Goal: Task Accomplishment & Management: Complete application form

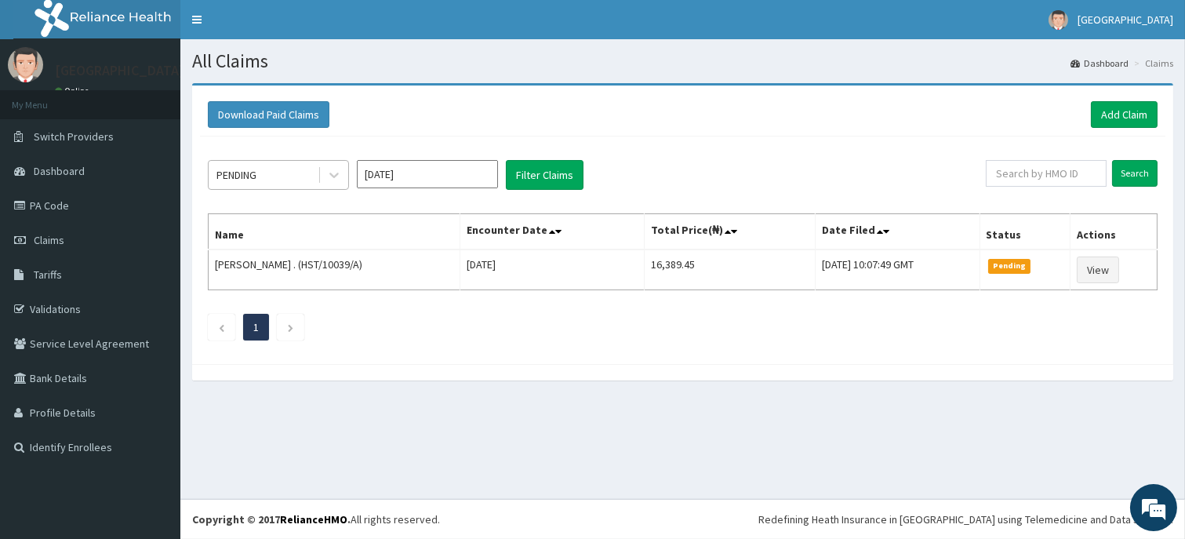
click at [304, 169] on div "PENDING" at bounding box center [263, 174] width 109 height 25
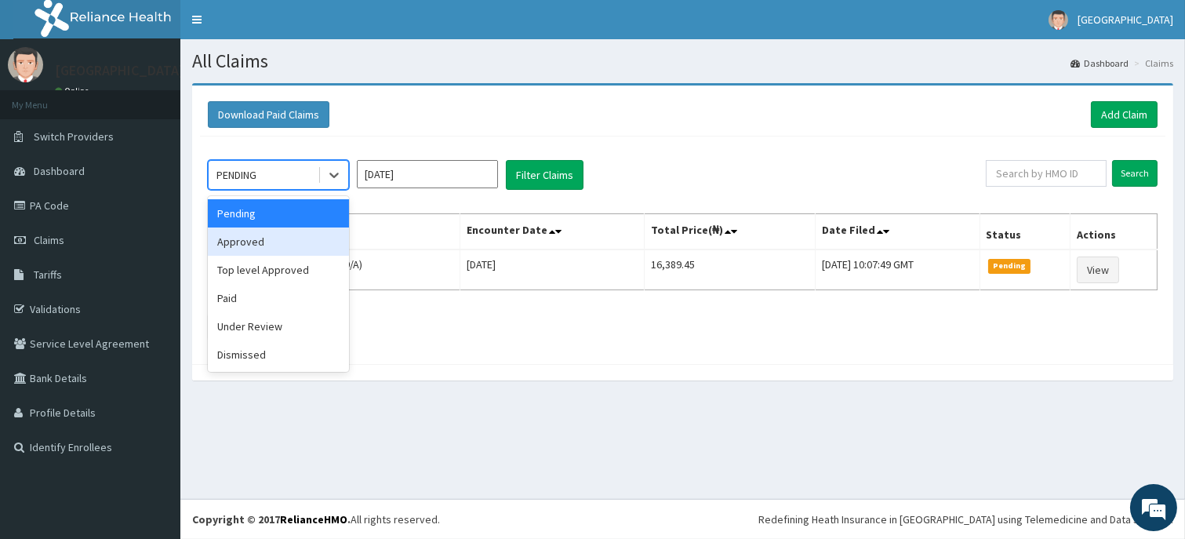
click at [270, 245] on div "Approved" at bounding box center [278, 241] width 141 height 28
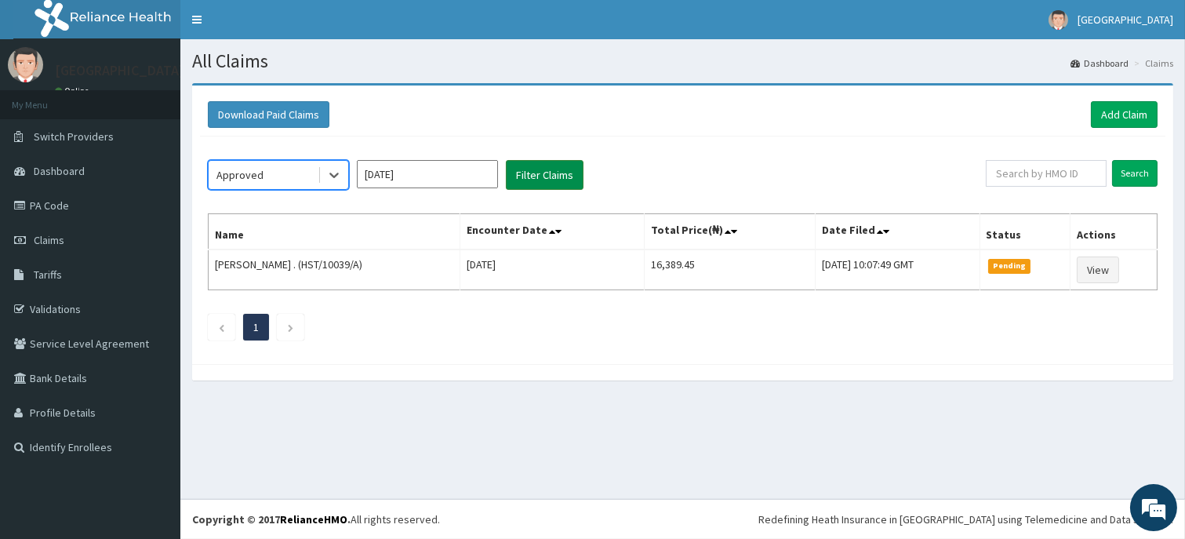
click at [565, 180] on button "Filter Claims" at bounding box center [545, 175] width 78 height 30
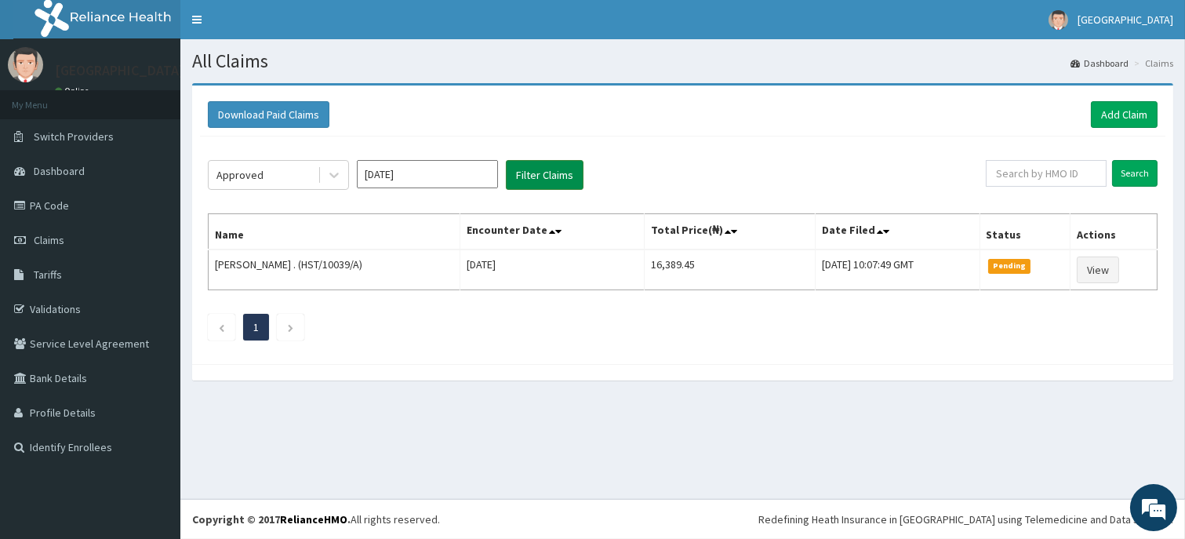
click at [565, 180] on button "Filter Claims" at bounding box center [545, 175] width 78 height 30
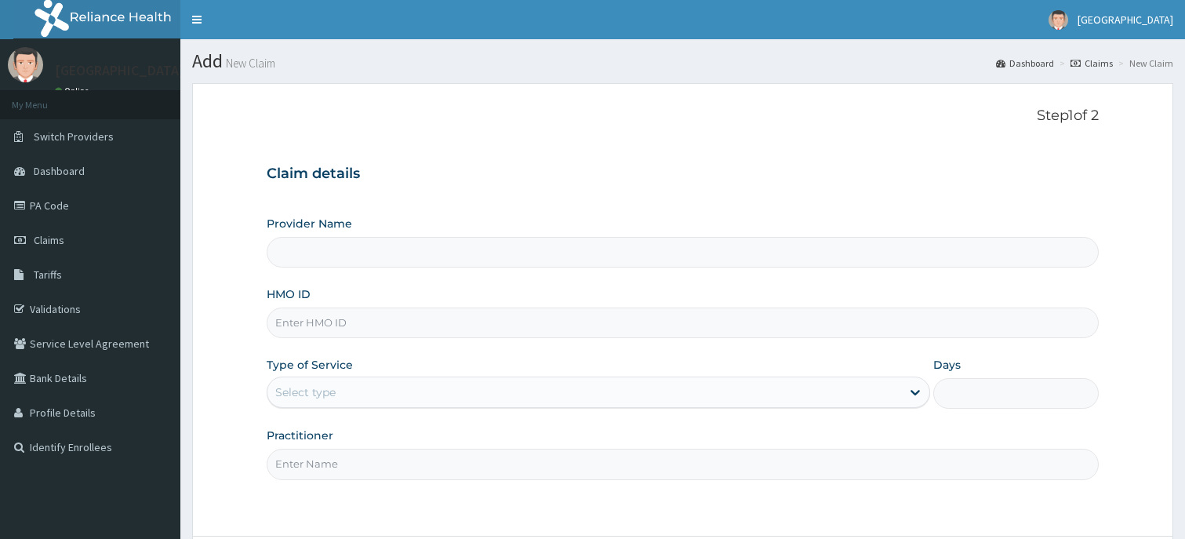
type input "Dunia hospital"
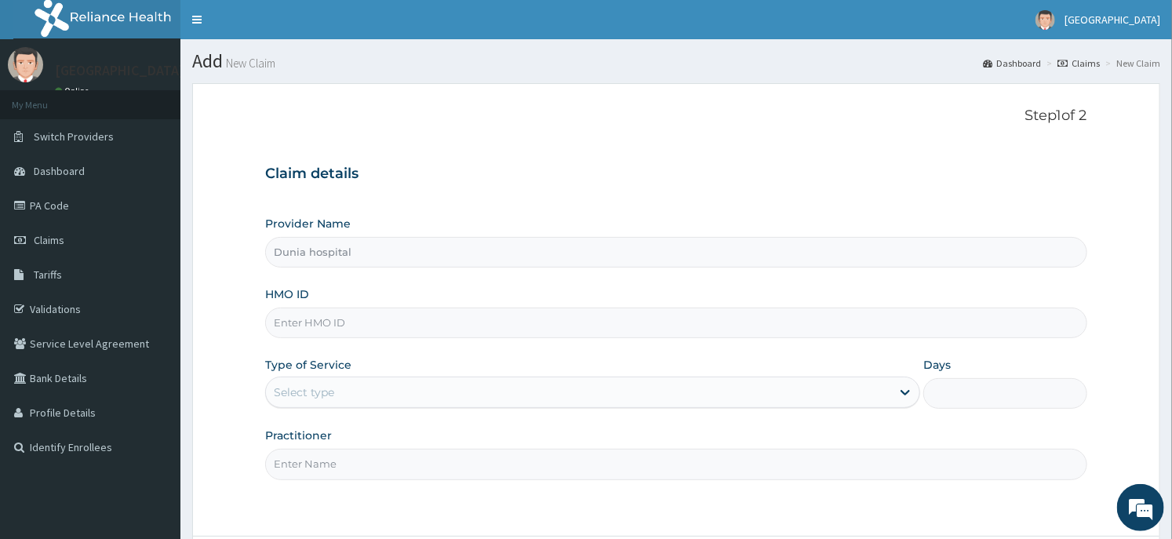
click at [402, 328] on input "HMO ID" at bounding box center [675, 322] width 821 height 31
paste input "SBG/10268/A"
type input "SBG/10268/A"
click at [309, 391] on div "Select type" at bounding box center [304, 392] width 60 height 16
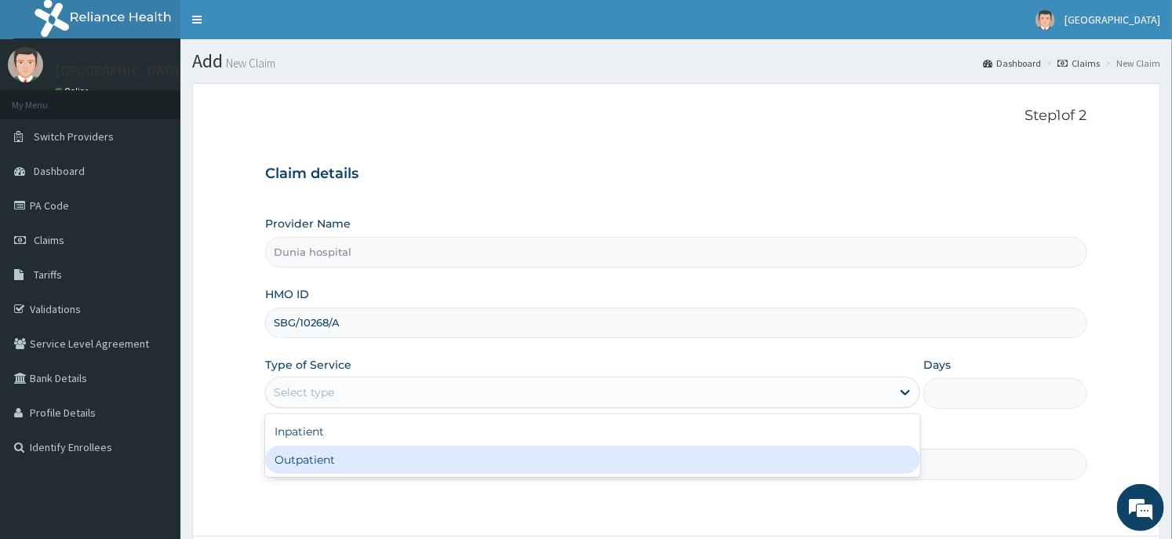
click at [333, 451] on div "Outpatient" at bounding box center [592, 459] width 655 height 28
type input "1"
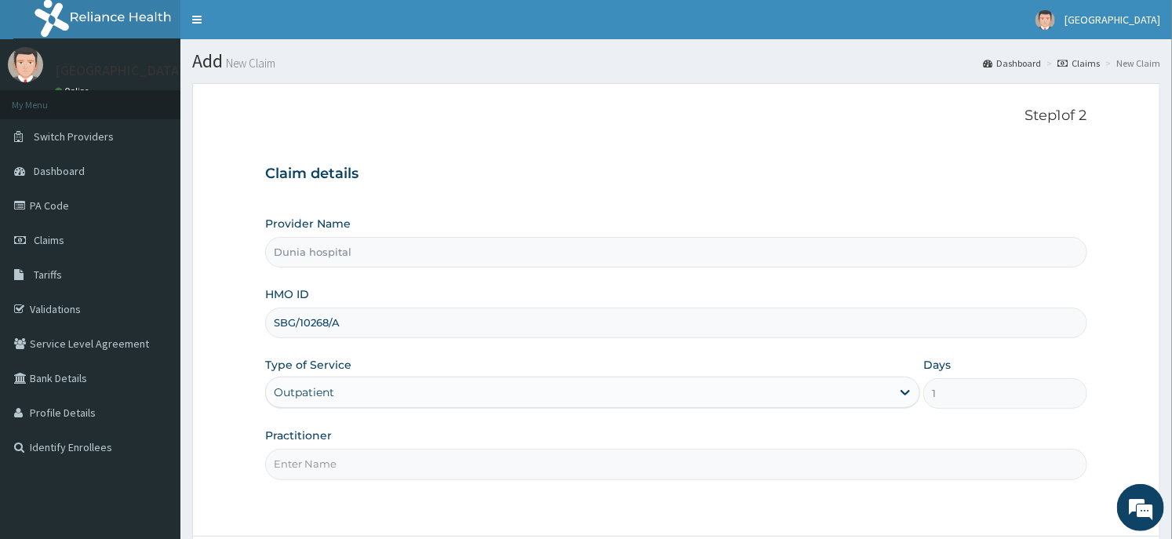
click at [364, 452] on input "Practitioner" at bounding box center [675, 464] width 821 height 31
type input "DR. DAWODU"
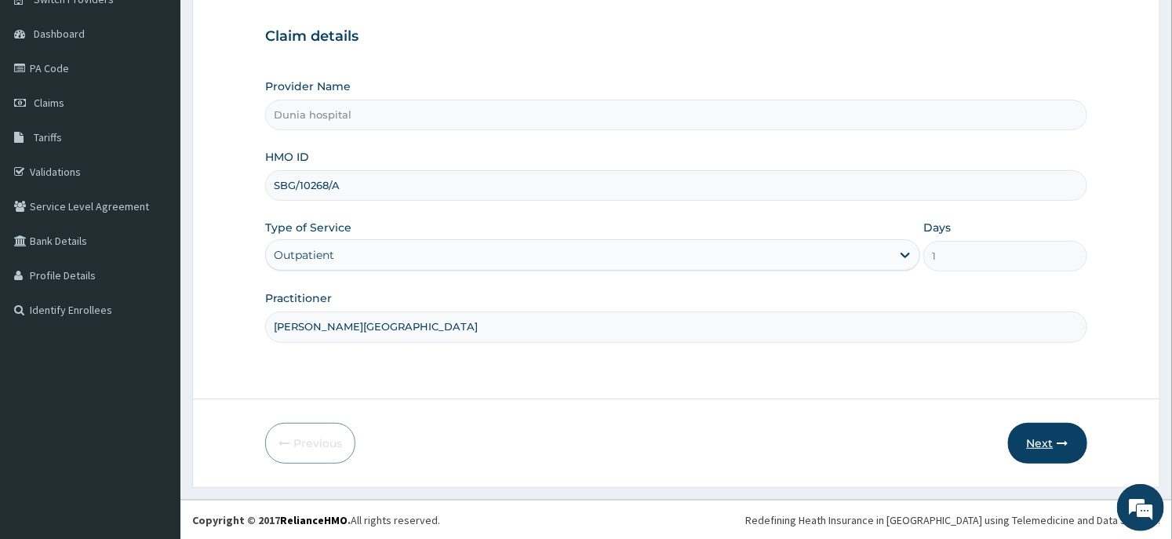
click at [1026, 445] on button "Next" at bounding box center [1047, 443] width 79 height 41
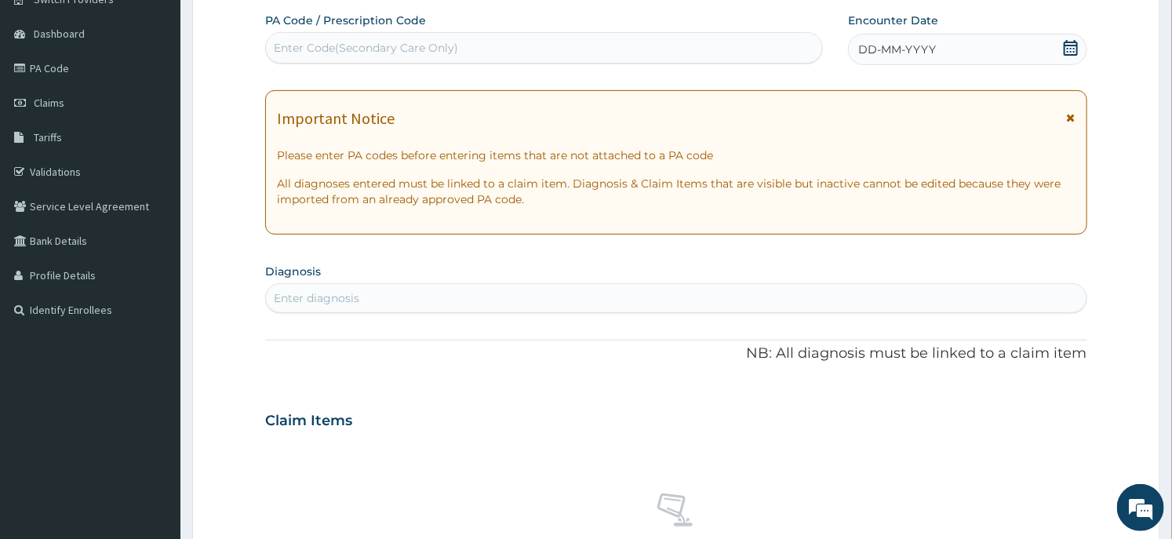
click at [1068, 48] on icon at bounding box center [1071, 48] width 16 height 16
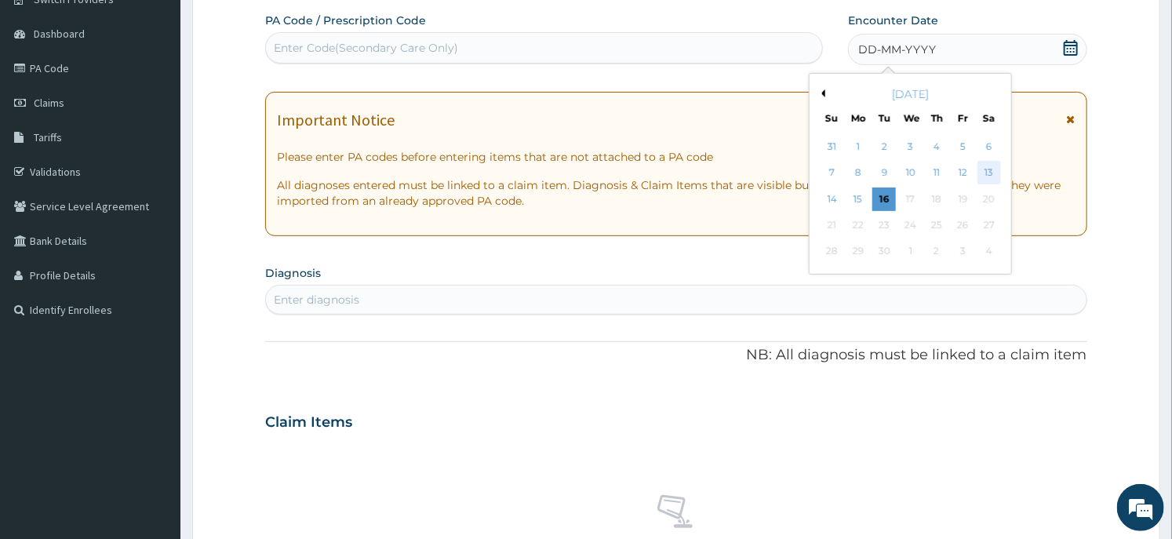
click at [985, 169] on div "13" at bounding box center [989, 174] width 24 height 24
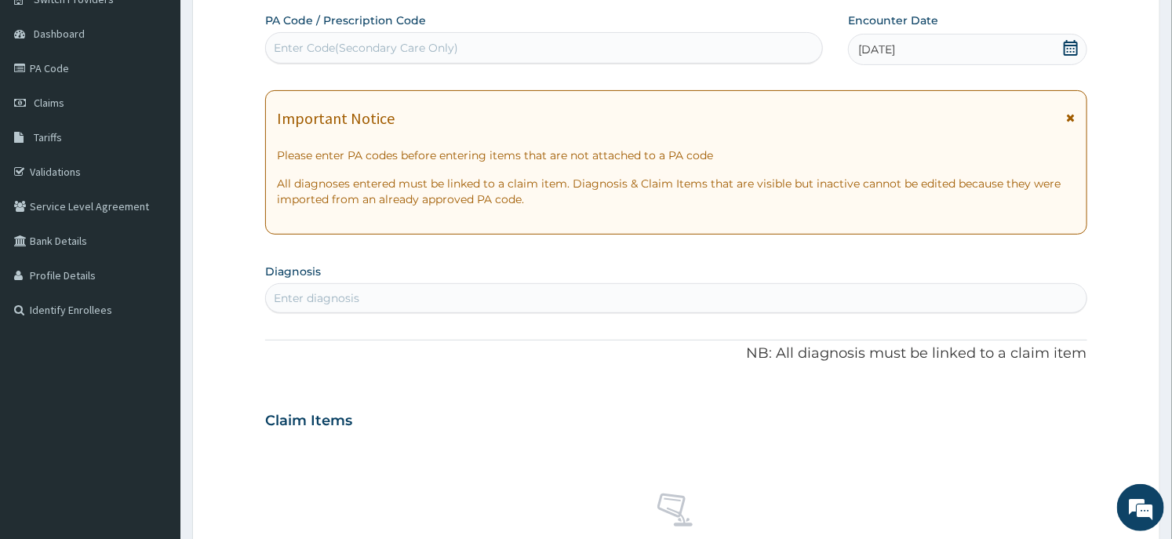
click at [317, 306] on div "Enter diagnosis" at bounding box center [675, 297] width 819 height 25
type input "malaria"
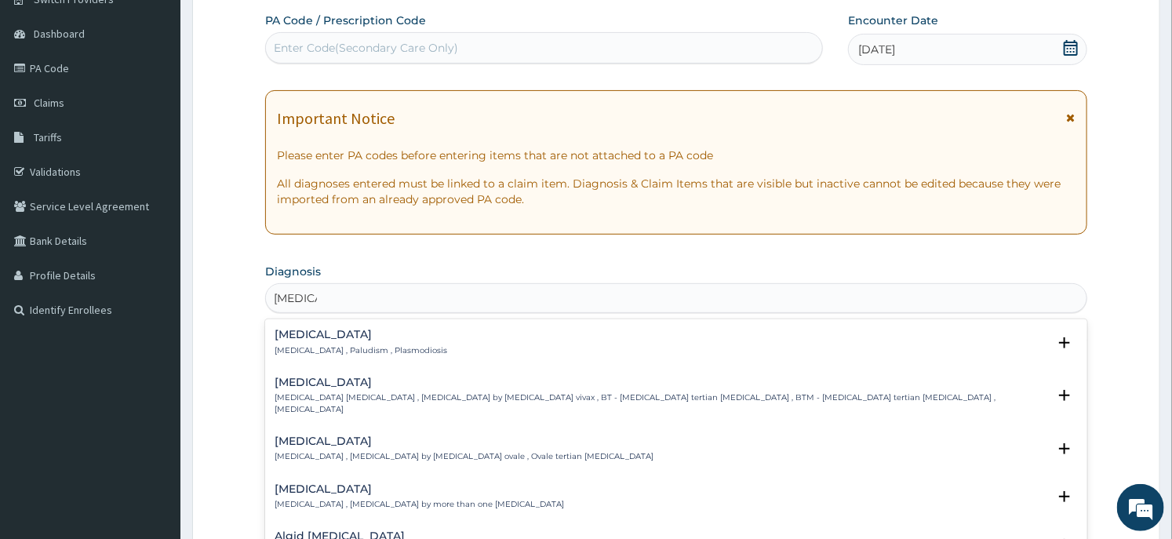
click at [308, 334] on h4 "[MEDICAL_DATA]" at bounding box center [360, 335] width 173 height 12
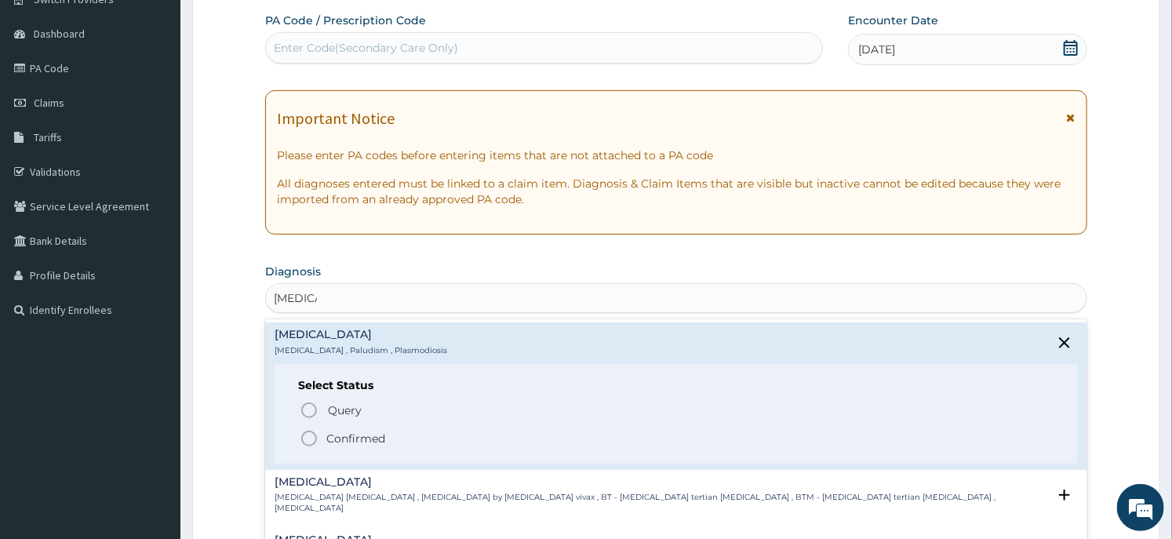
click at [323, 429] on span "Confirmed" at bounding box center [677, 438] width 754 height 19
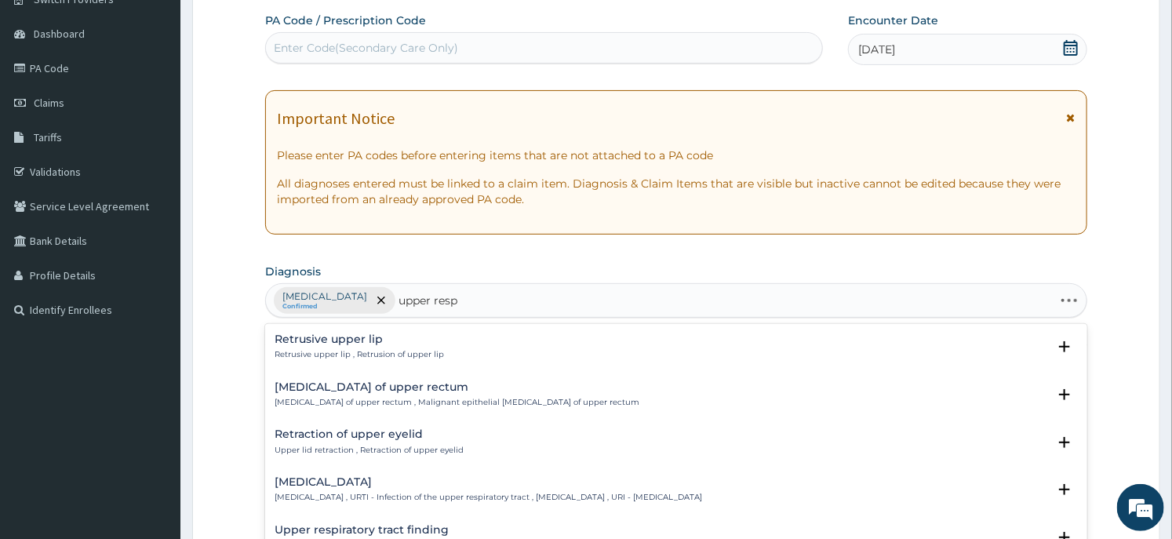
type input "upper respi"
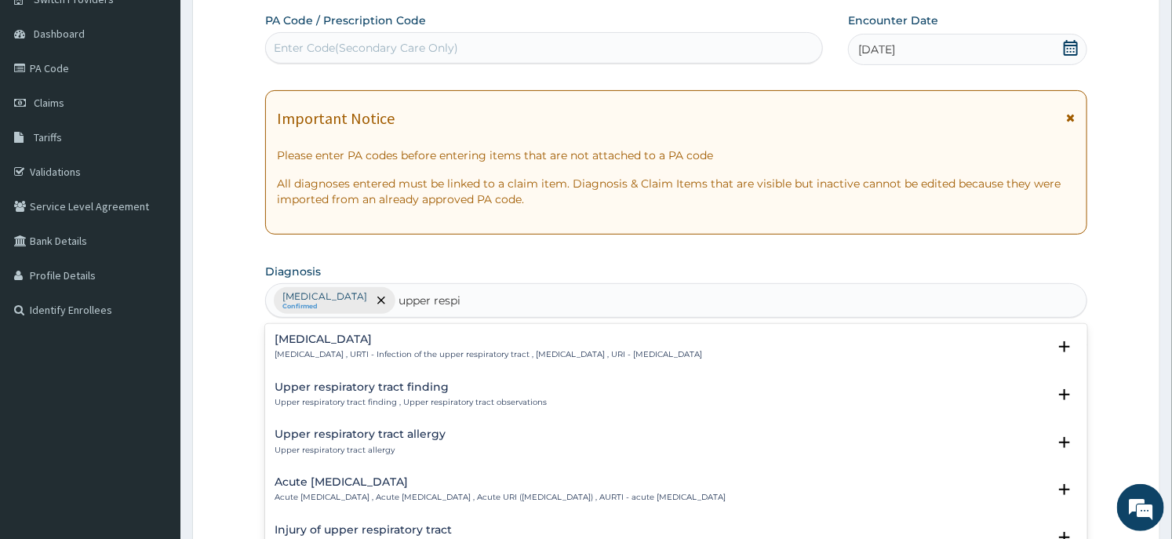
click at [380, 354] on p "[MEDICAL_DATA] , URTI - Infection of the upper respiratory tract , [MEDICAL_DAT…" at bounding box center [487, 354] width 427 height 11
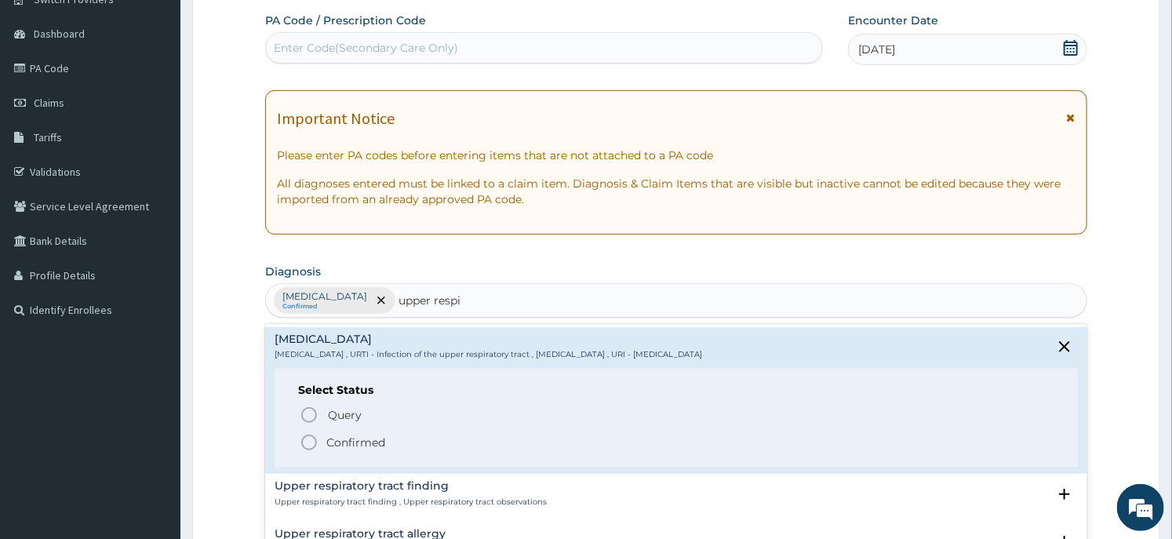
click at [358, 442] on p "Confirmed" at bounding box center [355, 442] width 59 height 16
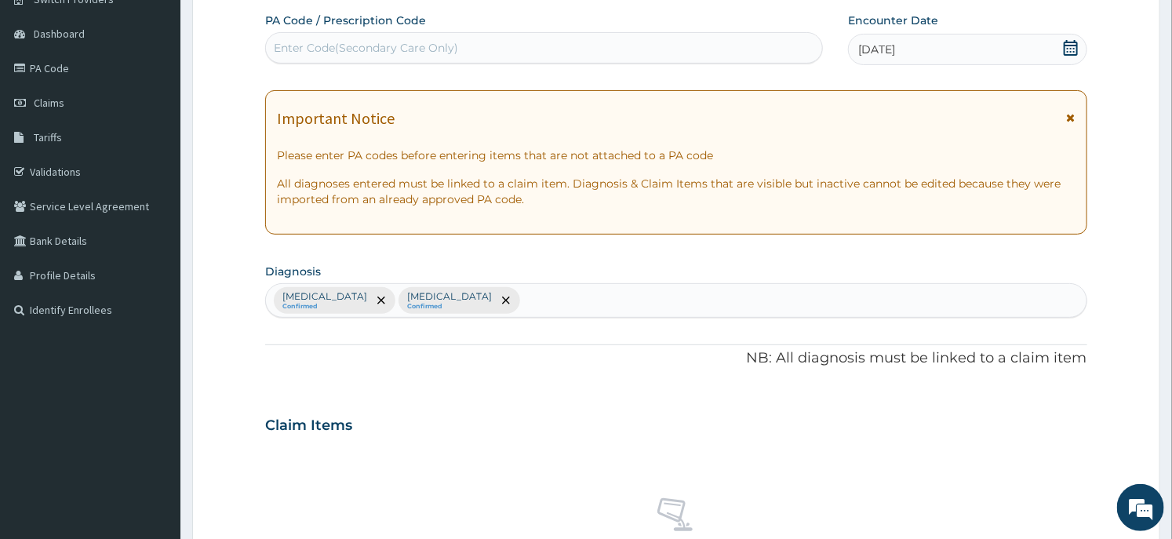
click at [379, 398] on div "PA Code / Prescription Code Enter Code(Secondary Care Only) Encounter Date 13-0…" at bounding box center [675, 421] width 821 height 816
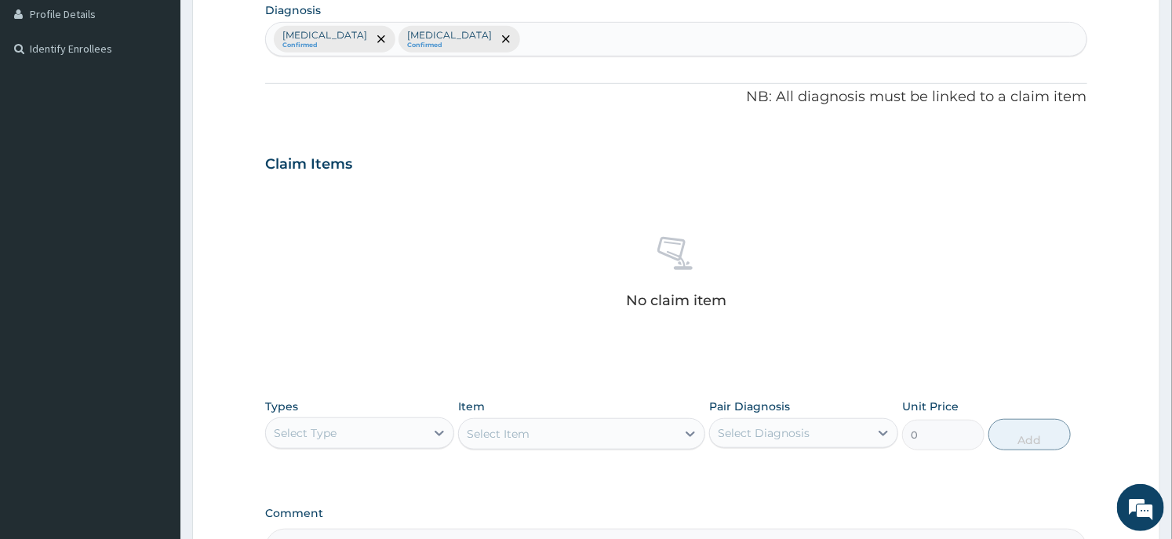
scroll to position [591, 0]
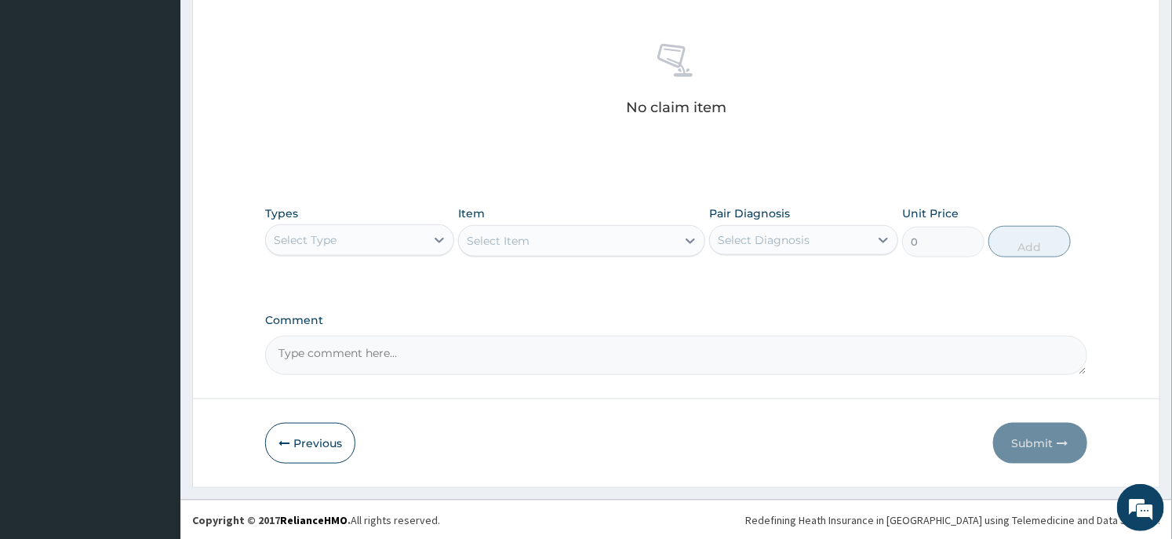
click at [395, 216] on div "Types Select Type" at bounding box center [359, 231] width 189 height 52
drag, startPoint x: 392, startPoint y: 231, endPoint x: 389, endPoint y: 244, distance: 12.9
click at [392, 233] on div "Select Type" at bounding box center [345, 239] width 159 height 25
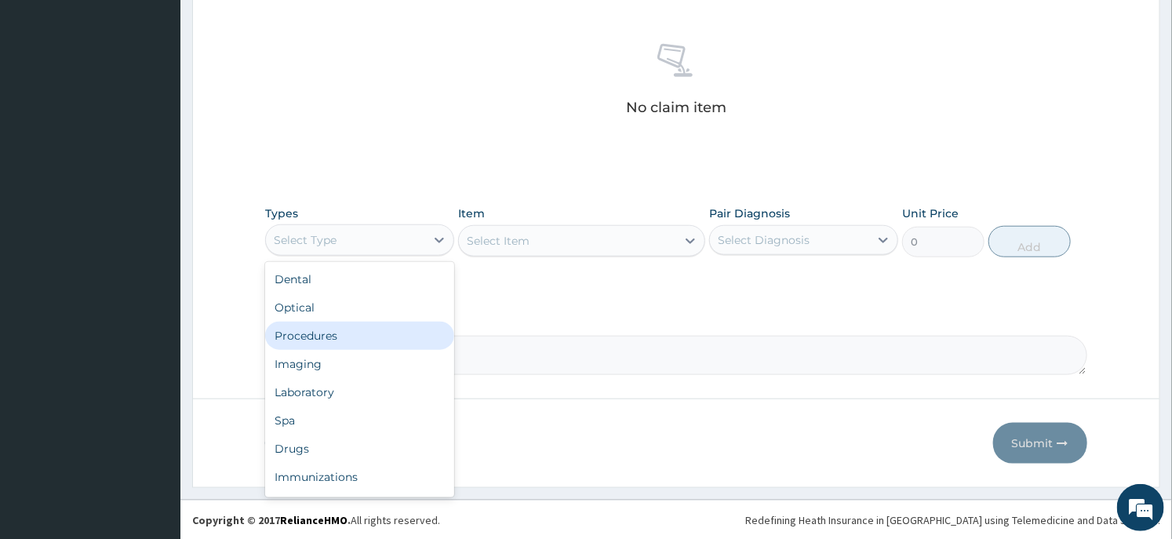
click at [353, 333] on div "Procedures" at bounding box center [359, 336] width 189 height 28
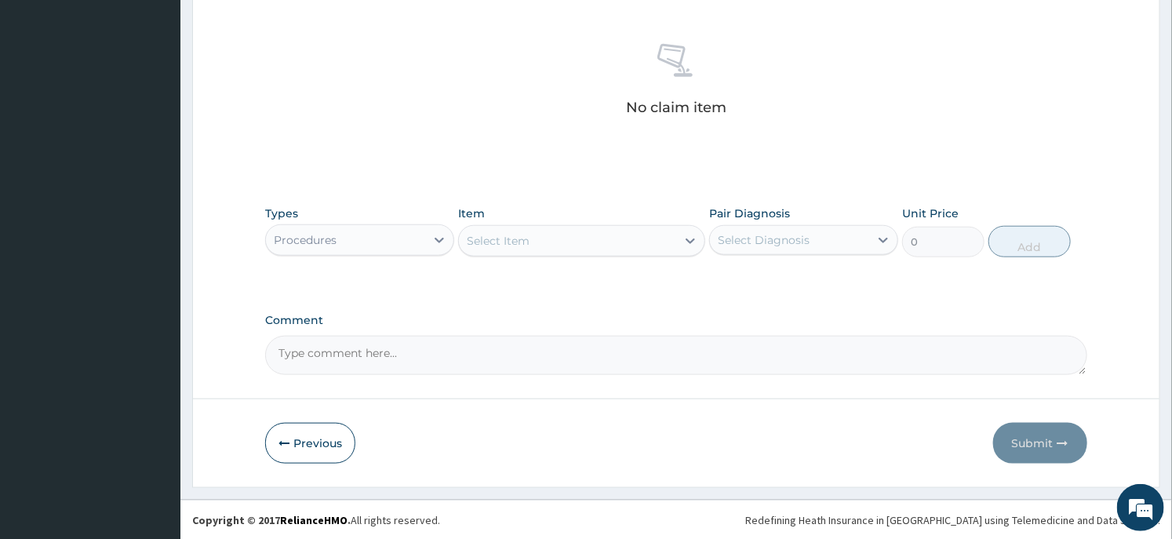
click at [619, 246] on div "Select Item" at bounding box center [567, 240] width 216 height 25
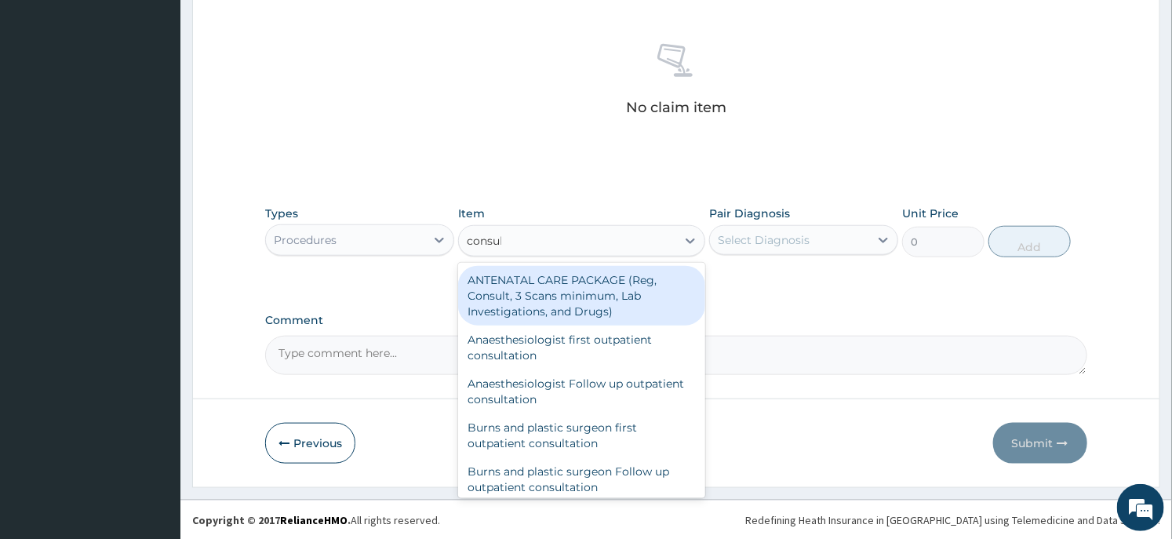
type input "consult"
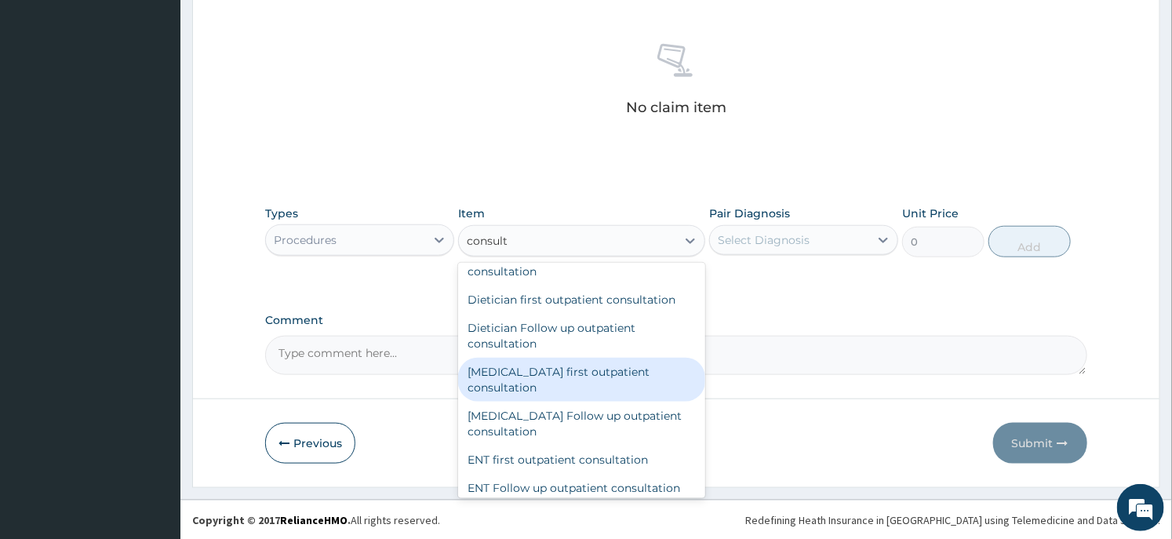
scroll to position [784, 0]
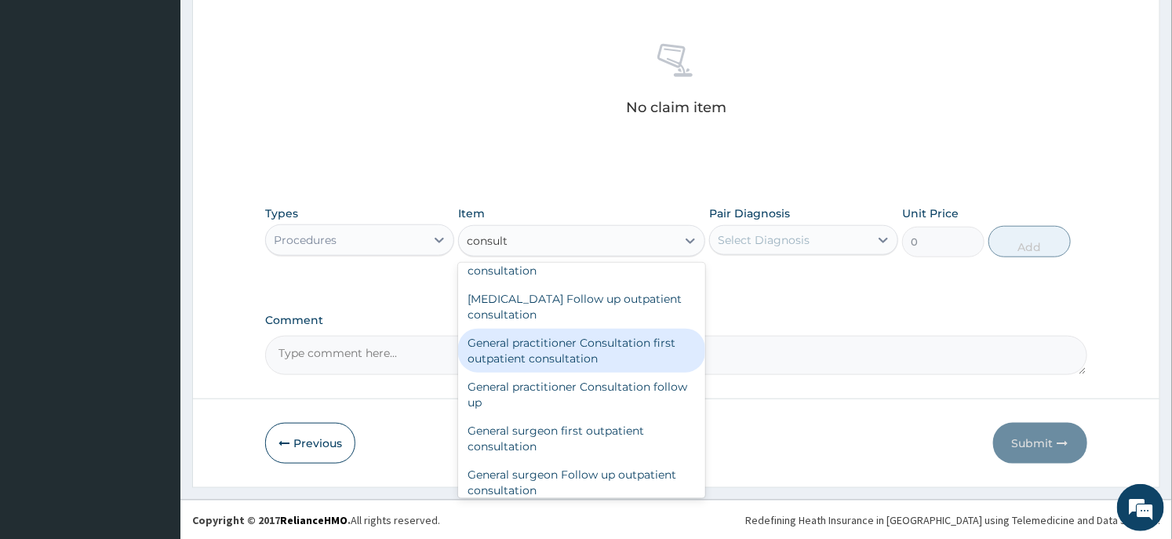
click at [583, 358] on div "General practitioner Consultation first outpatient consultation" at bounding box center [581, 351] width 246 height 44
type input "3547.5"
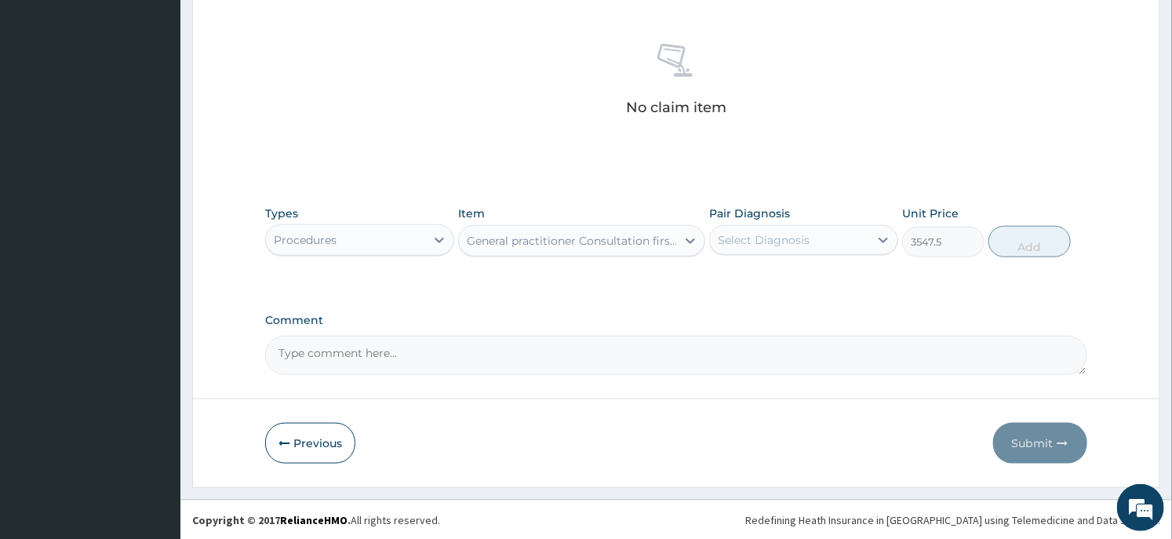
click at [753, 231] on div "Select Diagnosis" at bounding box center [789, 239] width 159 height 25
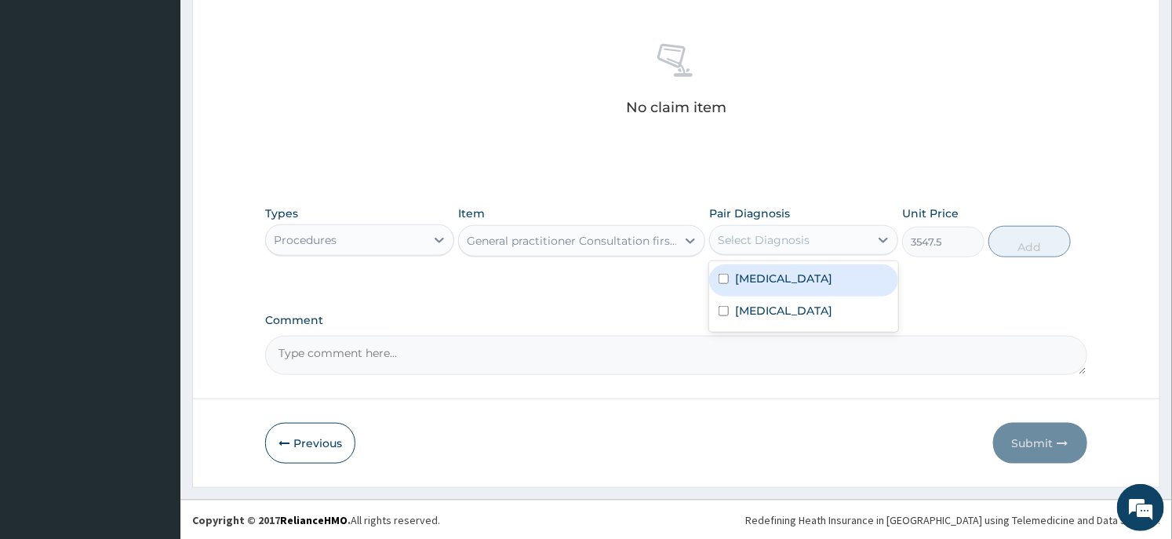
drag, startPoint x: 758, startPoint y: 265, endPoint x: 759, endPoint y: 273, distance: 7.9
click at [759, 269] on div "[MEDICAL_DATA]" at bounding box center [803, 280] width 189 height 32
checkbox input "true"
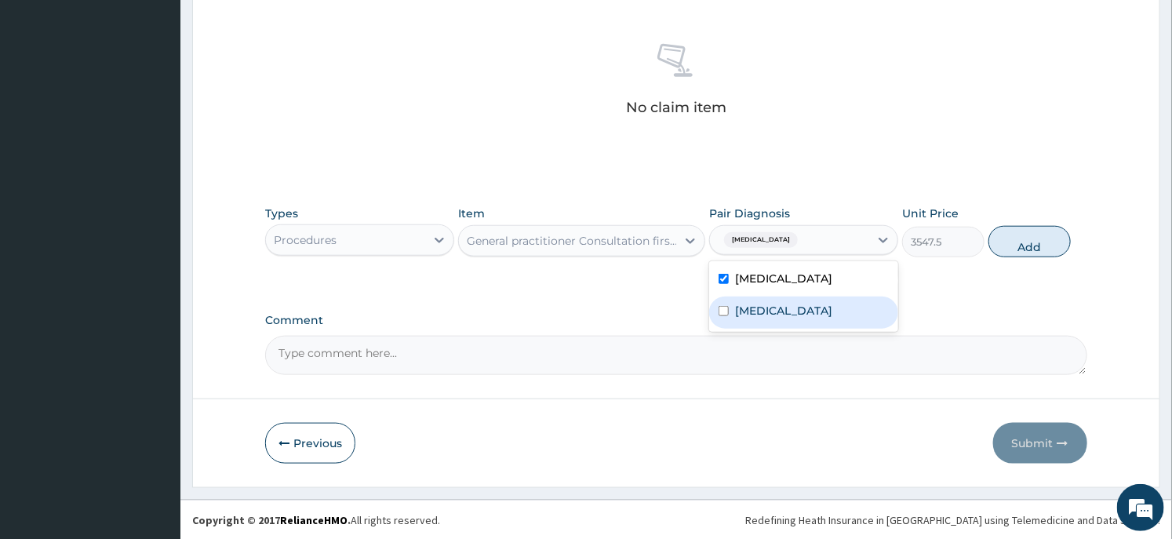
click at [753, 310] on label "[MEDICAL_DATA]" at bounding box center [783, 311] width 97 height 16
checkbox input "true"
click at [1025, 242] on button "Add" at bounding box center [1029, 241] width 82 height 31
type input "0"
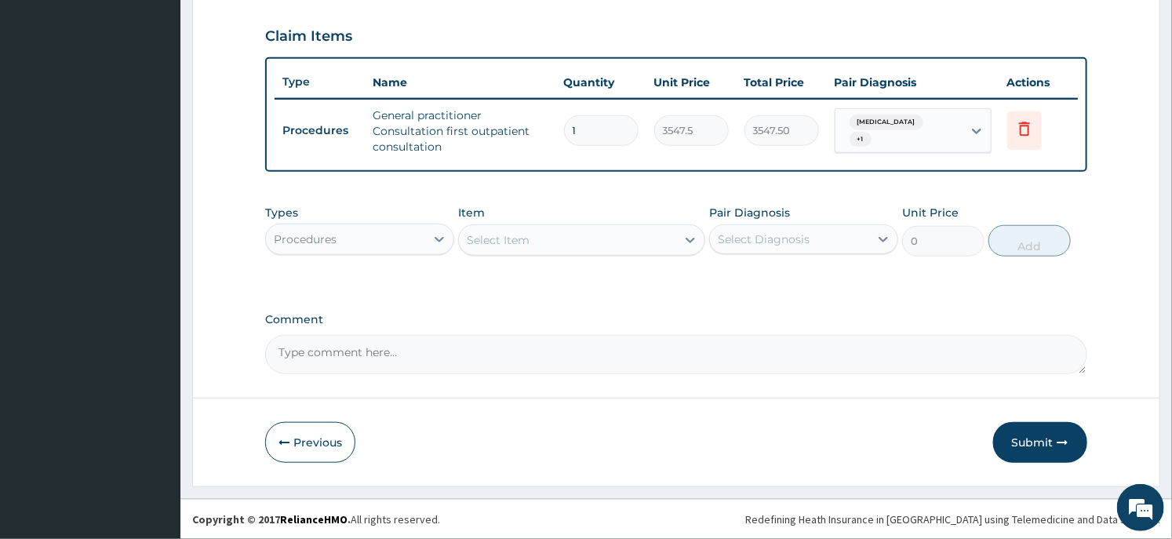
scroll to position [523, 0]
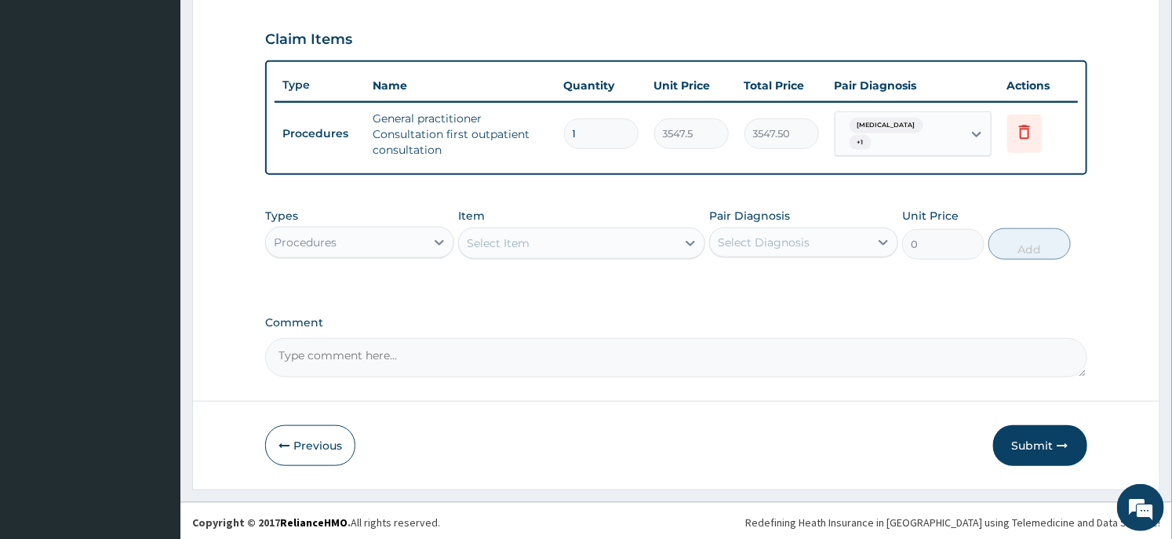
click at [400, 248] on div "Procedures" at bounding box center [345, 242] width 159 height 25
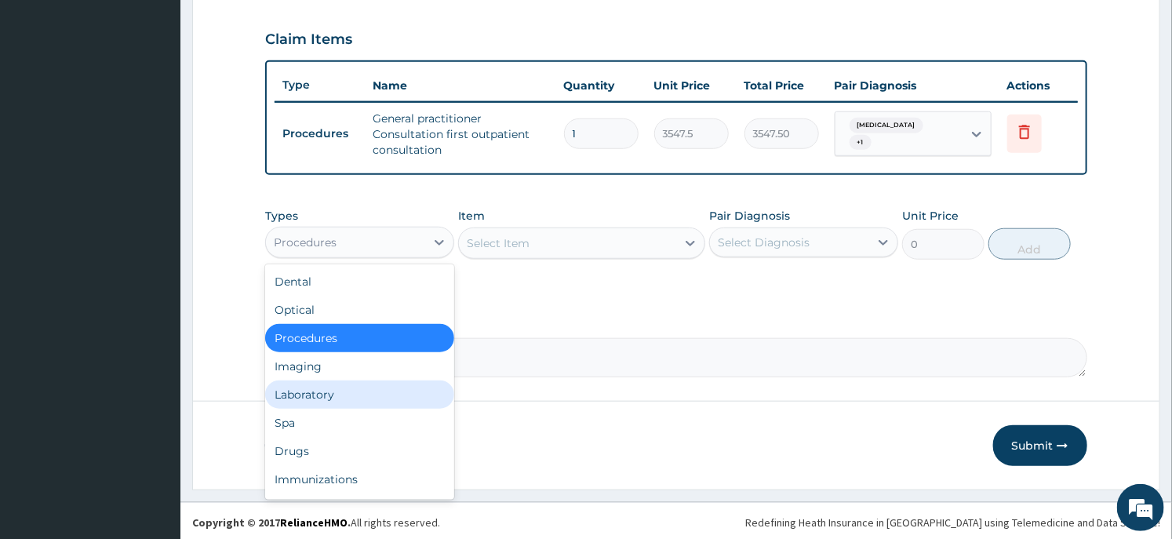
click at [366, 394] on div "Laboratory" at bounding box center [359, 394] width 189 height 28
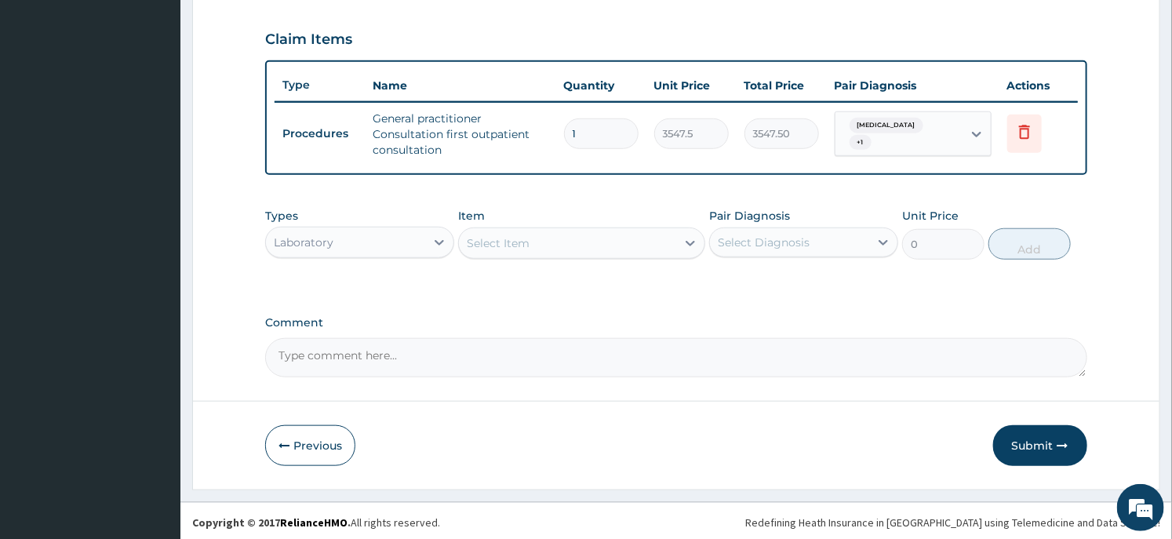
click at [530, 242] on div "Select Item" at bounding box center [567, 243] width 216 height 25
click at [387, 241] on div "Laboratory" at bounding box center [345, 242] width 159 height 25
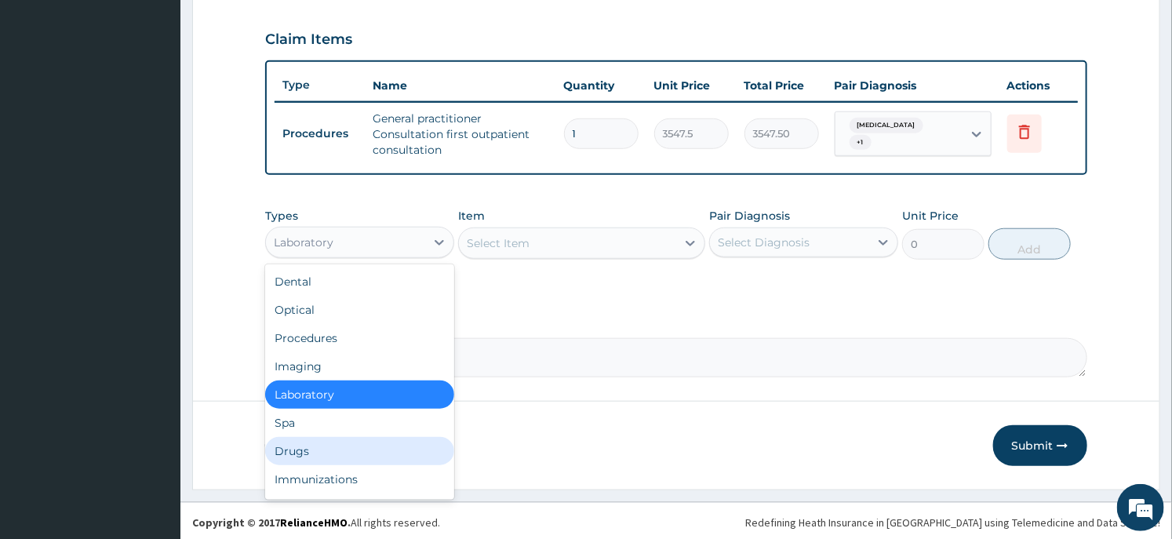
click at [302, 442] on div "Drugs" at bounding box center [359, 451] width 189 height 28
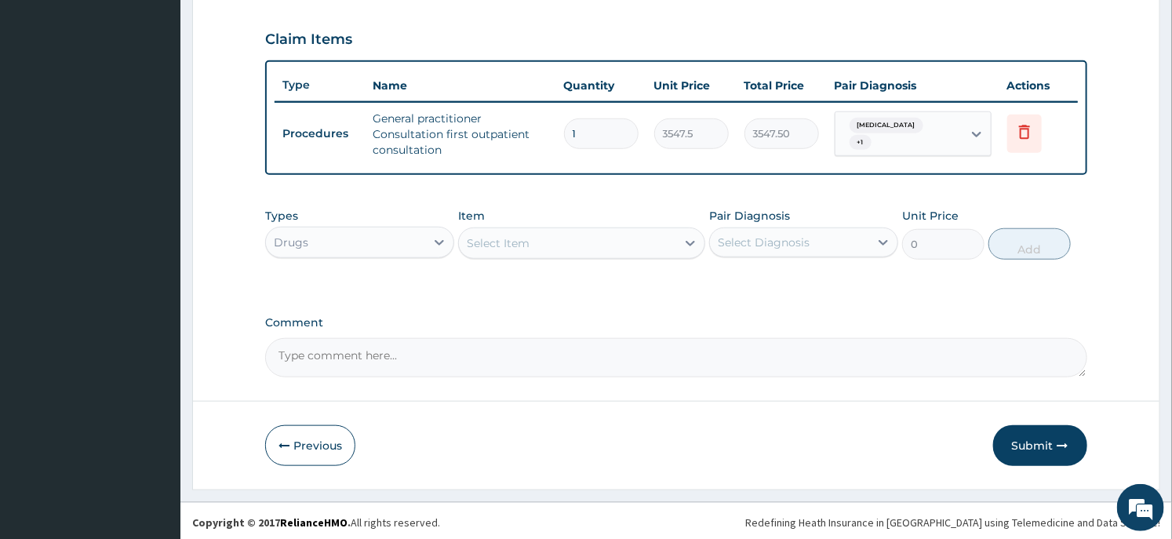
click at [568, 233] on div "Select Item" at bounding box center [567, 243] width 216 height 25
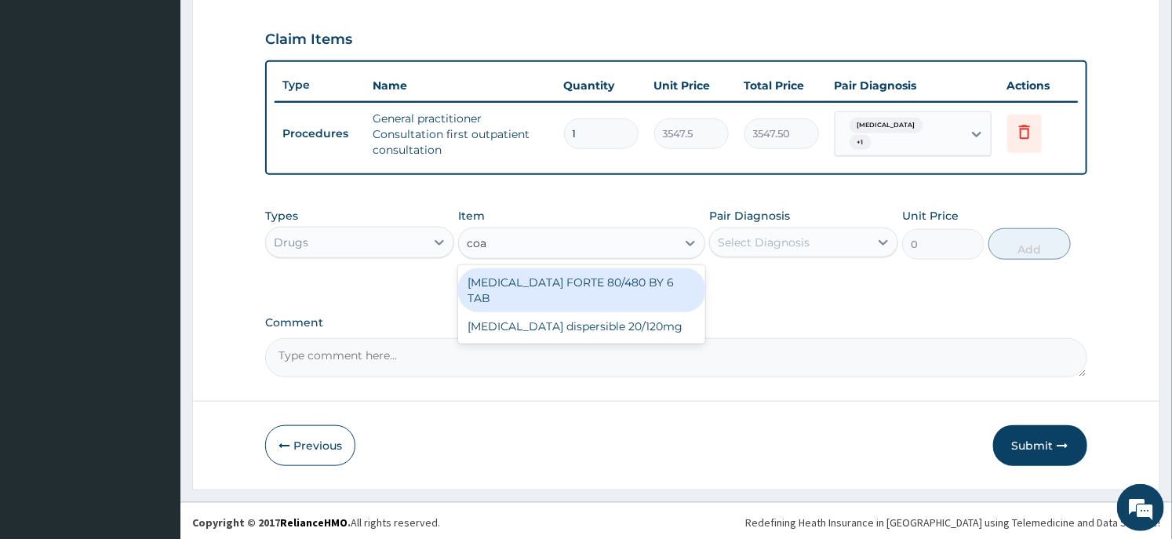
type input "coar"
click at [566, 280] on div "COARTEM FORTE 80/480 BY 6 TAB" at bounding box center [581, 290] width 246 height 44
type input "449.35"
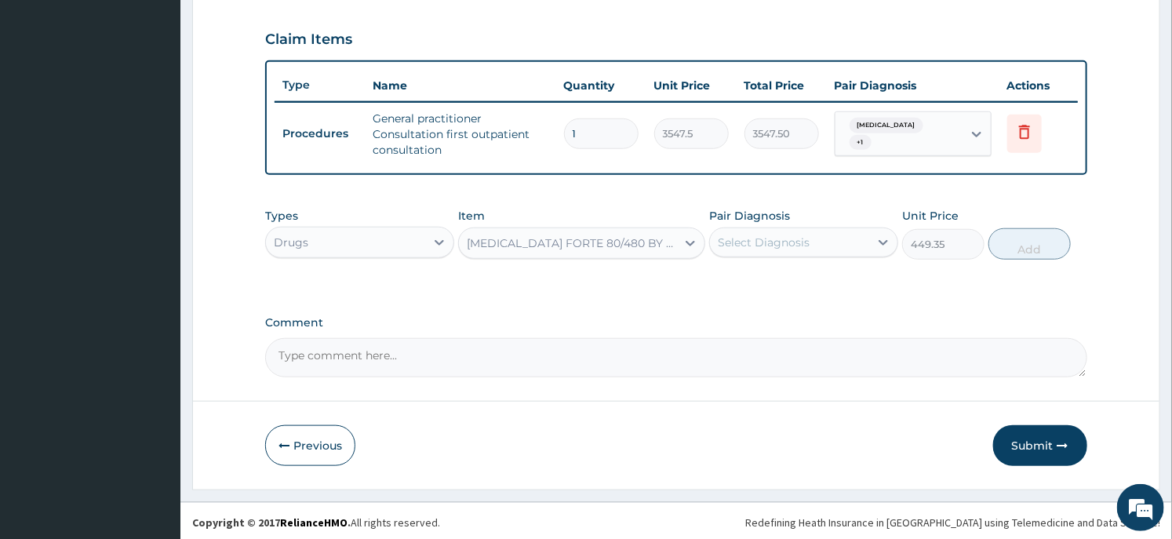
click at [849, 245] on div "Select Diagnosis" at bounding box center [789, 242] width 159 height 25
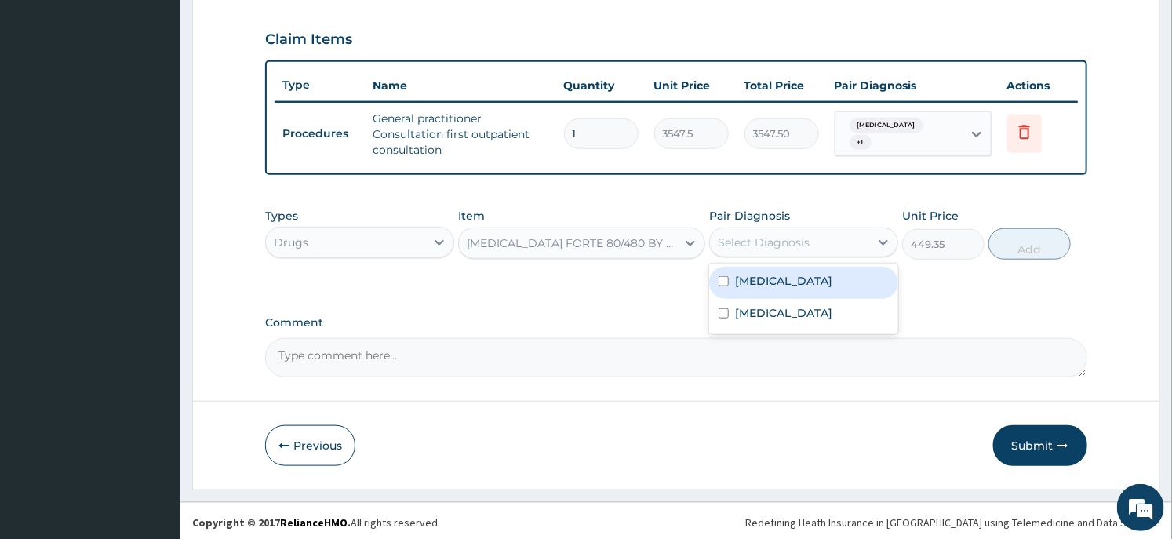
click at [790, 281] on div "Malaria" at bounding box center [803, 283] width 189 height 32
checkbox input "true"
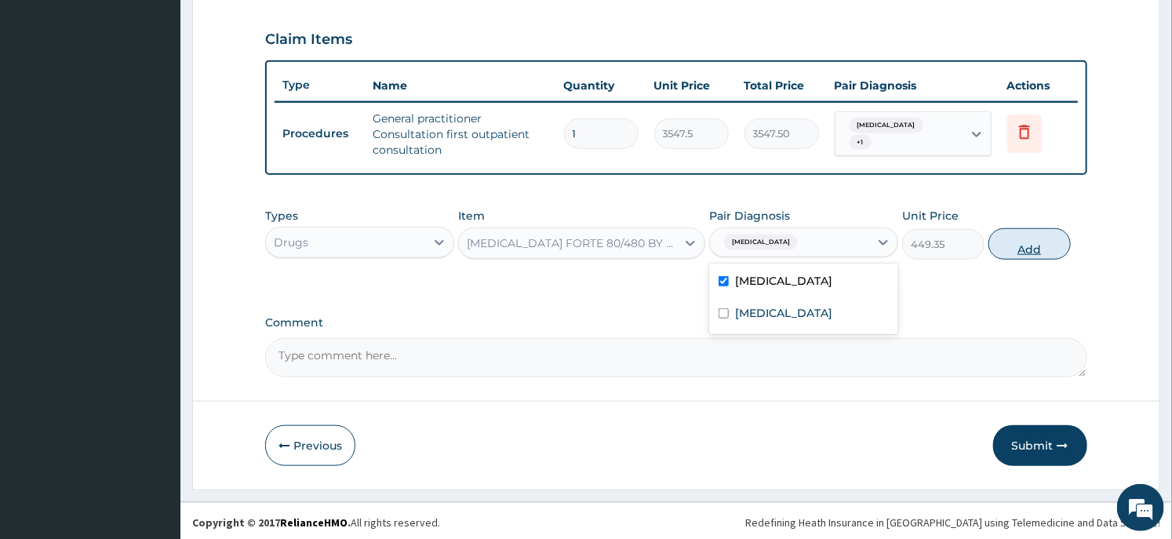
click at [1004, 248] on button "Add" at bounding box center [1029, 243] width 82 height 31
type input "0"
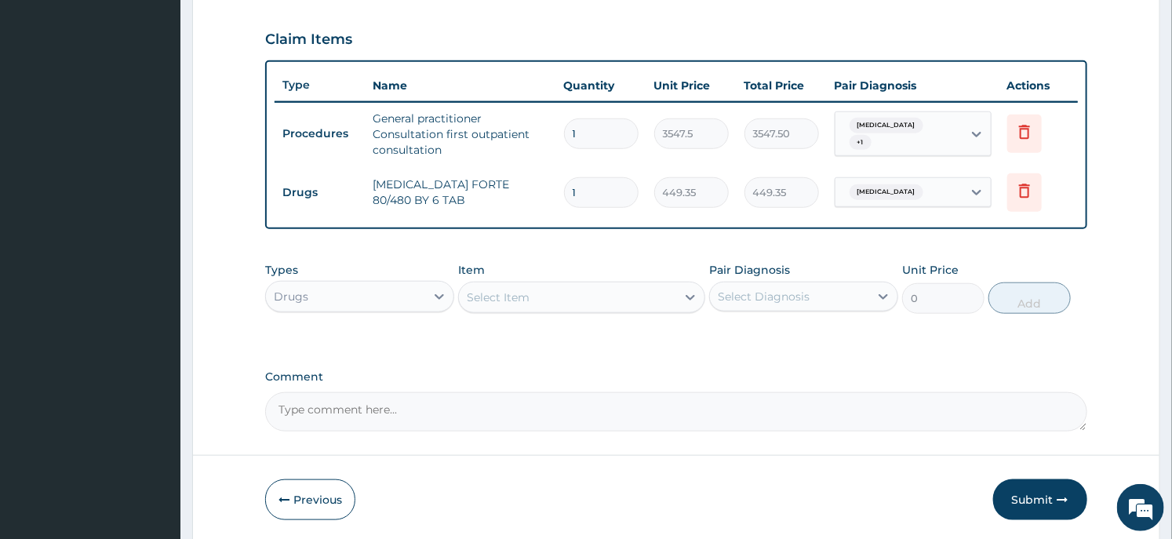
click at [616, 292] on div "Select Item" at bounding box center [567, 297] width 216 height 25
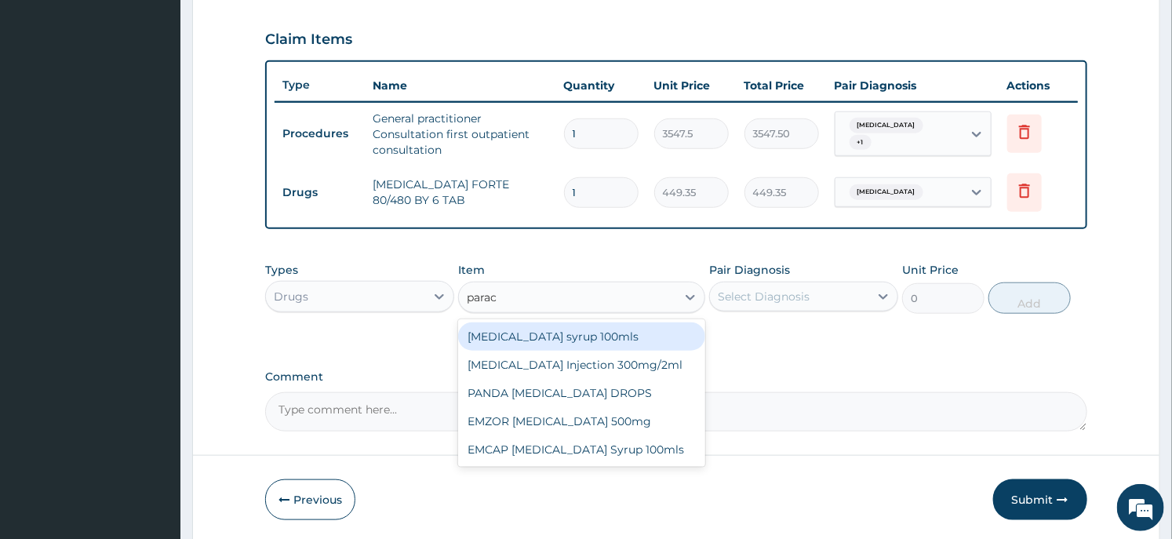
type input "parace"
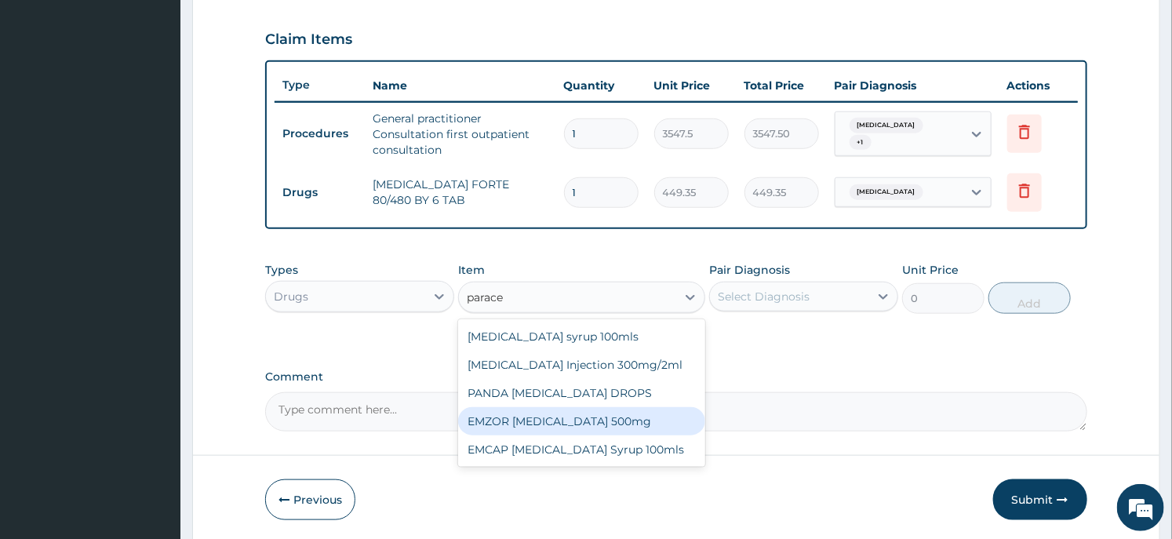
click at [546, 422] on div "EMZOR PARACETAMOL 500mg" at bounding box center [581, 421] width 246 height 28
type input "23.65"
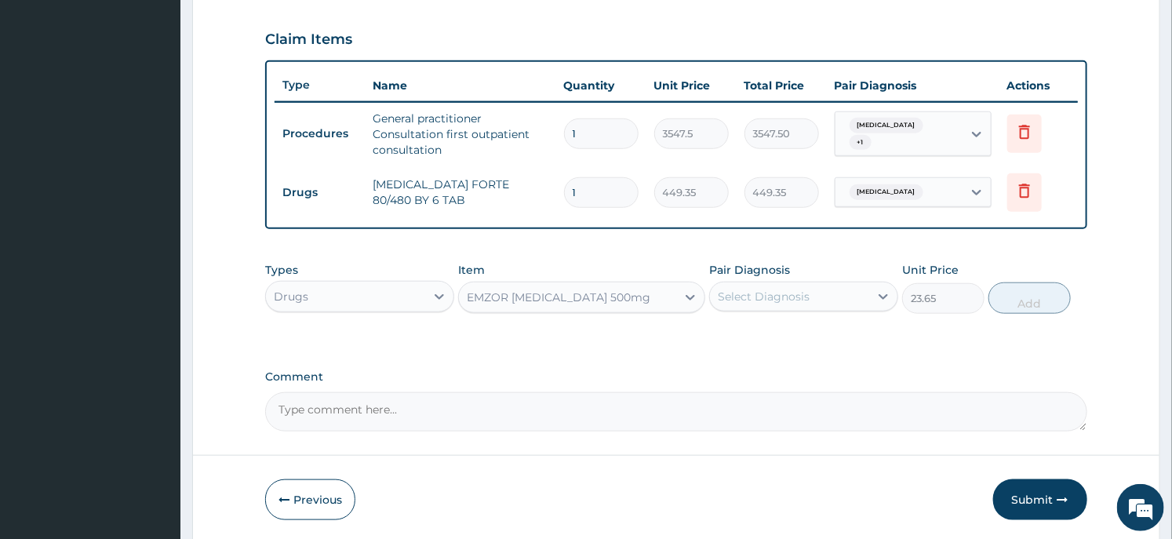
click at [805, 314] on div "Types Drugs Item EMZOR PARACETAMOL 500mg Pair Diagnosis Select Diagnosis Unit P…" at bounding box center [675, 287] width 821 height 67
click at [813, 303] on div "Select Diagnosis" at bounding box center [789, 296] width 159 height 25
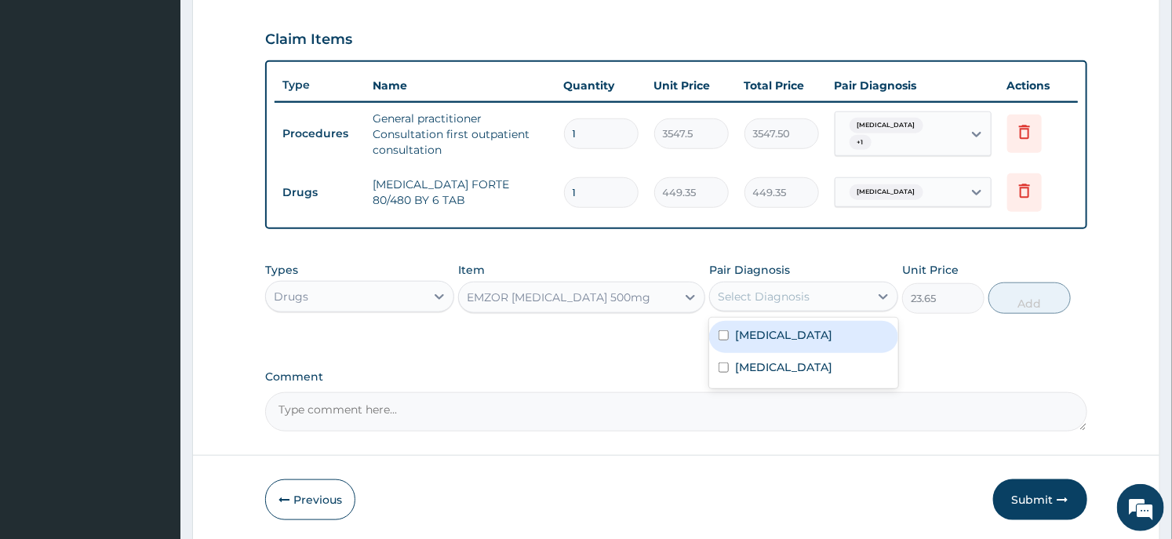
click at [786, 333] on div "Malaria" at bounding box center [803, 337] width 189 height 32
checkbox input "true"
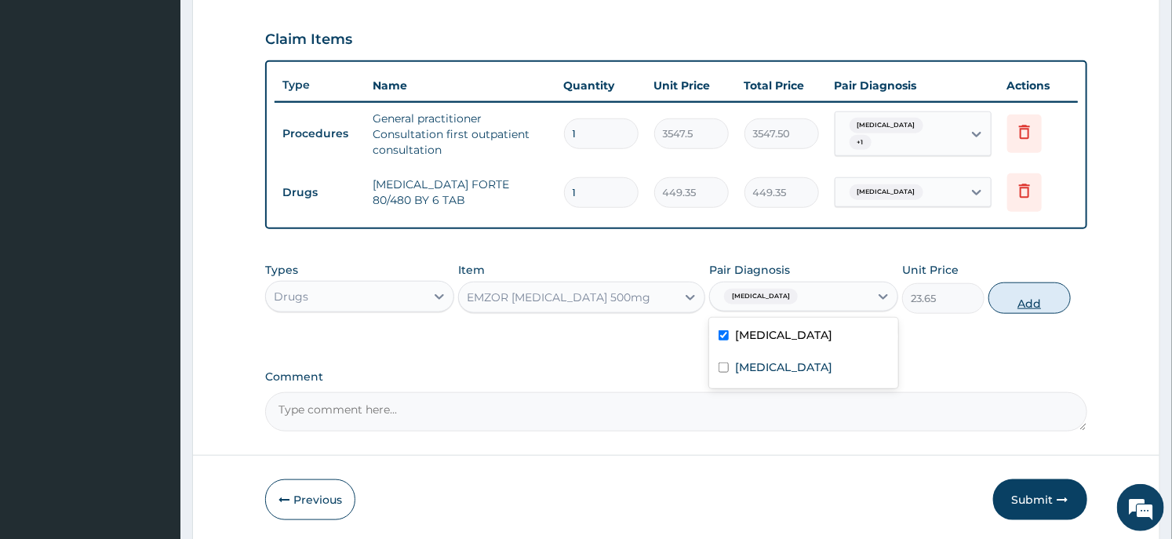
click at [1053, 303] on button "Add" at bounding box center [1029, 297] width 82 height 31
type input "0"
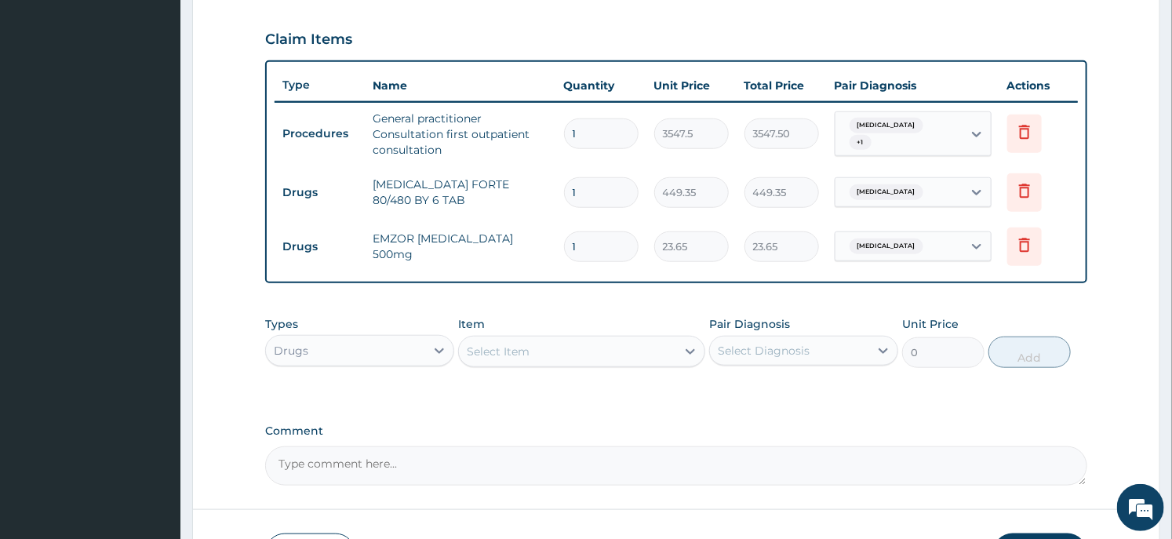
type input "18"
type input "425.70"
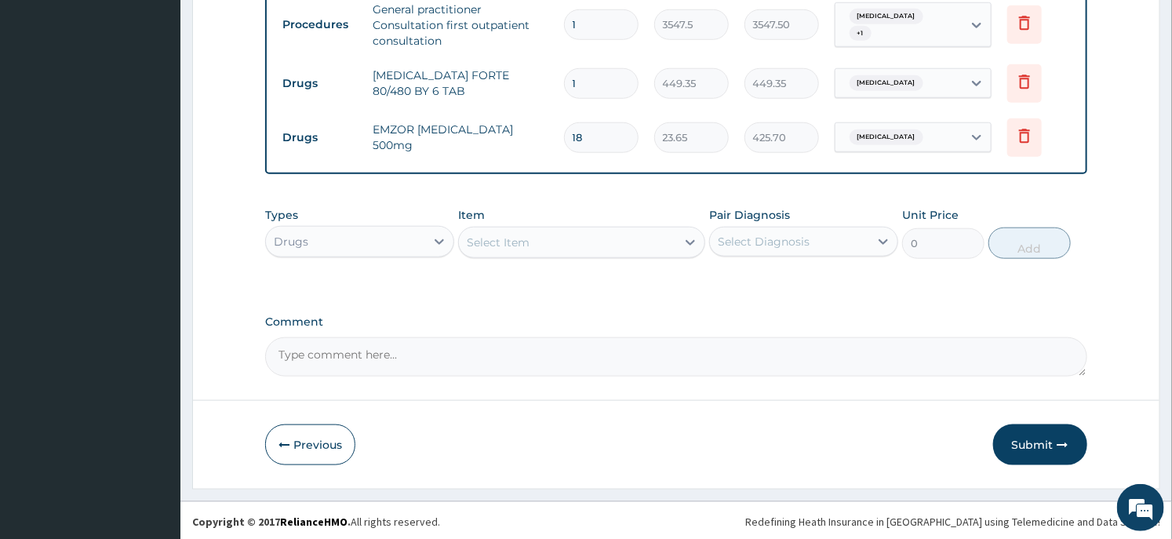
type input "18"
click at [529, 230] on div "Select Item" at bounding box center [567, 242] width 216 height 25
click at [570, 243] on div "Select Item" at bounding box center [567, 242] width 216 height 25
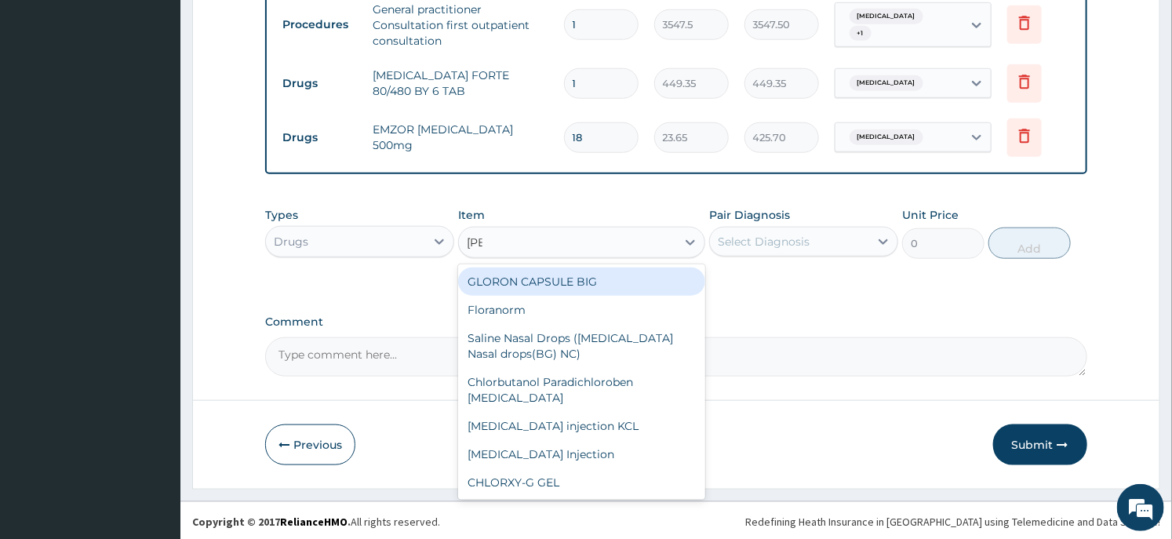
type input "lorat"
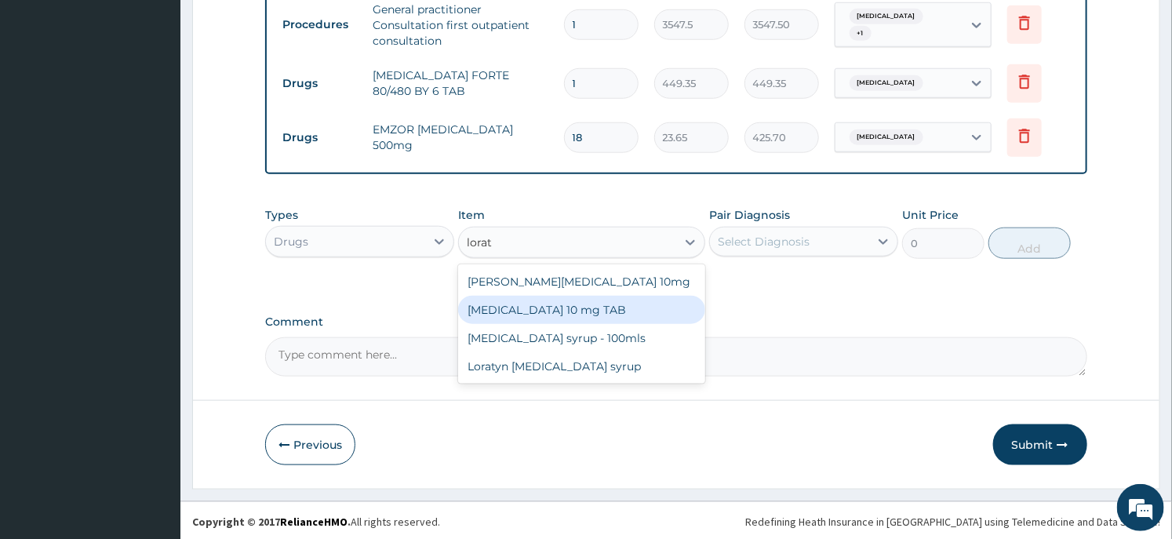
click at [572, 317] on div "LORATADINE 10 mg TAB" at bounding box center [581, 310] width 246 height 28
type input "59.125"
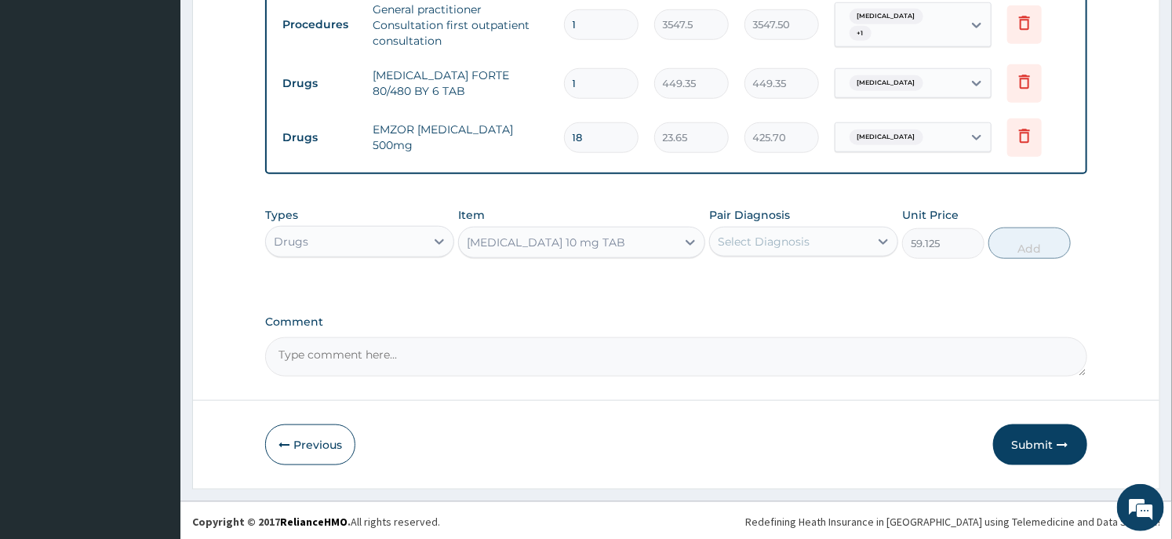
click at [852, 245] on div "Select Diagnosis" at bounding box center [789, 241] width 159 height 25
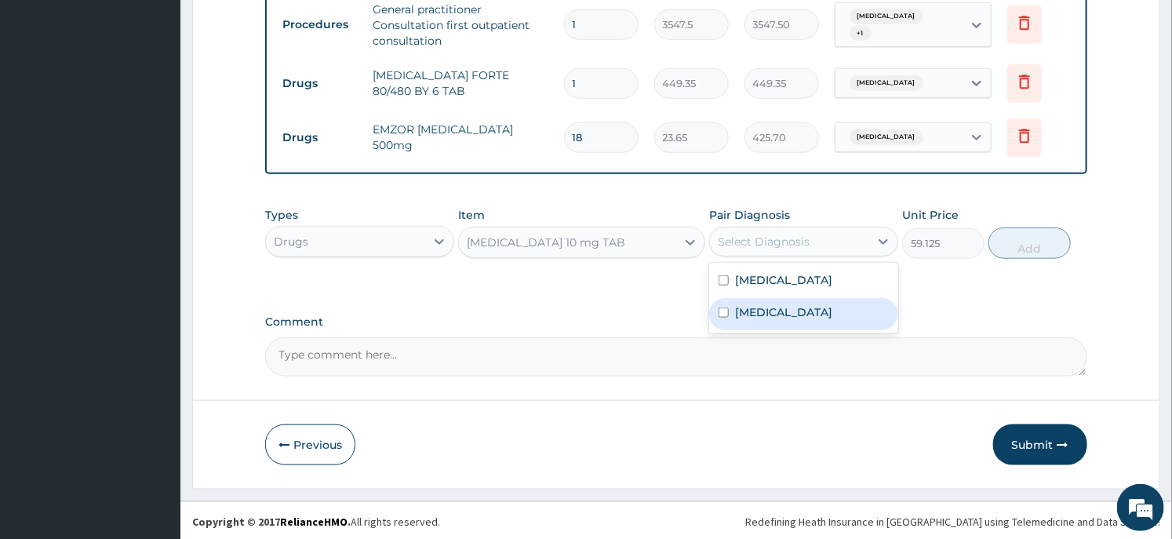
click at [810, 306] on label "Upper respiratory infection" at bounding box center [783, 312] width 97 height 16
checkbox input "true"
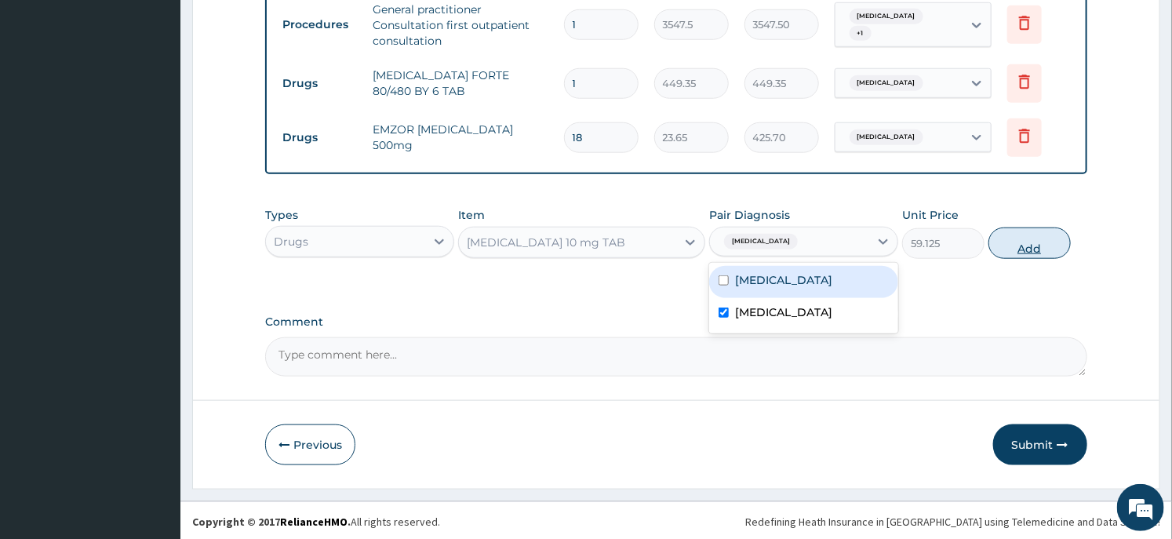
click at [1009, 247] on button "Add" at bounding box center [1029, 242] width 82 height 31
type input "0"
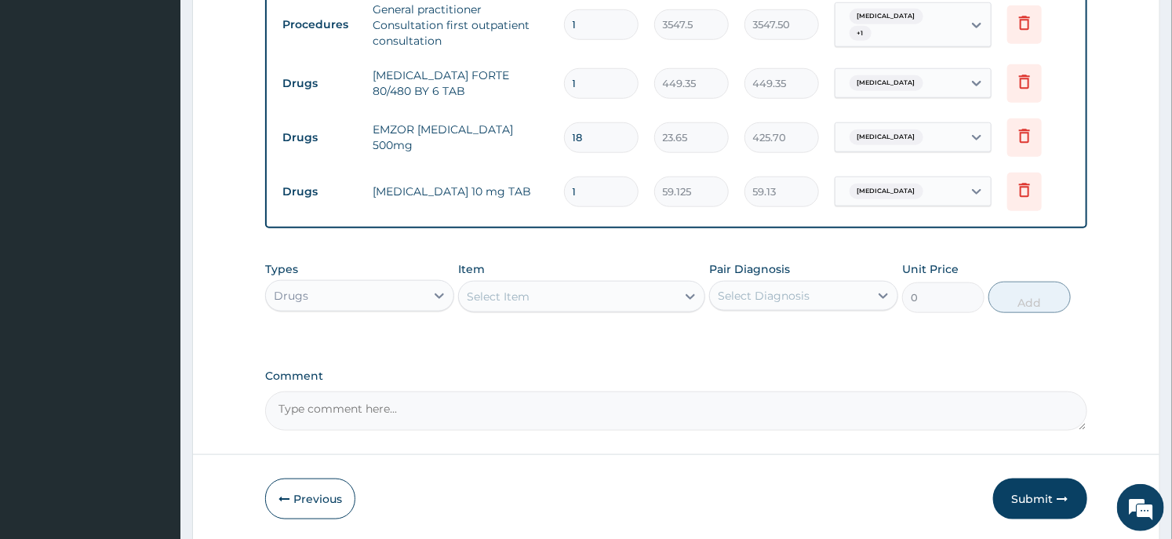
click at [580, 191] on input "1" at bounding box center [601, 191] width 74 height 31
type input "5"
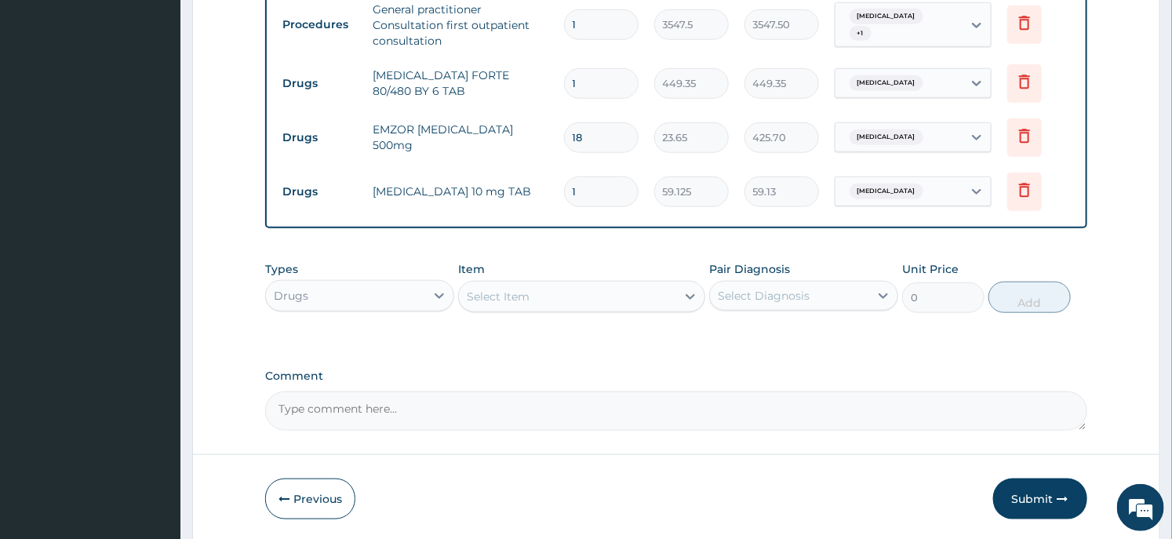
type input "295.63"
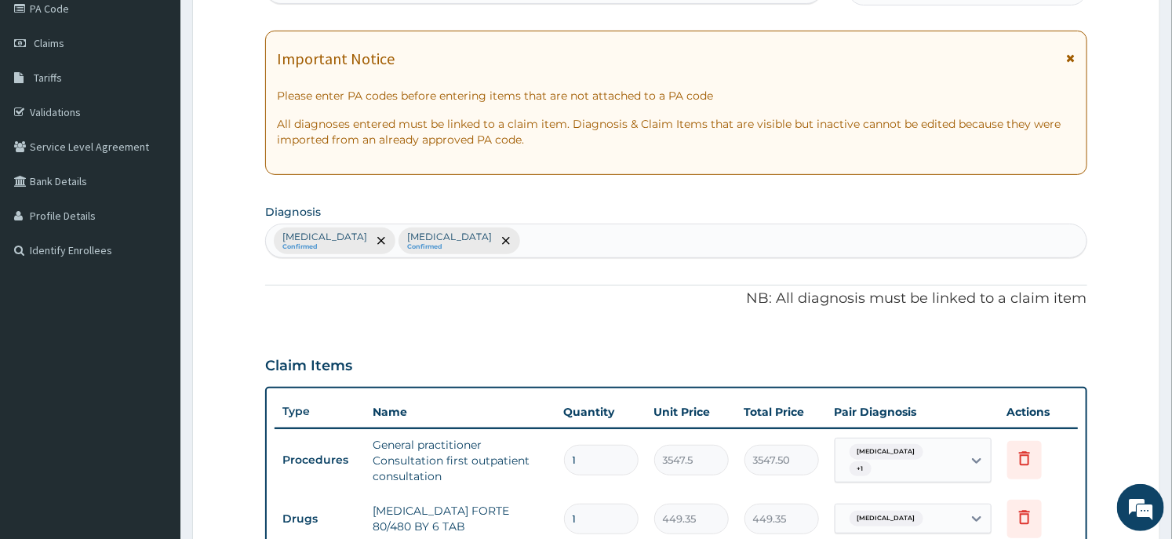
type input "5"
click at [536, 235] on div "Malaria Confirmed Upper respiratory infection Confirmed" at bounding box center [675, 240] width 819 height 33
type input "cough"
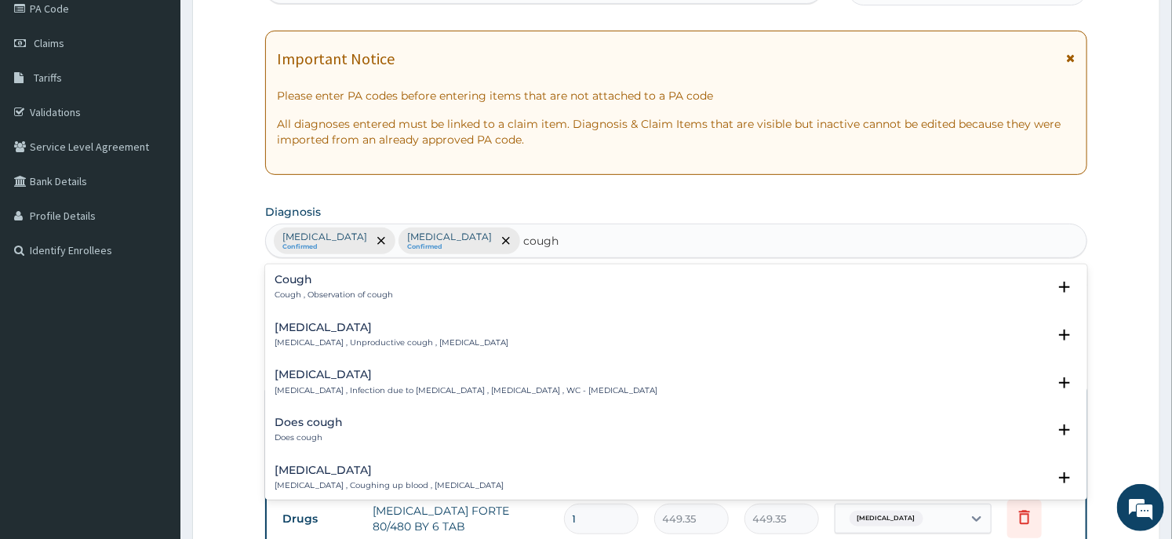
click at [296, 287] on div "Cough Cough , Observation of cough" at bounding box center [333, 287] width 118 height 27
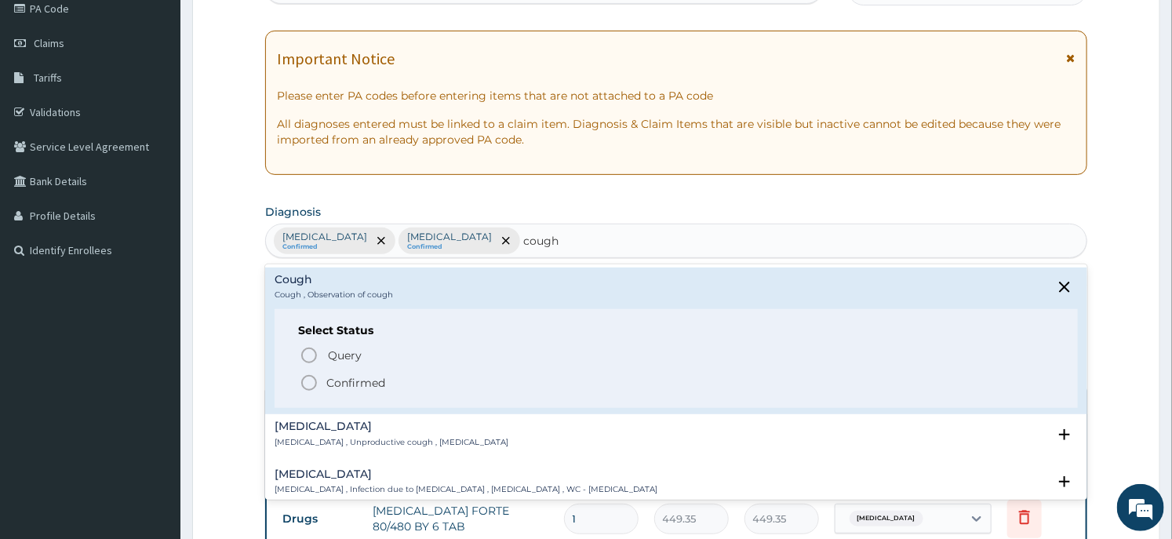
click at [316, 380] on circle "status option filled" at bounding box center [309, 383] width 14 height 14
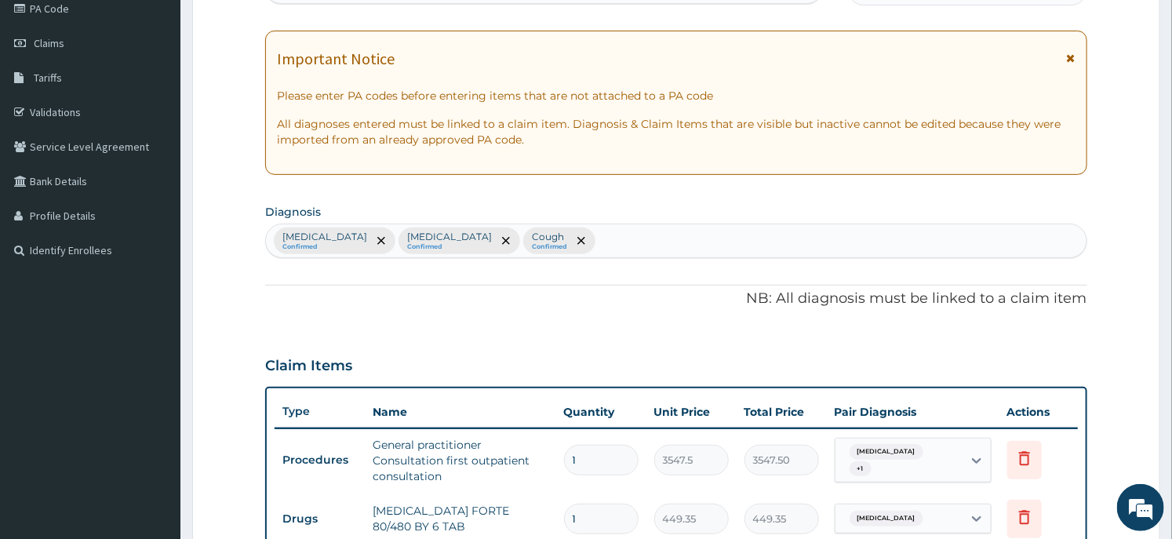
scroll to position [687, 0]
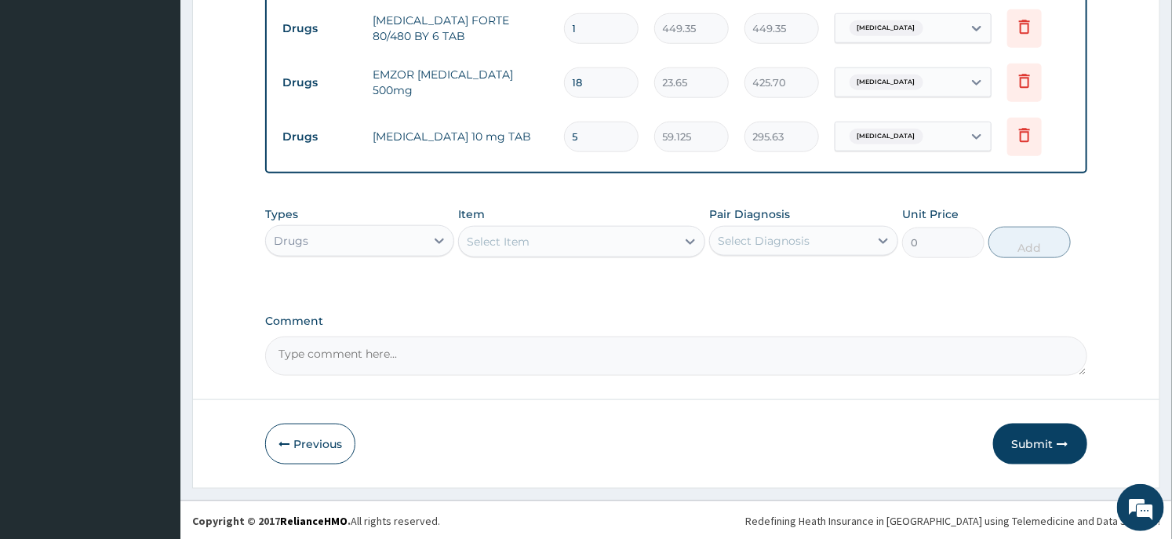
click at [503, 237] on div "Select Item" at bounding box center [498, 242] width 63 height 16
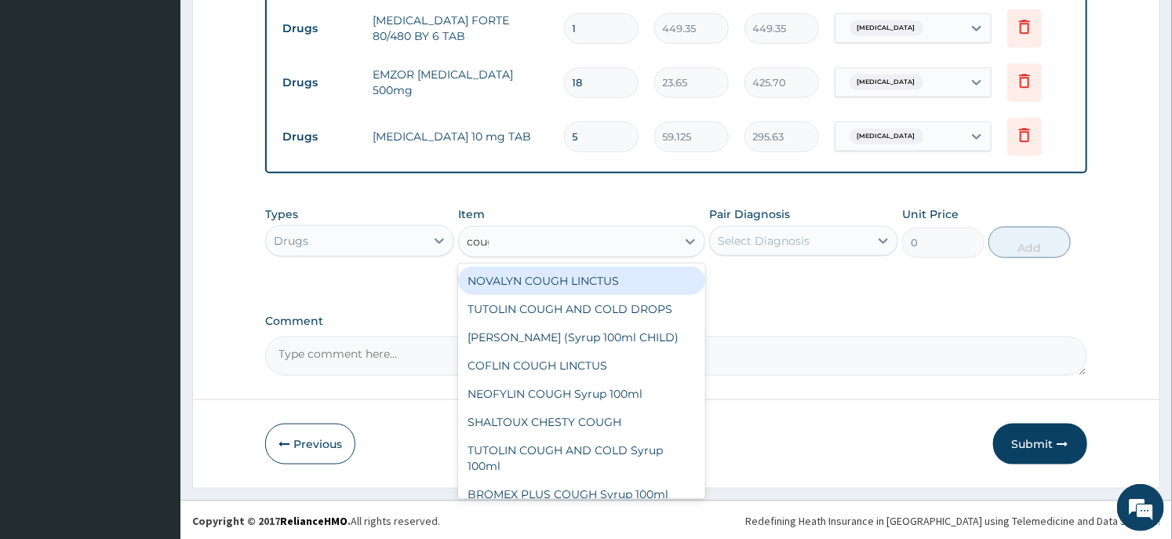
type input "cough"
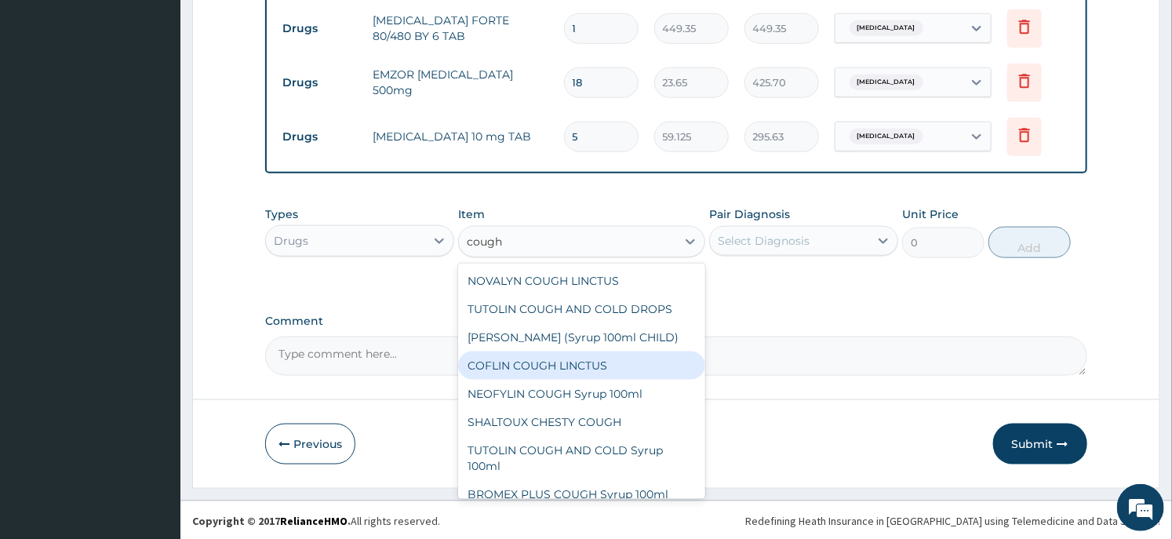
click at [563, 372] on div "COFLIN COUGH LINCTUS" at bounding box center [581, 365] width 246 height 28
type input "1182.5"
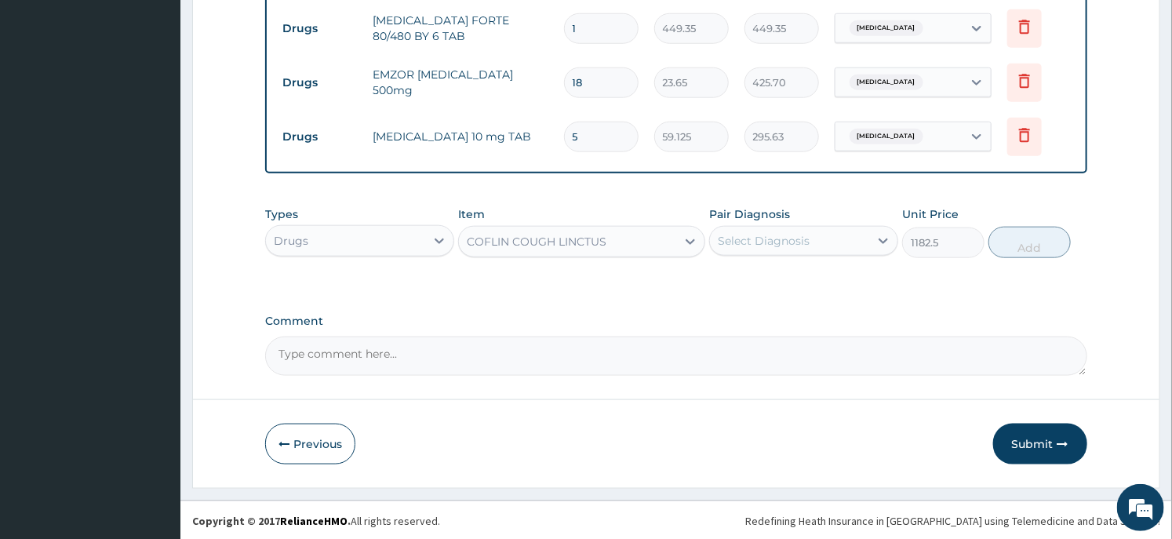
click at [843, 238] on div "Select Diagnosis" at bounding box center [789, 240] width 159 height 25
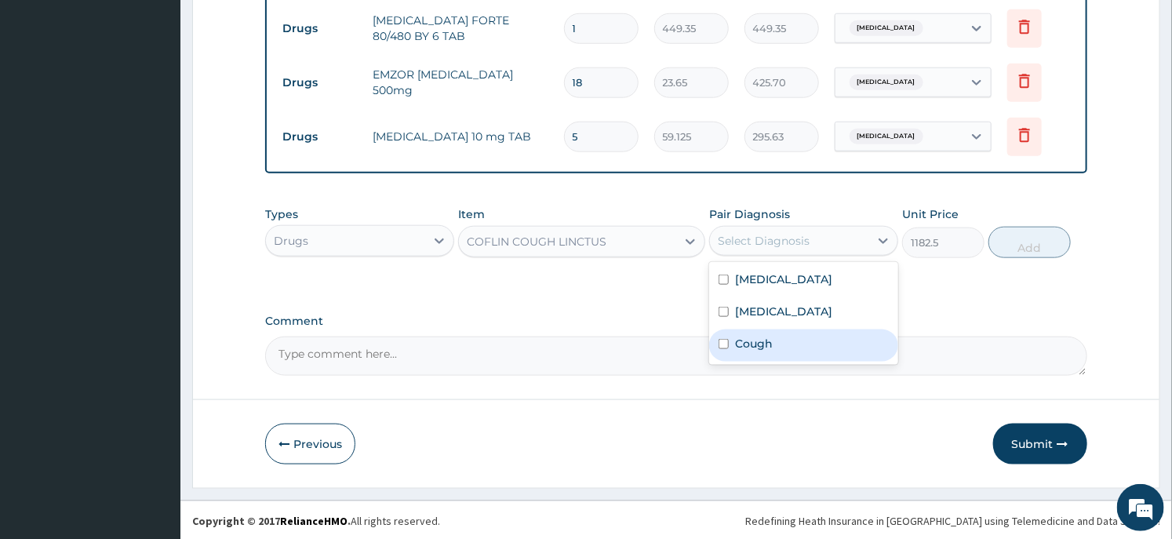
click at [758, 347] on label "Cough" at bounding box center [754, 344] width 38 height 16
checkbox input "true"
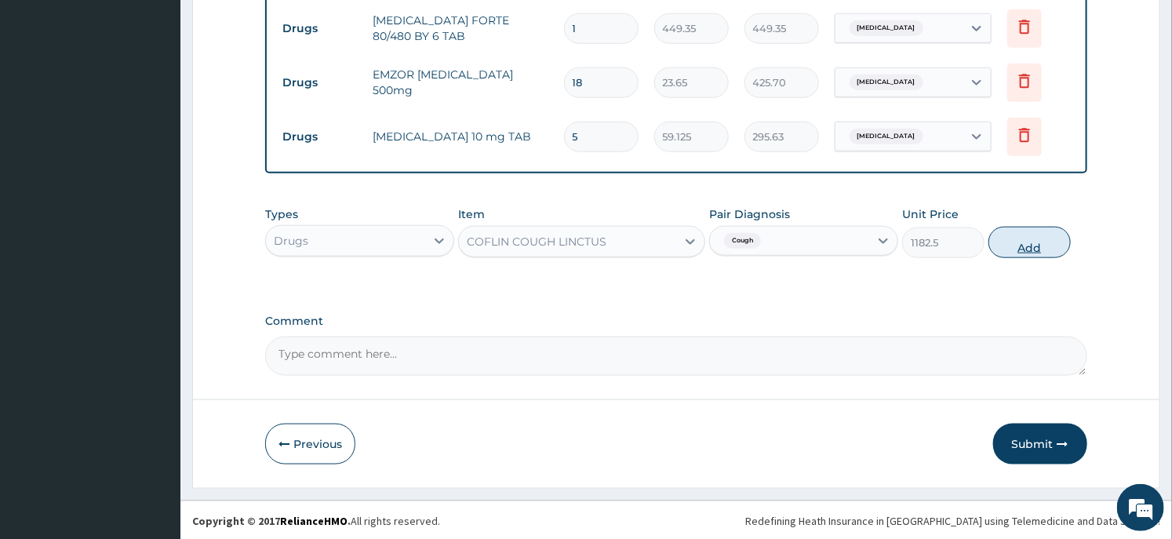
click at [1034, 246] on button "Add" at bounding box center [1029, 242] width 82 height 31
type input "0"
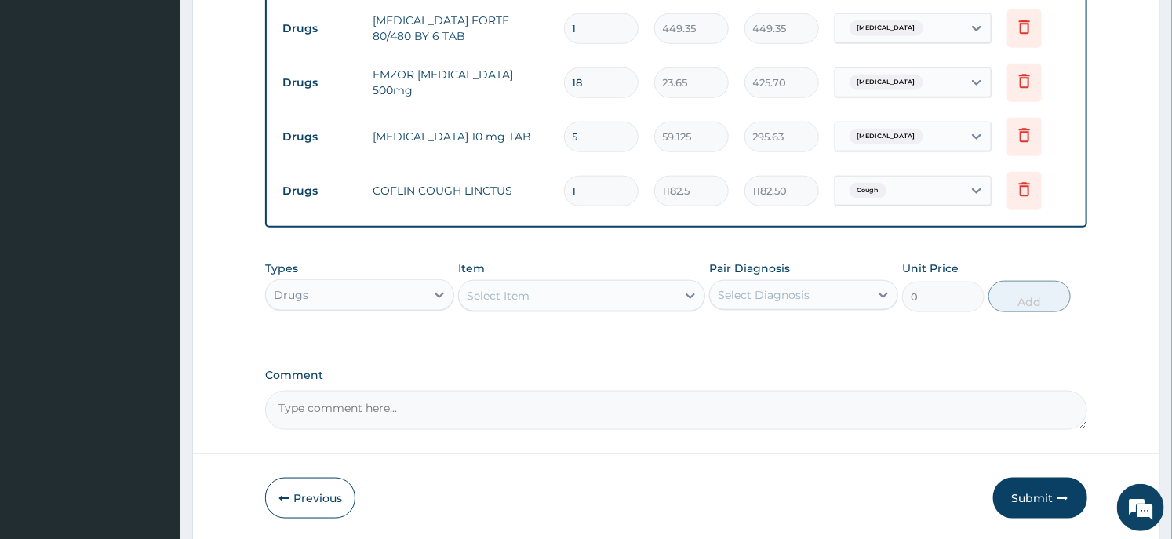
scroll to position [742, 0]
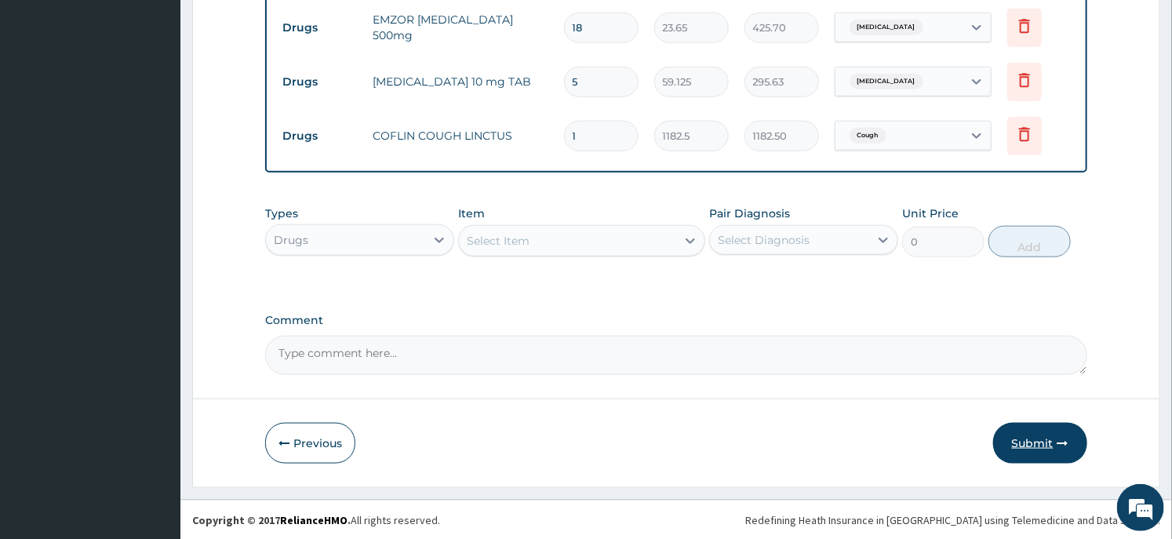
click at [1041, 450] on button "Submit" at bounding box center [1040, 443] width 94 height 41
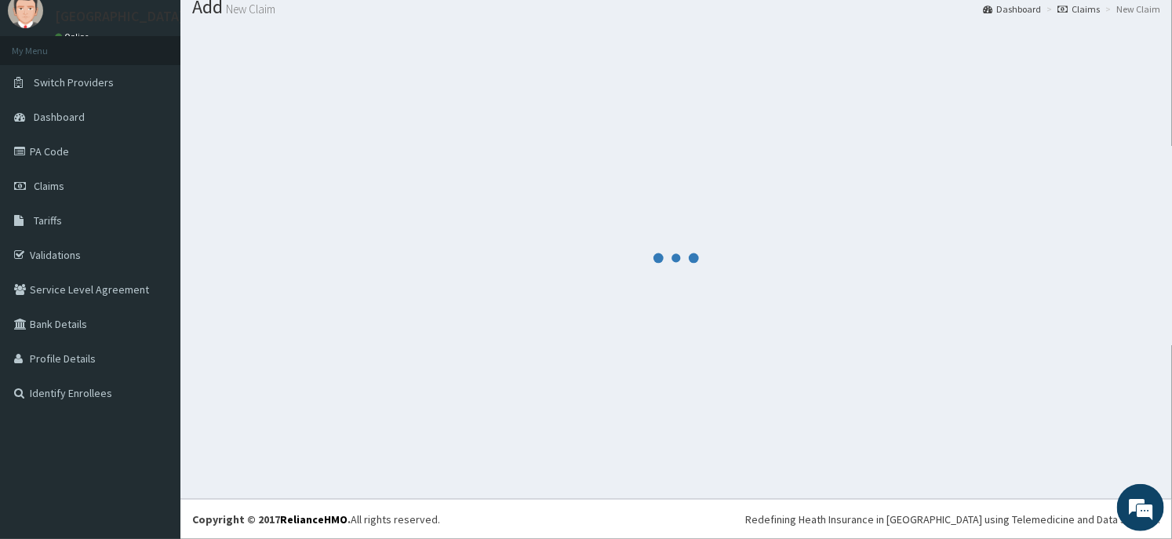
scroll to position [53, 0]
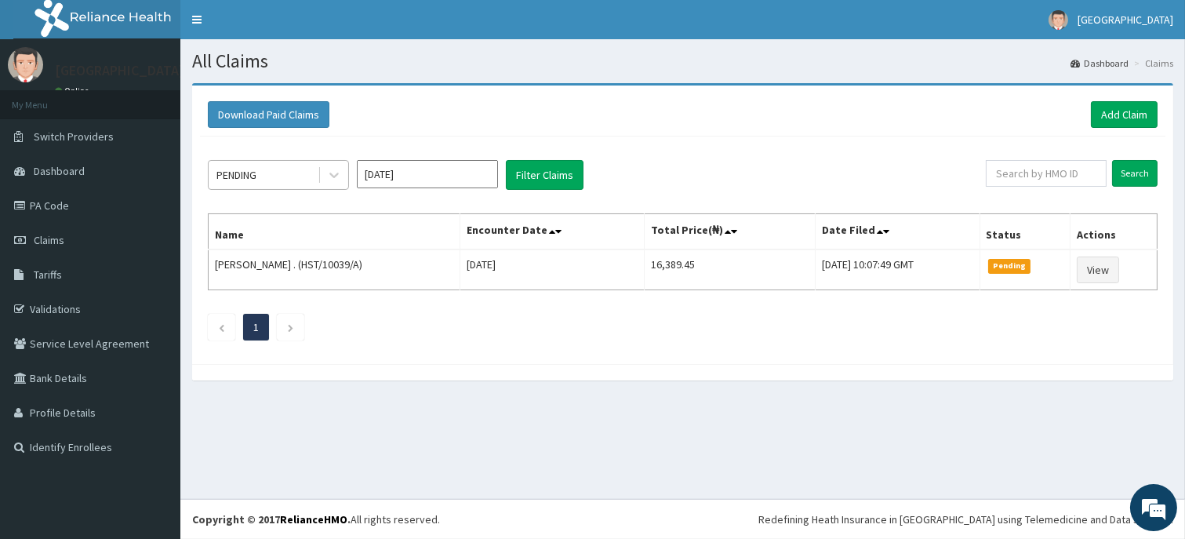
click at [316, 168] on div "PENDING" at bounding box center [263, 174] width 109 height 25
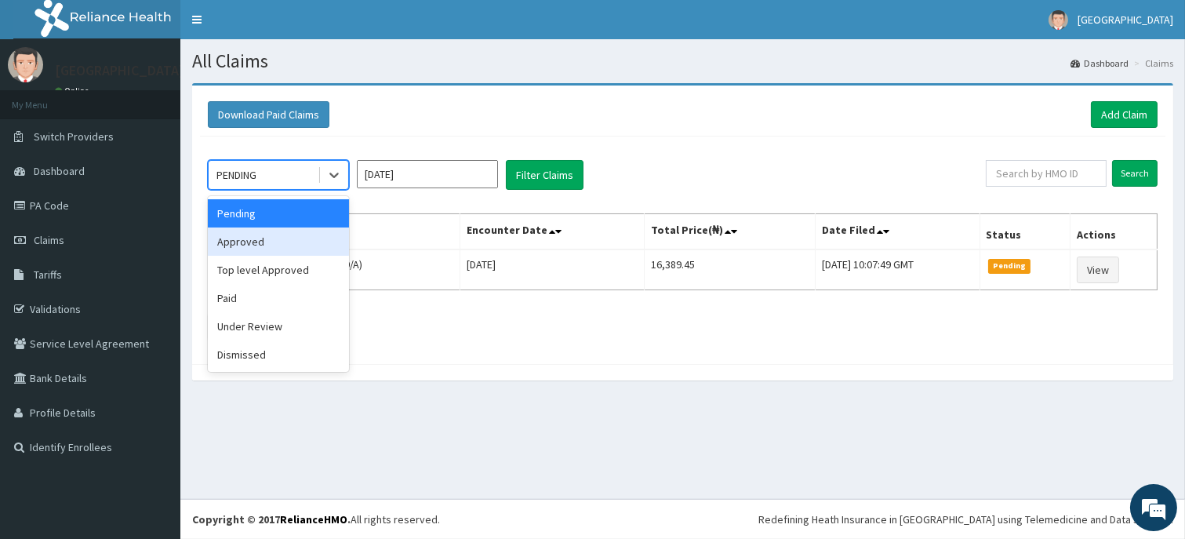
click at [267, 249] on div "Approved" at bounding box center [278, 241] width 141 height 28
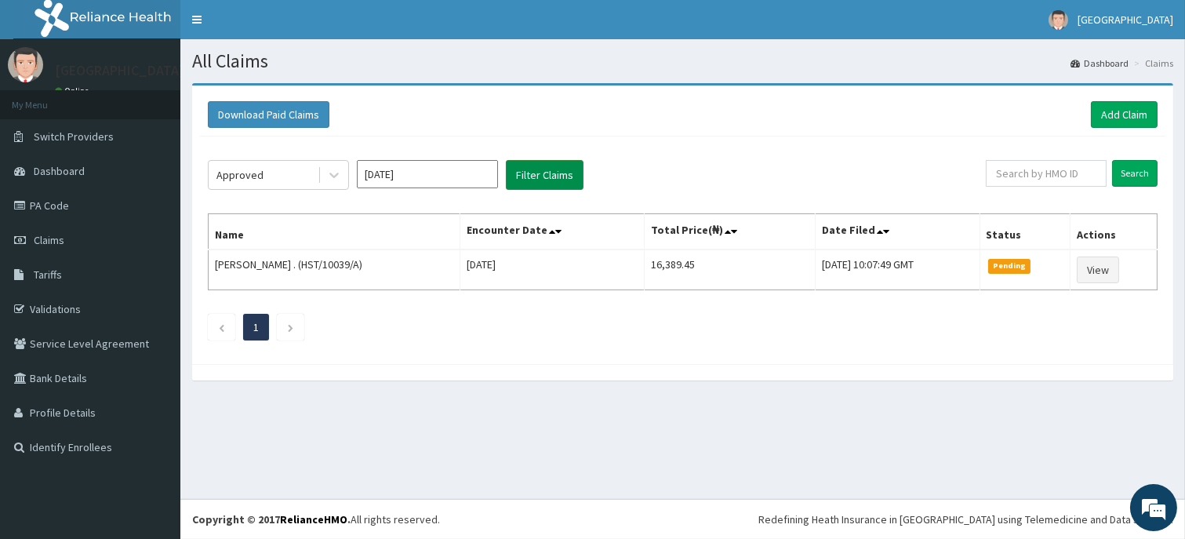
click at [518, 170] on button "Filter Claims" at bounding box center [545, 175] width 78 height 30
click at [306, 179] on div "Approved" at bounding box center [263, 174] width 109 height 25
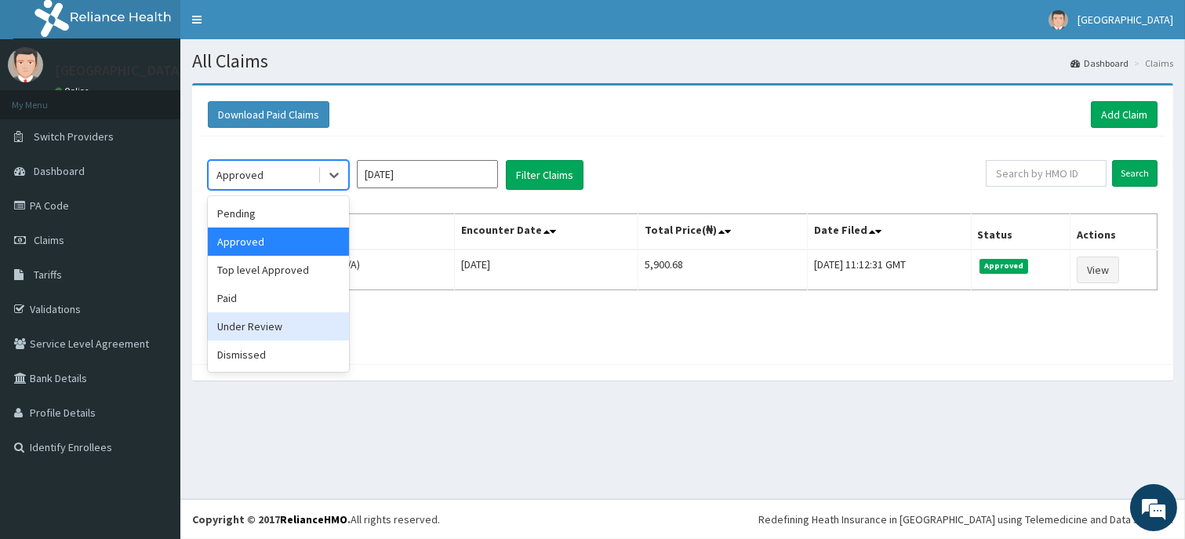
drag, startPoint x: 277, startPoint y: 322, endPoint x: 307, endPoint y: 303, distance: 36.3
click at [279, 320] on div "Under Review" at bounding box center [278, 326] width 141 height 28
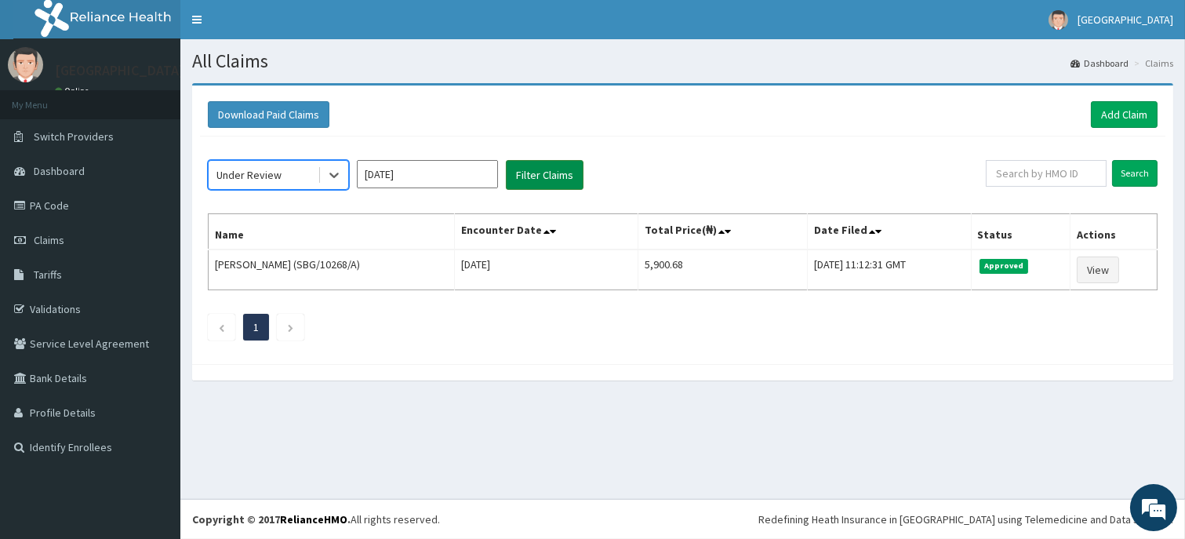
click at [524, 171] on button "Filter Claims" at bounding box center [545, 175] width 78 height 30
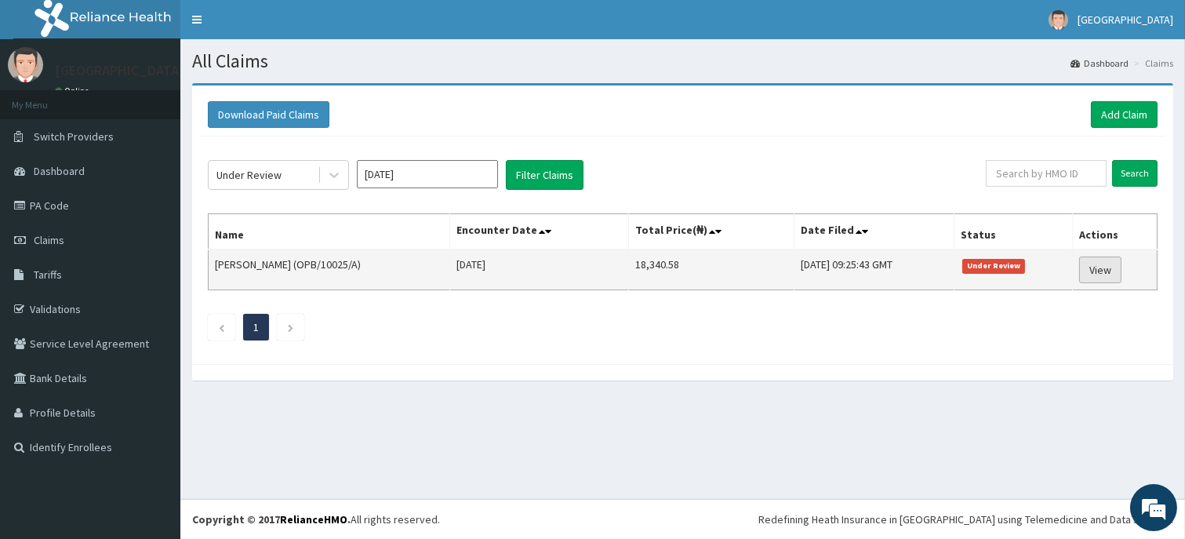
click at [1120, 269] on link "View" at bounding box center [1100, 269] width 42 height 27
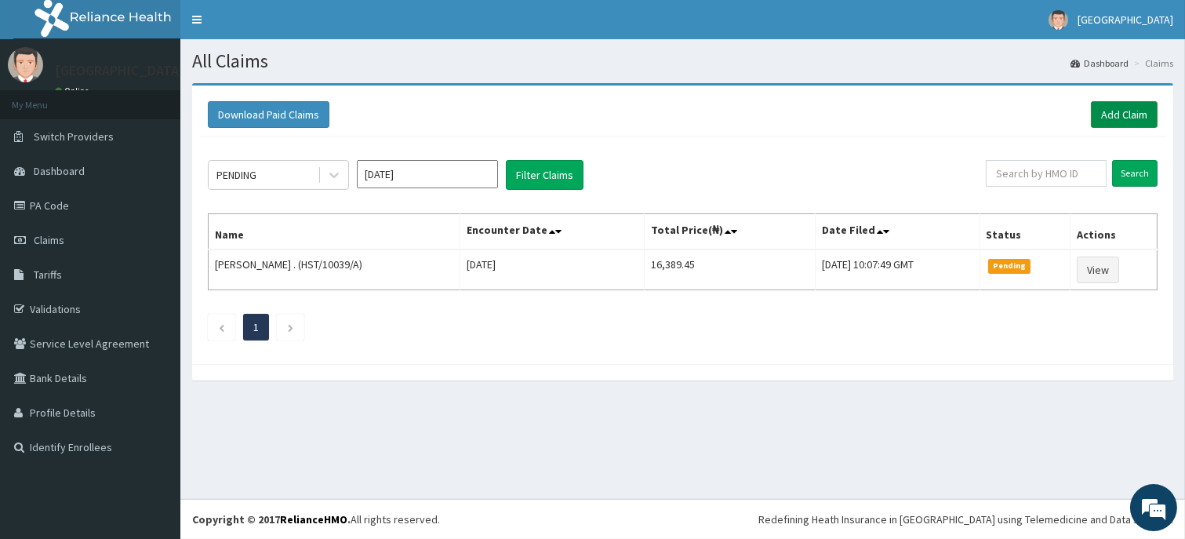
click at [1093, 113] on link "Add Claim" at bounding box center [1124, 114] width 67 height 27
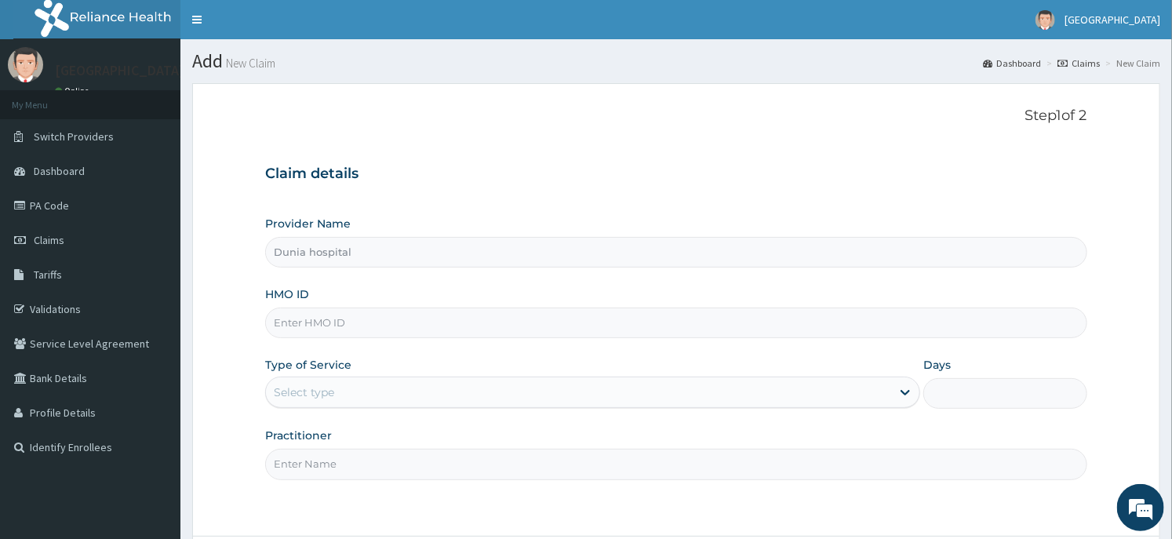
click at [372, 322] on input "HMO ID" at bounding box center [675, 322] width 821 height 31
paste input "ALS/10149/A"
type input "ALS/10149/A"
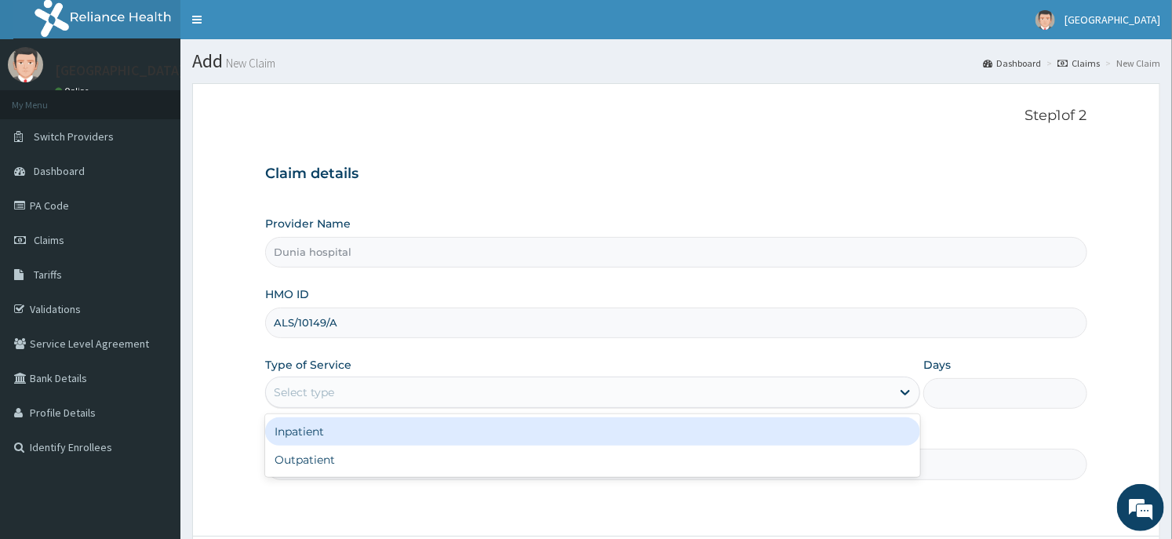
click at [343, 392] on div "Select type" at bounding box center [578, 392] width 625 height 25
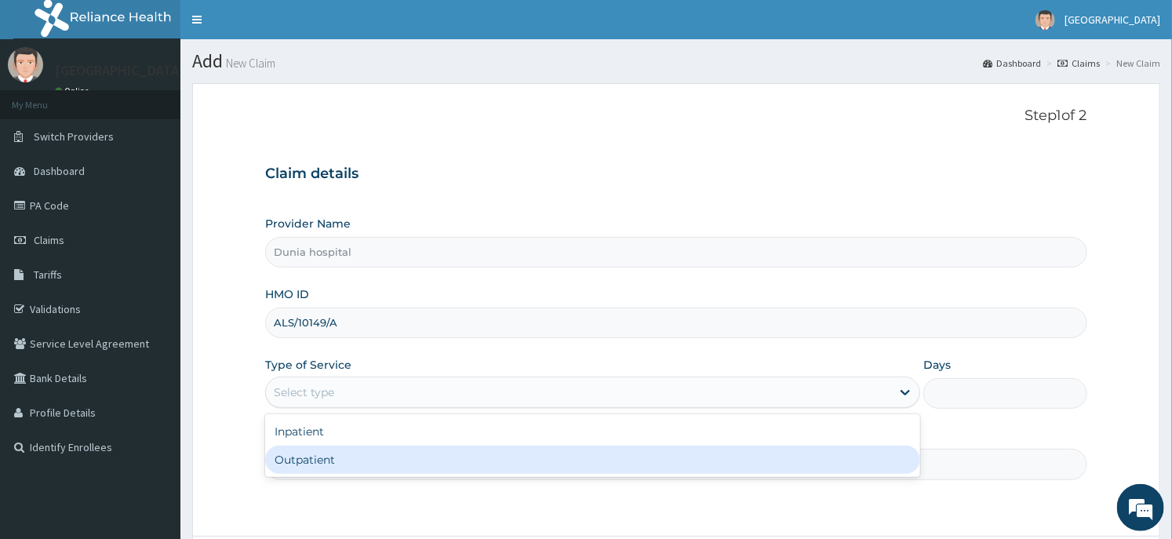
click at [325, 452] on div "Outpatient" at bounding box center [592, 459] width 655 height 28
type input "1"
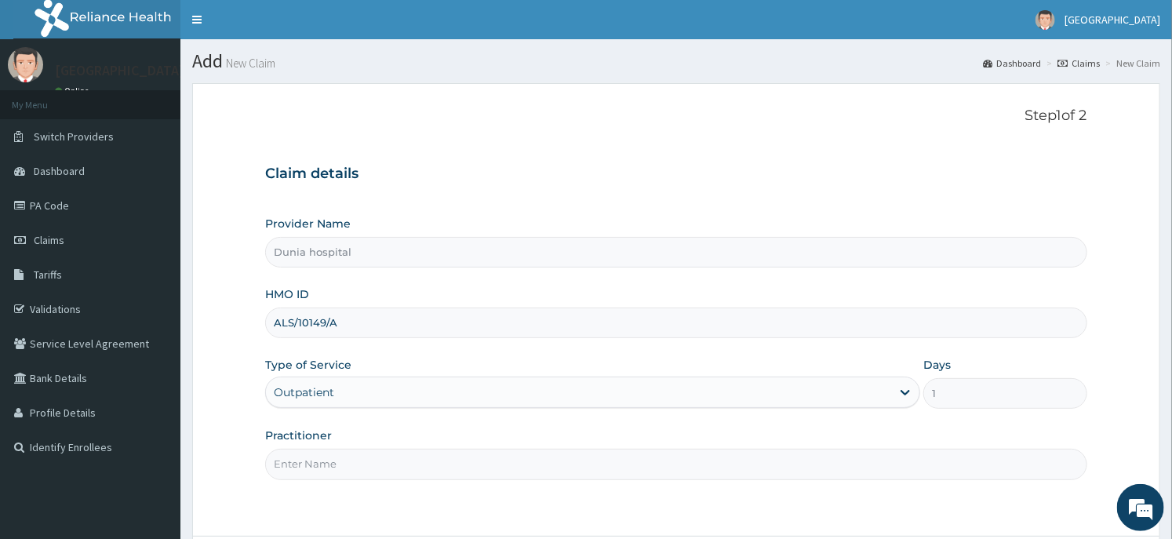
click at [331, 447] on div "Practitioner" at bounding box center [675, 453] width 821 height 52
click at [322, 470] on input "Practitioner" at bounding box center [675, 464] width 821 height 31
type input "DR. DAWODU"
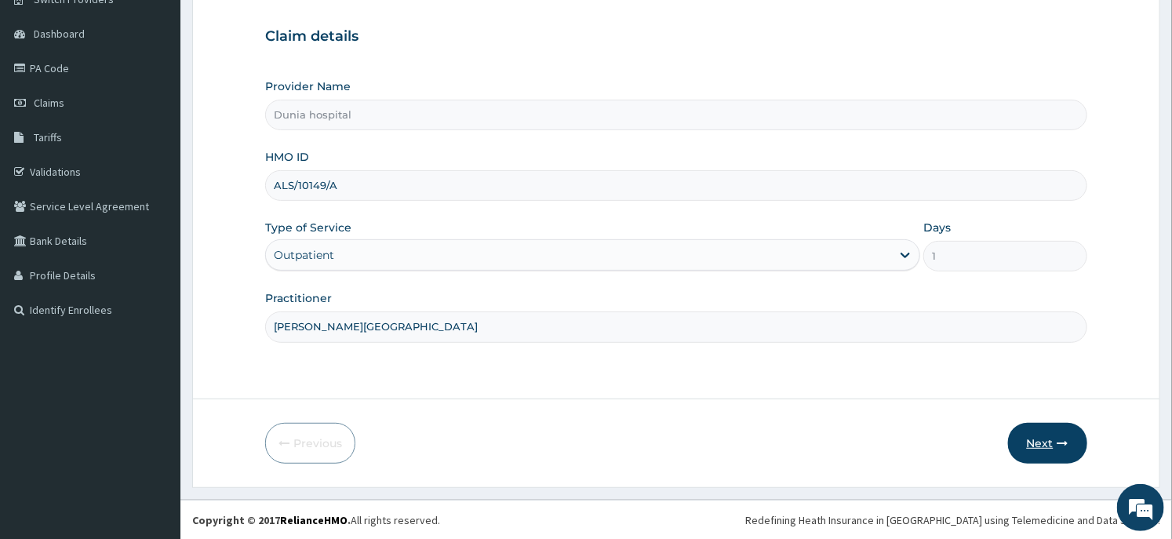
click at [1027, 429] on button "Next" at bounding box center [1047, 443] width 79 height 41
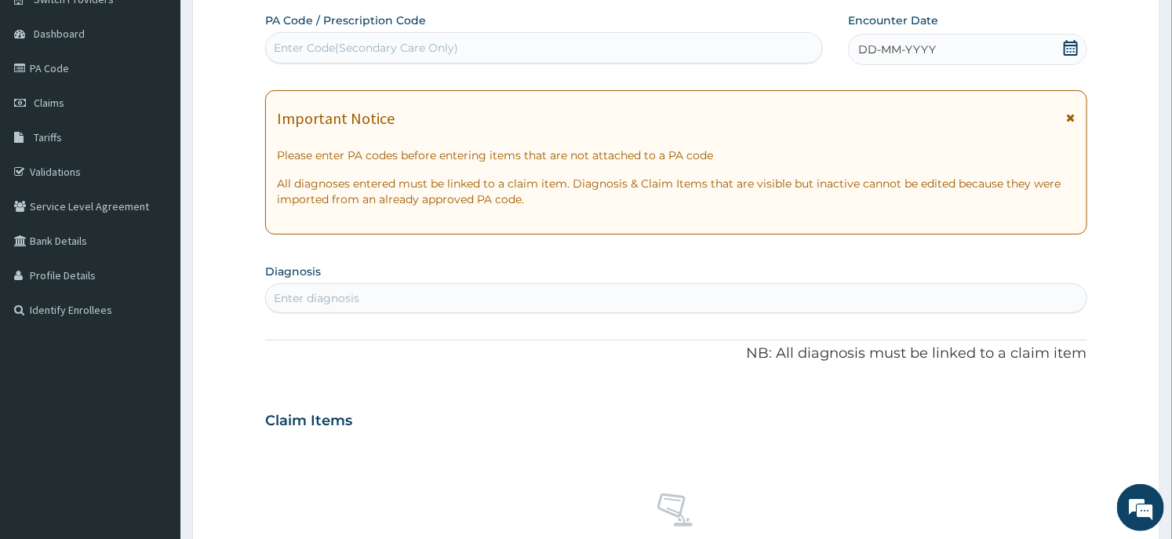
click at [1073, 41] on icon at bounding box center [1070, 48] width 14 height 16
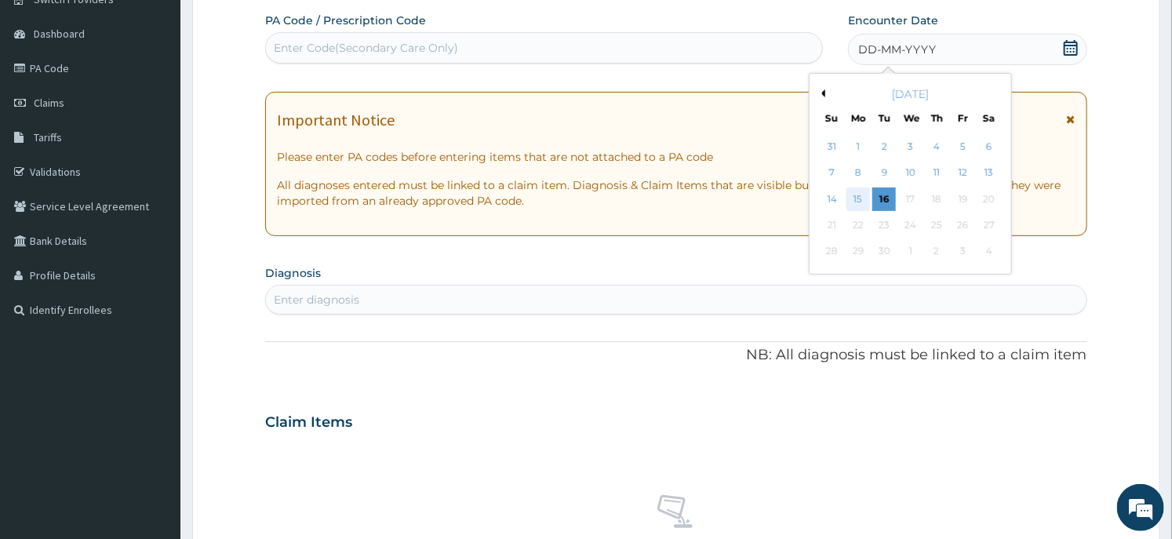
click at [856, 198] on div "15" at bounding box center [858, 199] width 24 height 24
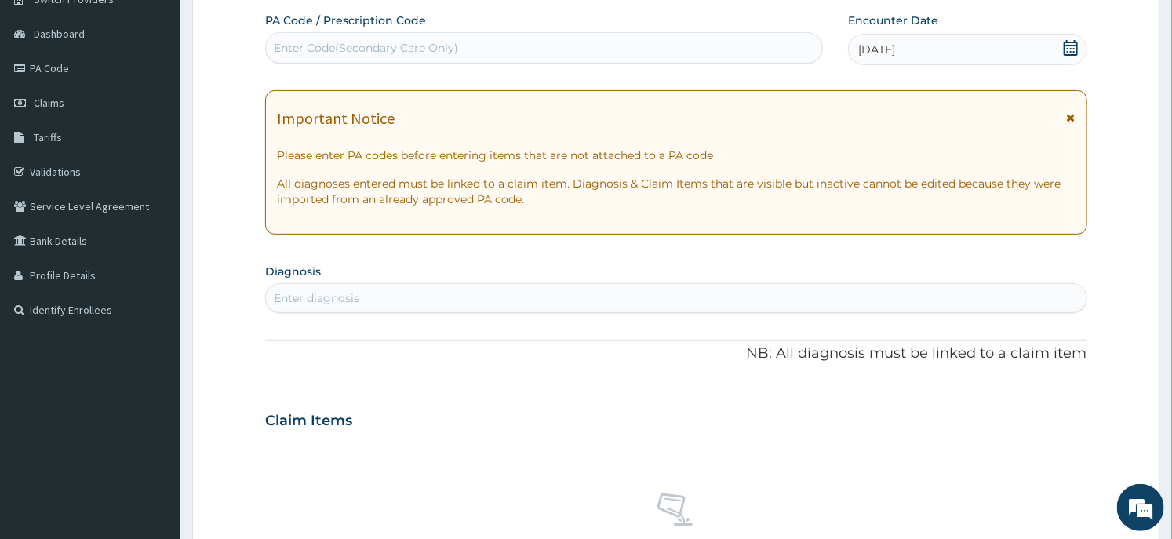
click at [669, 289] on div "Enter diagnosis" at bounding box center [675, 297] width 819 height 25
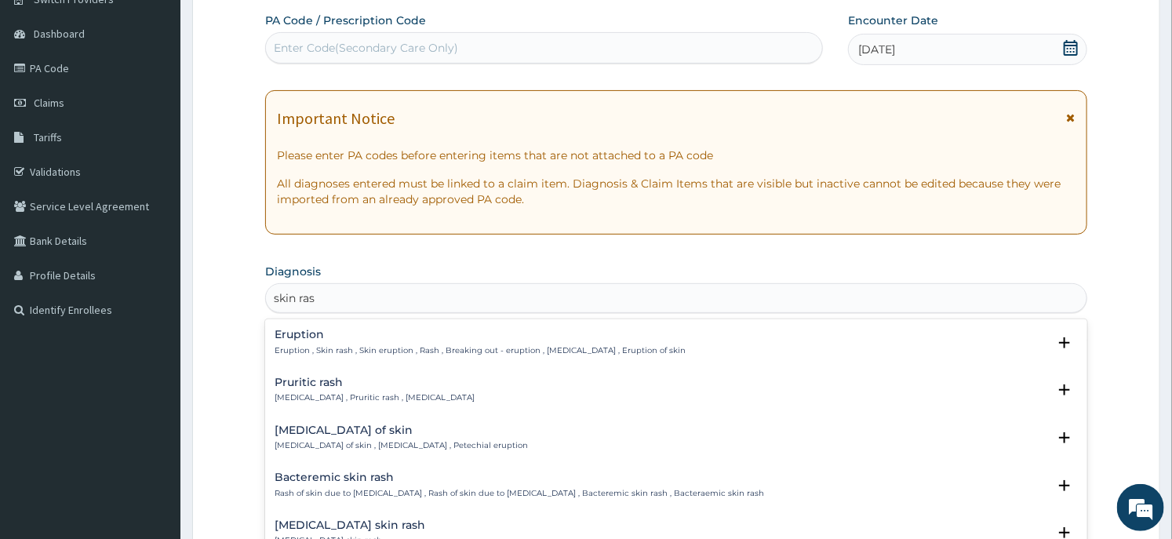
type input "skin rash"
click at [361, 388] on div "Pruritic rash Prurigo , Pruritic rash , Itchy skin eruption" at bounding box center [374, 389] width 200 height 27
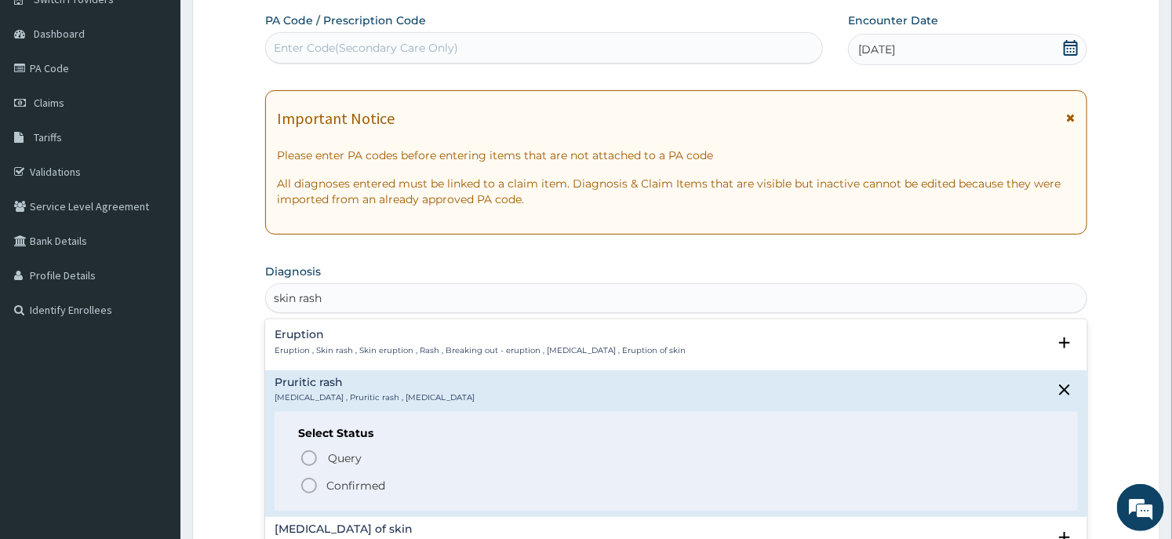
click at [315, 483] on icon "status option filled" at bounding box center [309, 485] width 19 height 19
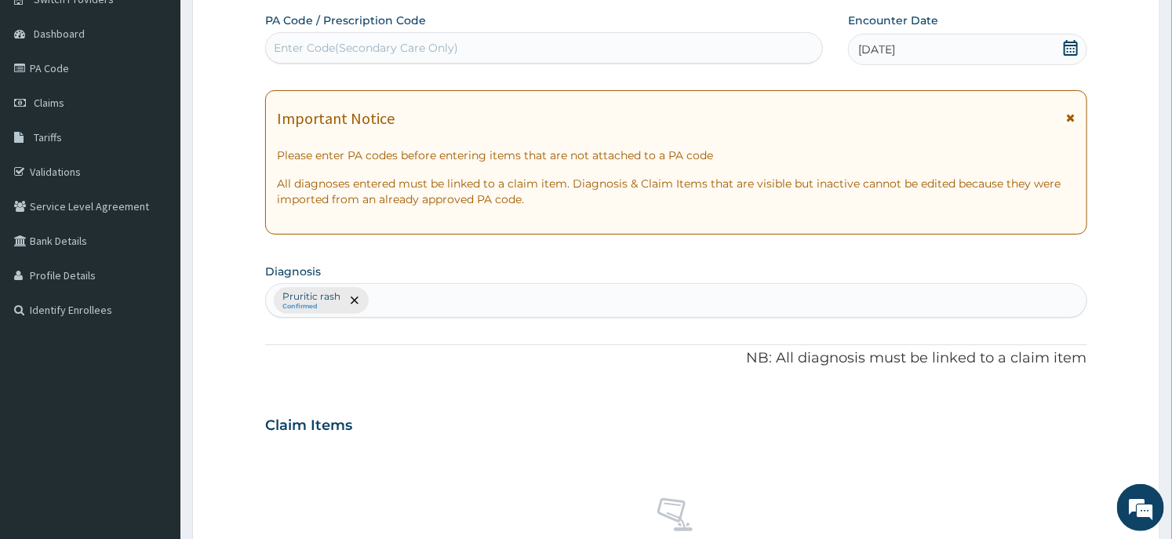
scroll to position [591, 0]
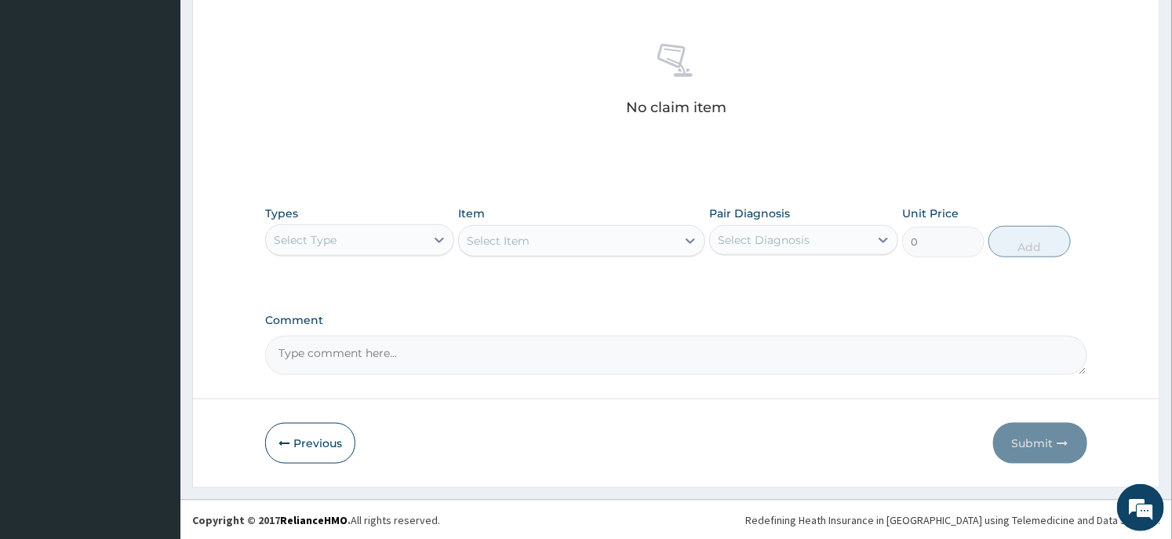
click at [402, 230] on div "Select Type" at bounding box center [345, 239] width 159 height 25
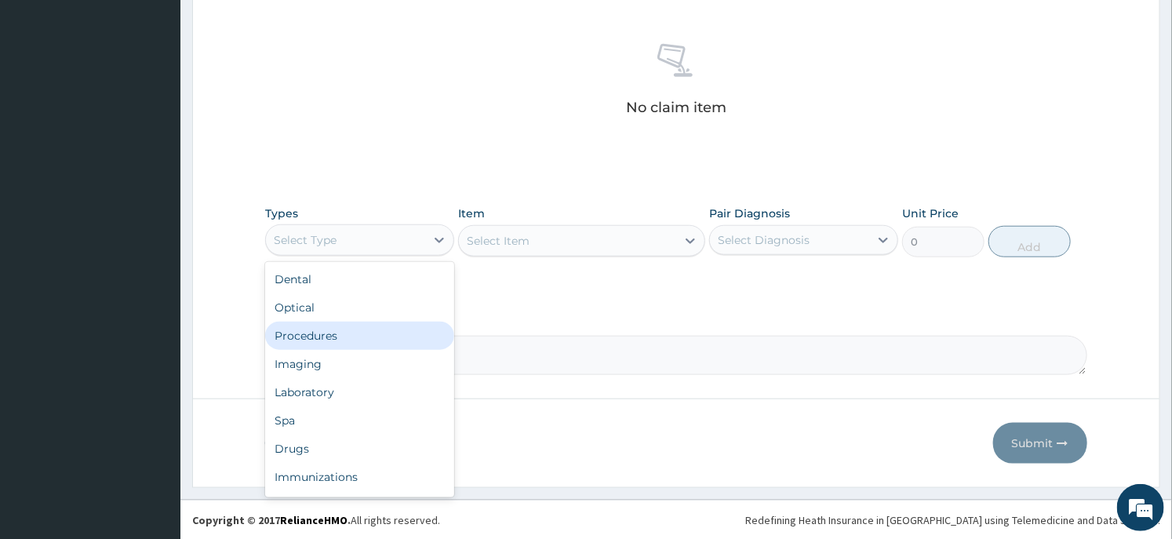
click at [351, 336] on div "Procedures" at bounding box center [359, 336] width 189 height 28
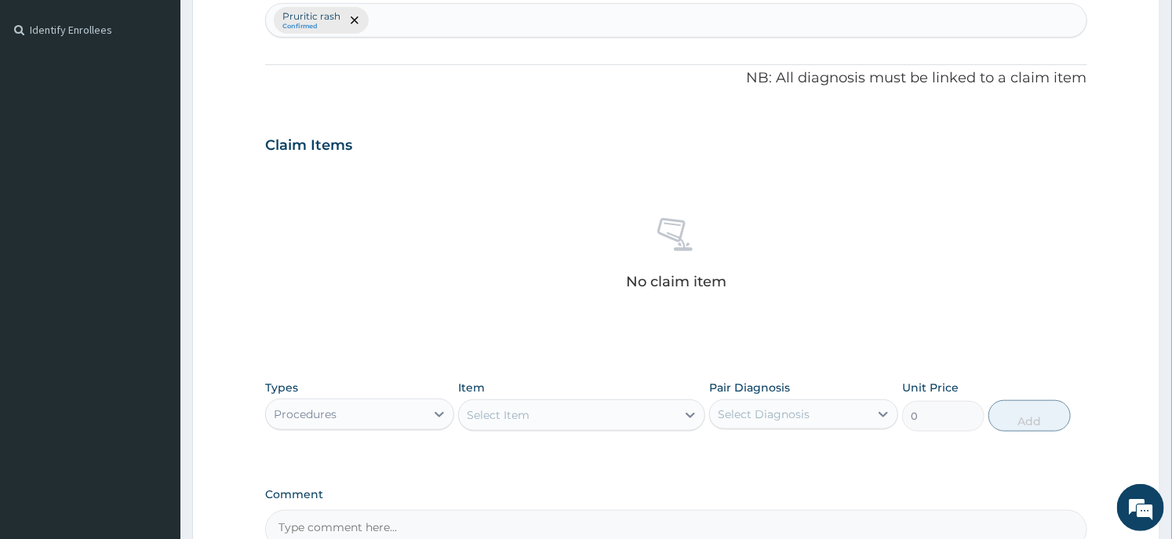
scroll to position [504, 0]
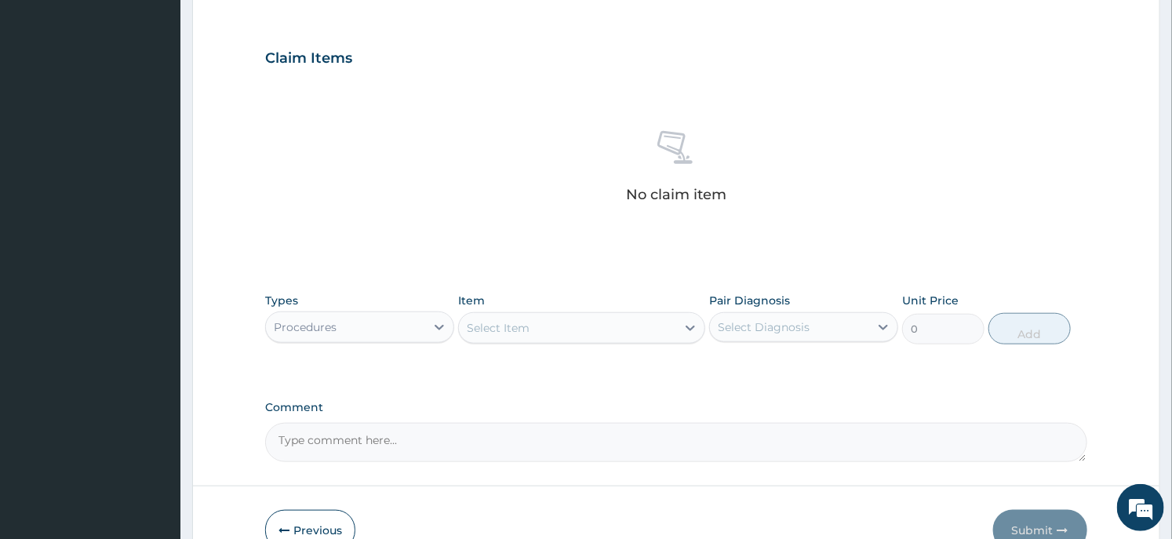
click at [497, 320] on div "Select Item" at bounding box center [498, 328] width 63 height 16
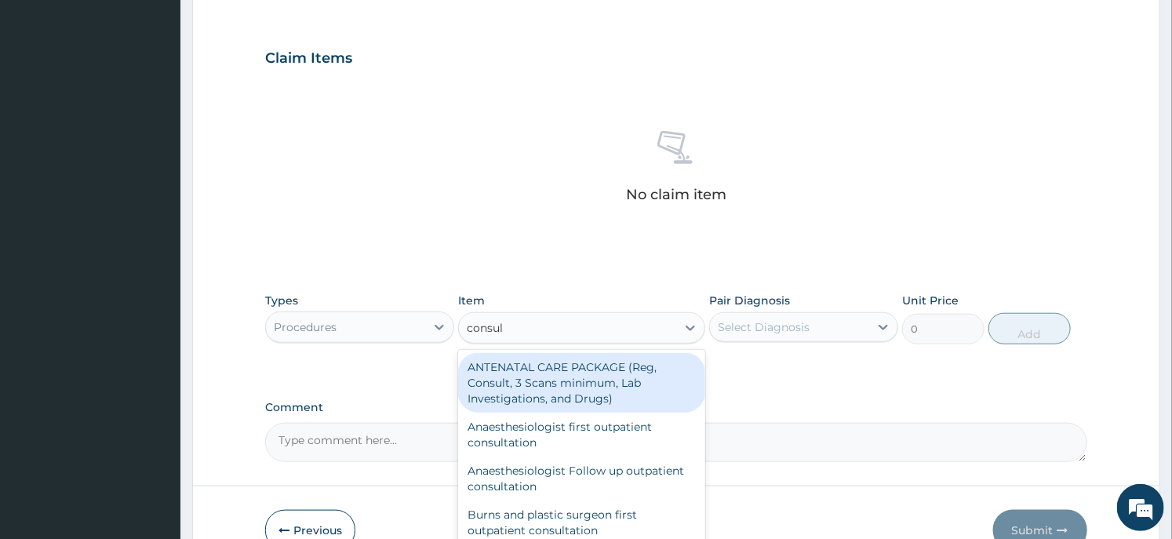
type input "consult"
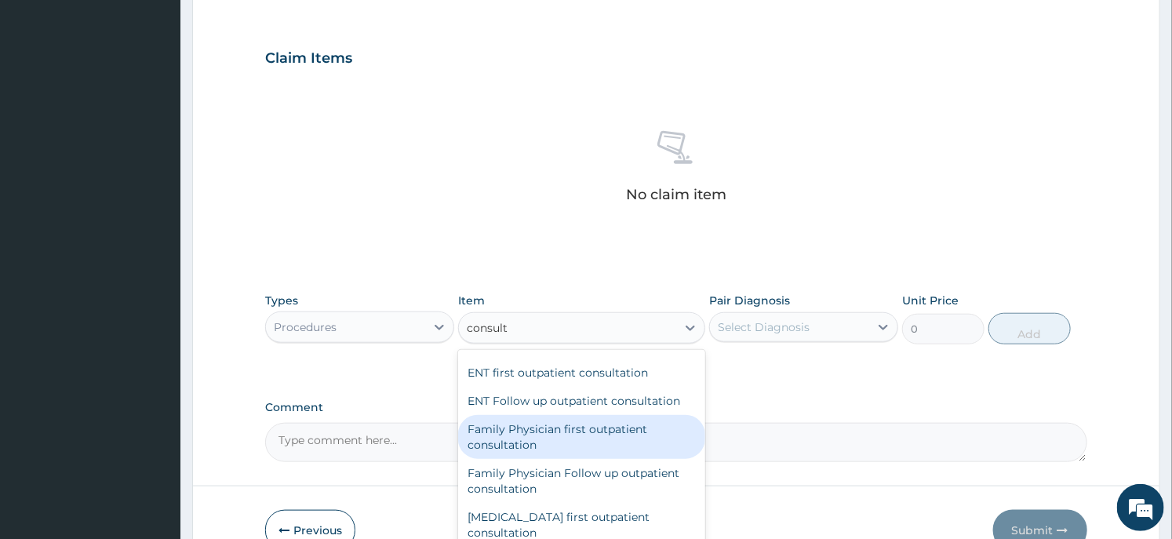
scroll to position [784, 0]
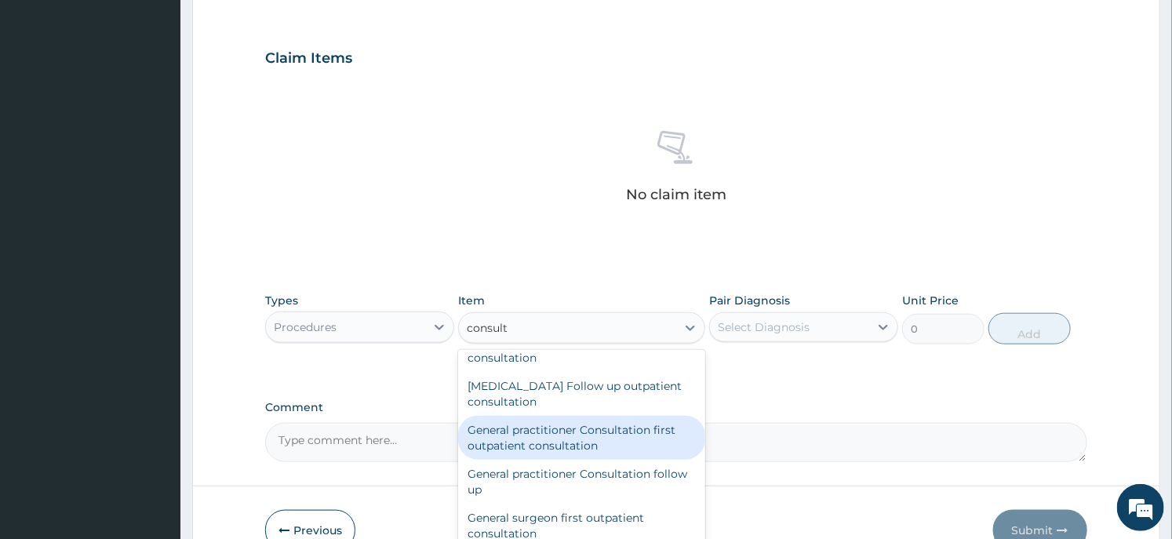
click at [547, 443] on div "General practitioner Consultation first outpatient consultation" at bounding box center [581, 438] width 246 height 44
type input "3547.5"
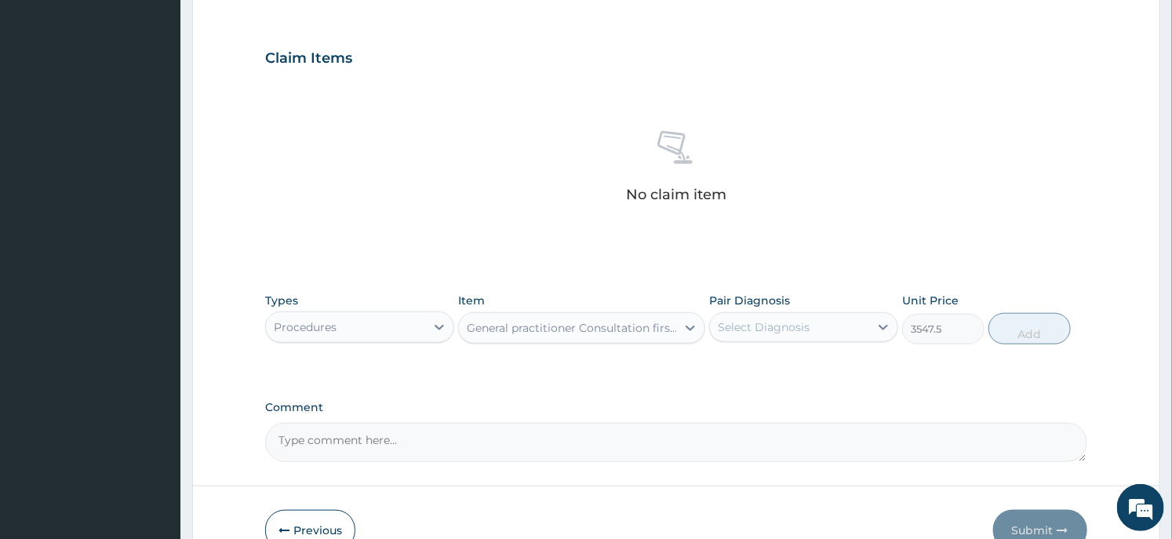
click at [768, 336] on div "Select Diagnosis" at bounding box center [789, 326] width 159 height 25
click at [768, 365] on label "Pruritic rash" at bounding box center [769, 366] width 68 height 16
checkbox input "true"
click at [1027, 329] on button "Add" at bounding box center [1029, 328] width 82 height 31
type input "0"
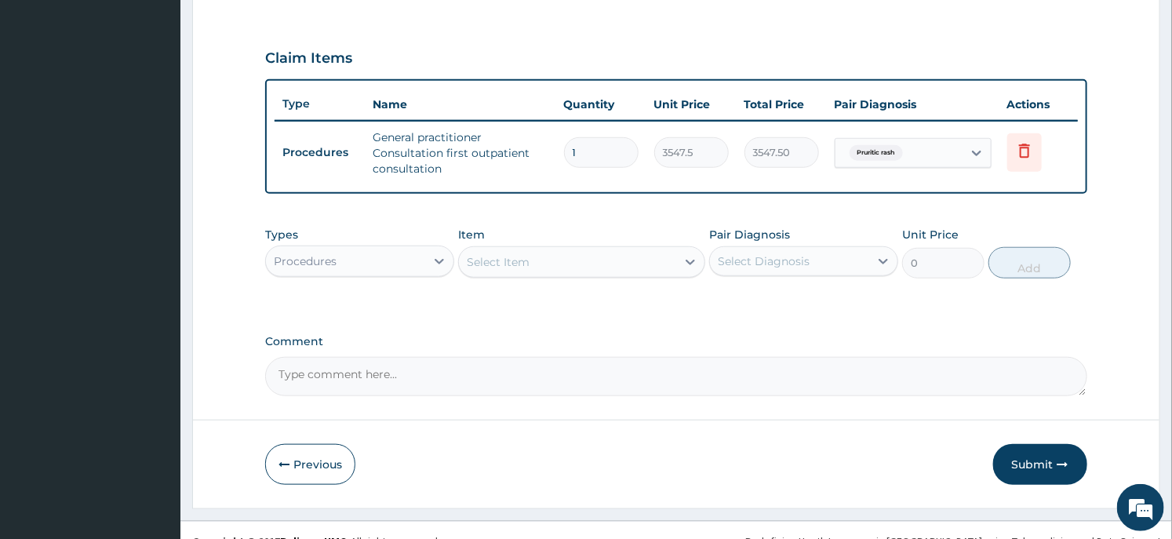
scroll to position [523, 0]
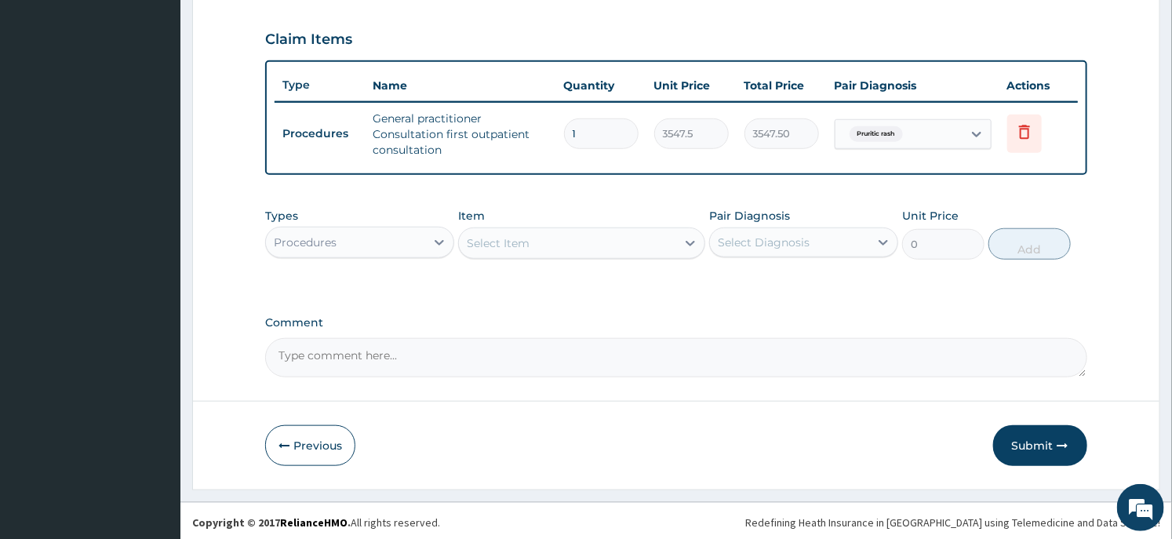
click at [347, 243] on div "Procedures" at bounding box center [345, 242] width 159 height 25
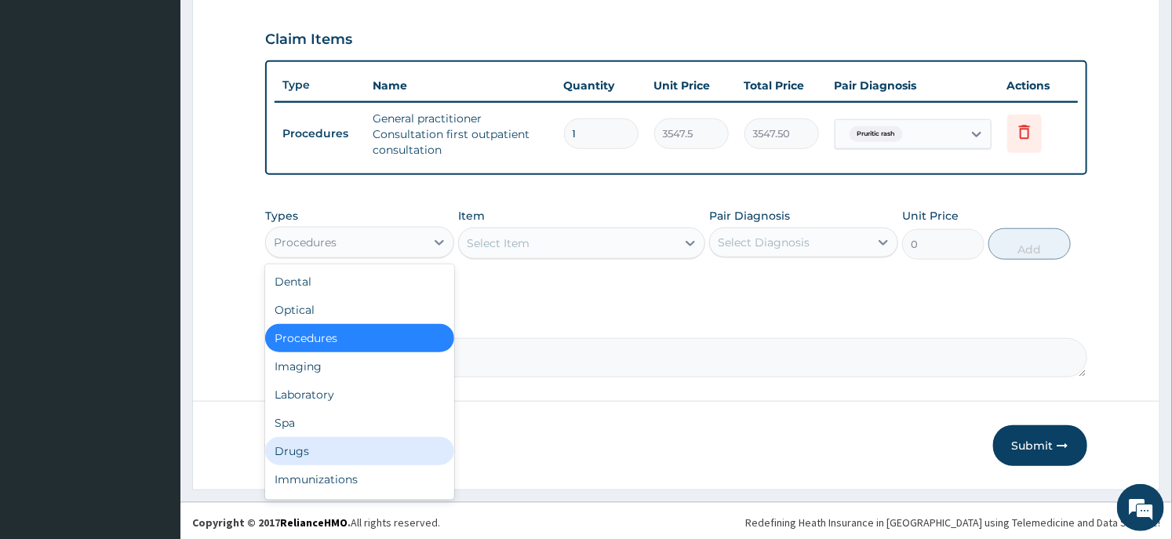
click at [317, 445] on div "Drugs" at bounding box center [359, 451] width 189 height 28
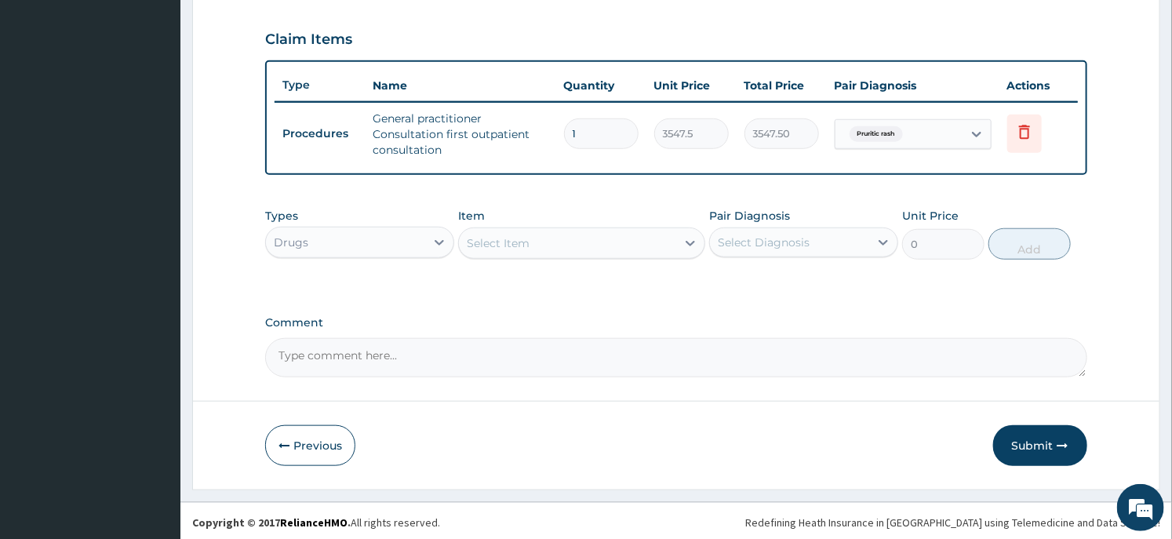
click at [500, 237] on div "Select Item" at bounding box center [498, 243] width 63 height 16
click at [529, 260] on div "Types Drugs Item option General practitioner Consultation first outpatient cons…" at bounding box center [675, 233] width 821 height 67
click at [547, 235] on div "Select Item" at bounding box center [567, 243] width 216 height 25
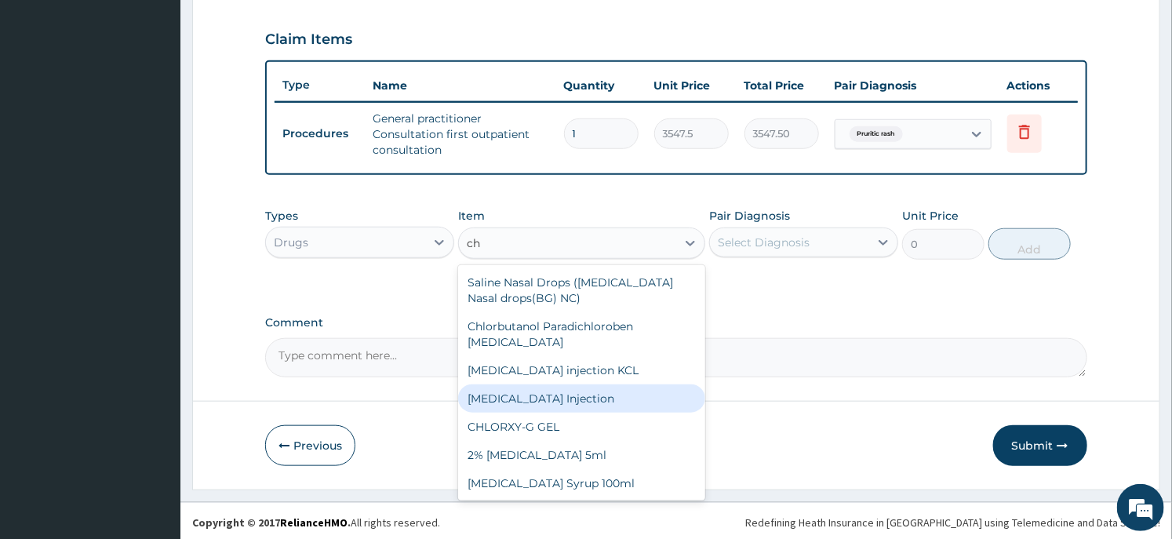
type input "c"
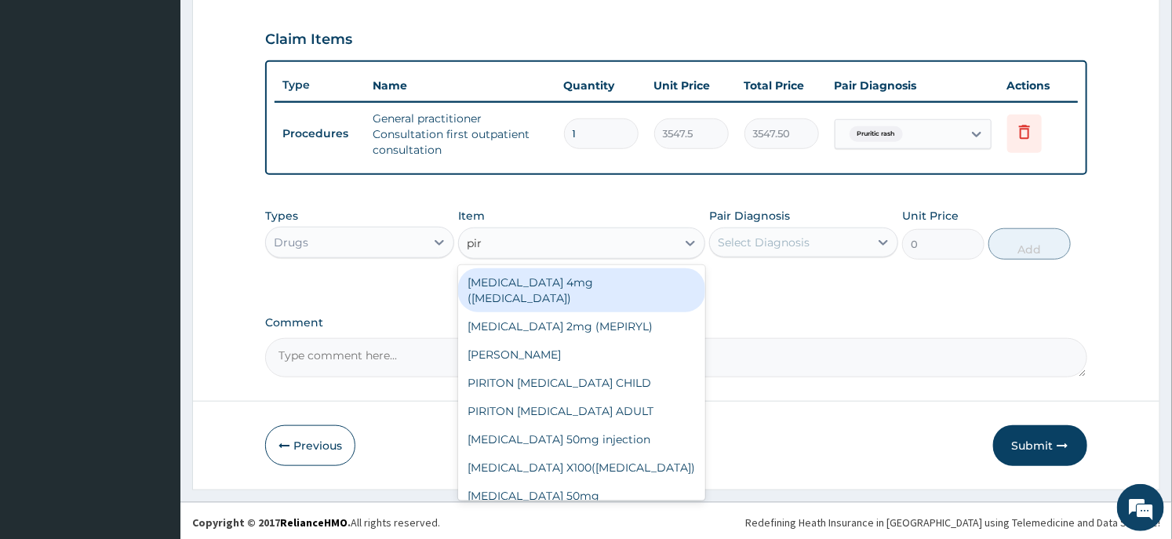
type input "piri"
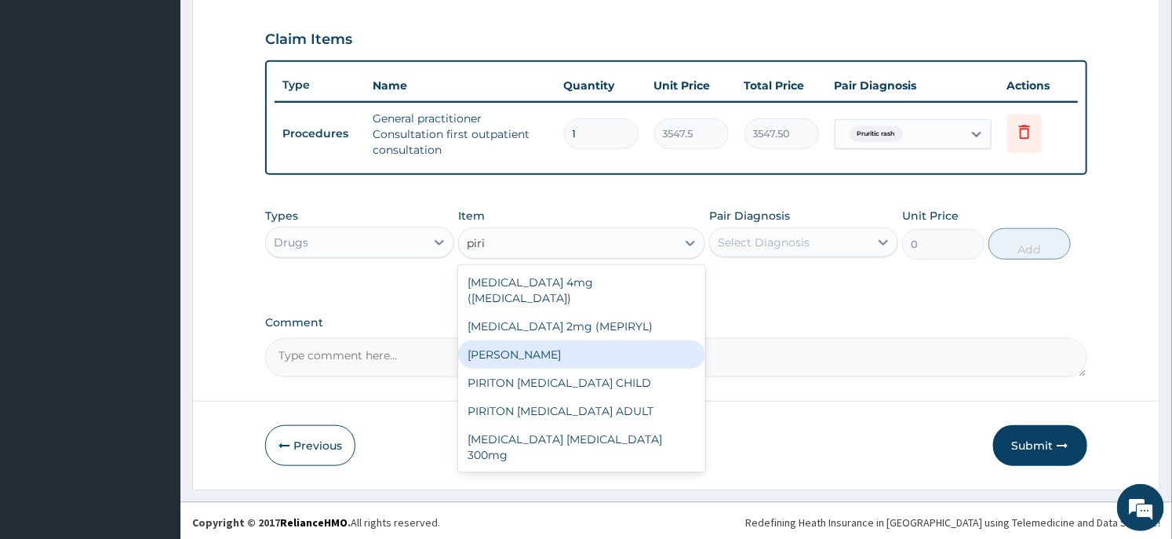
click at [555, 340] on div "[PERSON_NAME]" at bounding box center [581, 354] width 246 height 28
type input "23.65"
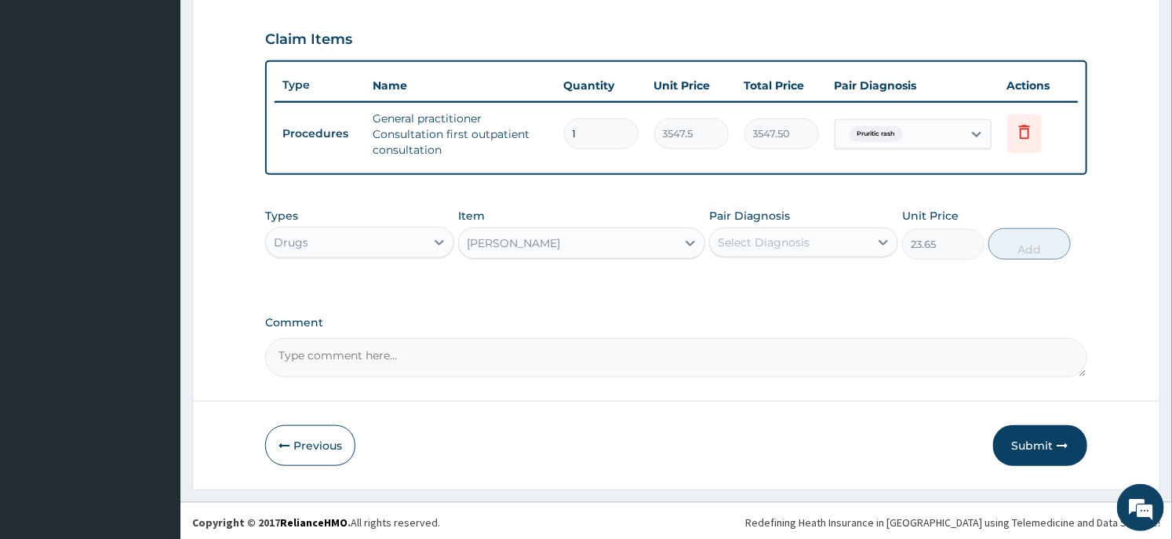
click at [836, 246] on div "Select Diagnosis" at bounding box center [789, 242] width 159 height 25
click at [800, 289] on div "Pruritic rash" at bounding box center [803, 283] width 189 height 32
checkbox input "true"
click at [999, 238] on button "Add" at bounding box center [1029, 243] width 82 height 31
type input "0"
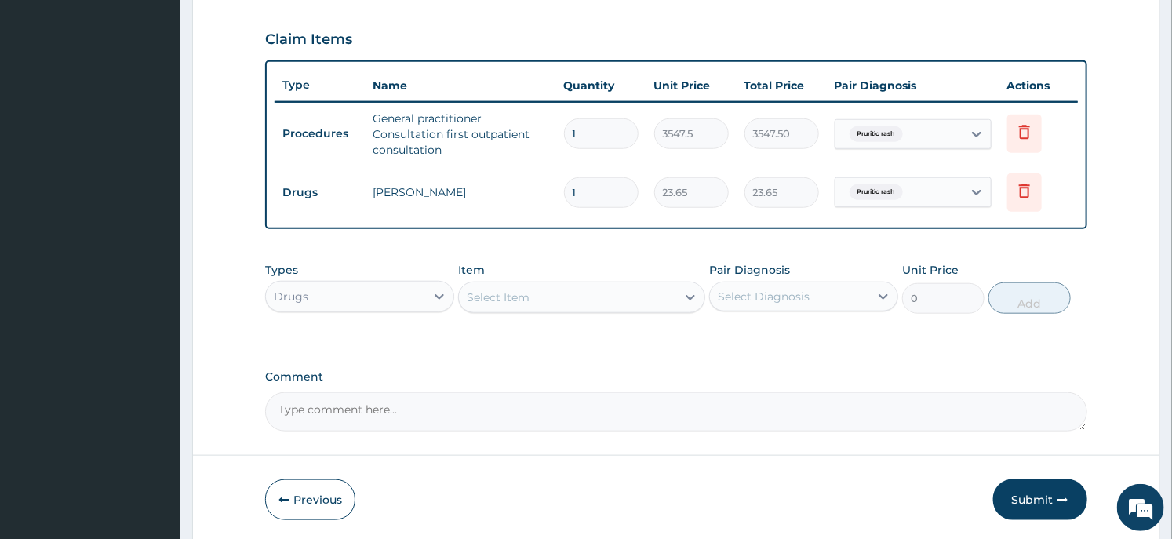
click at [592, 191] on input "1" at bounding box center [601, 192] width 74 height 31
type input "5"
type input "118.25"
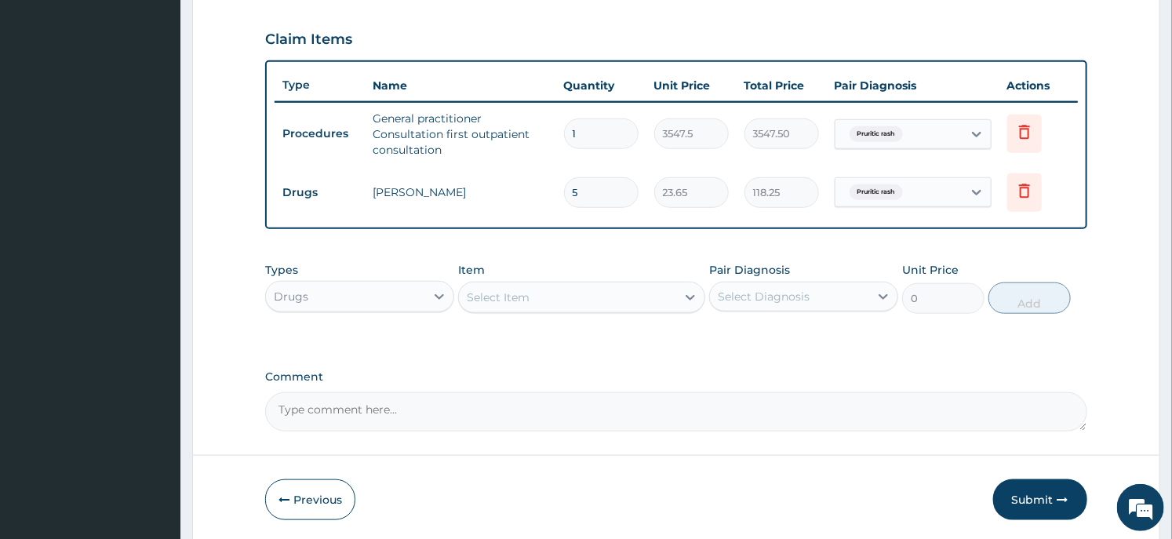
type input "5"
click at [547, 298] on div "Select Item" at bounding box center [567, 297] width 216 height 25
click at [573, 294] on div "Select Item" at bounding box center [567, 297] width 216 height 25
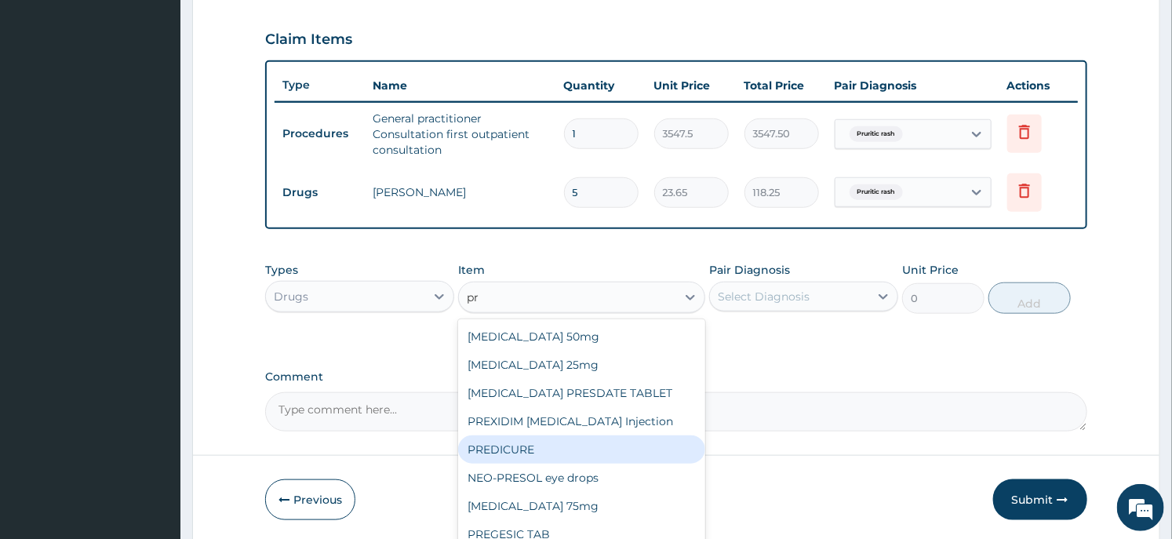
type input "p"
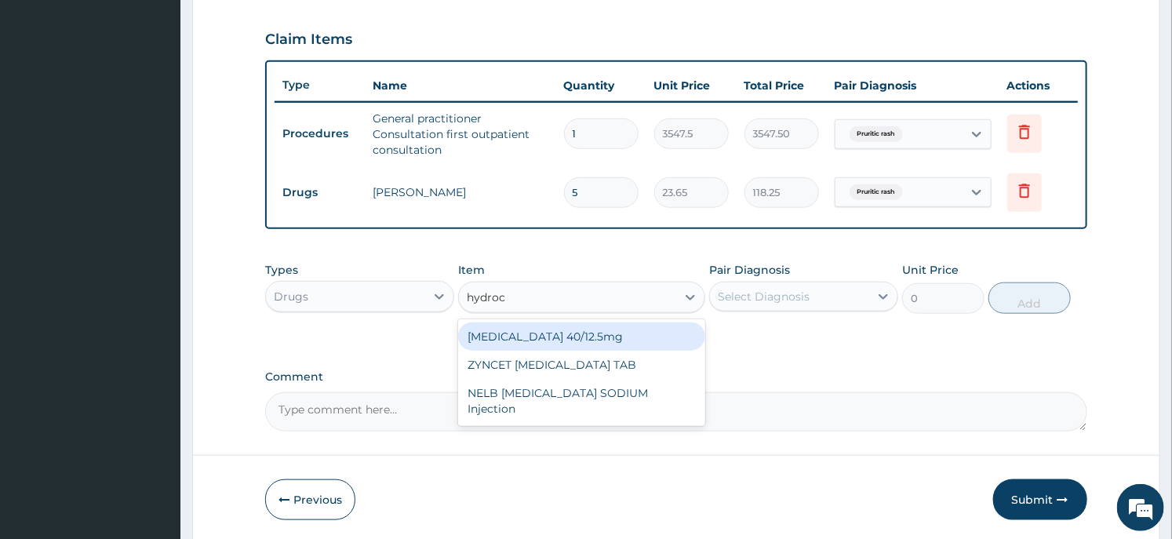
type input "hydroco"
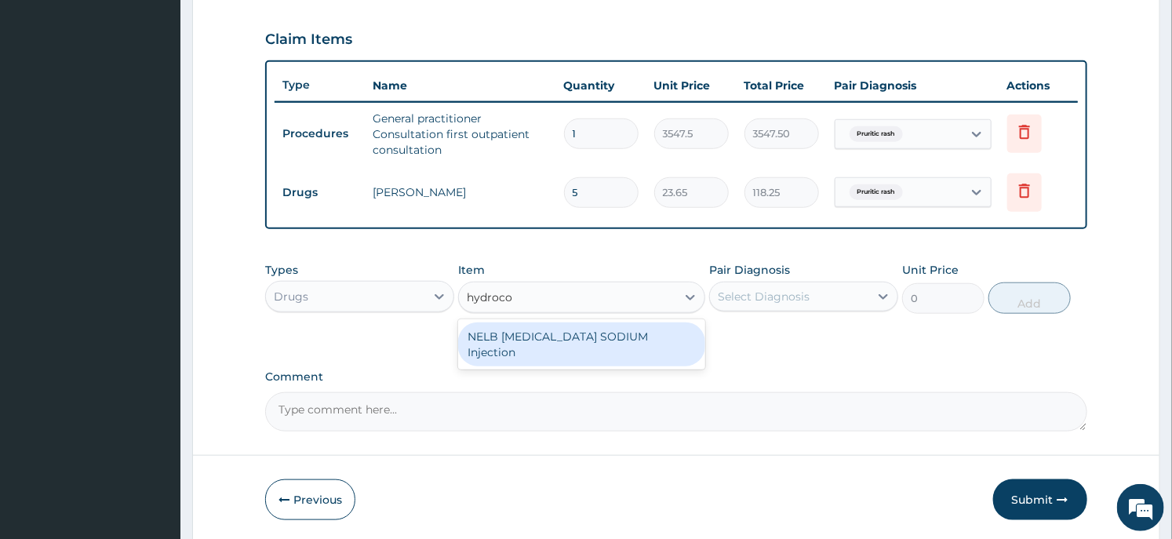
click at [558, 332] on div "NELB [MEDICAL_DATA] SODIUM Injection" at bounding box center [581, 344] width 246 height 44
type input "591.25"
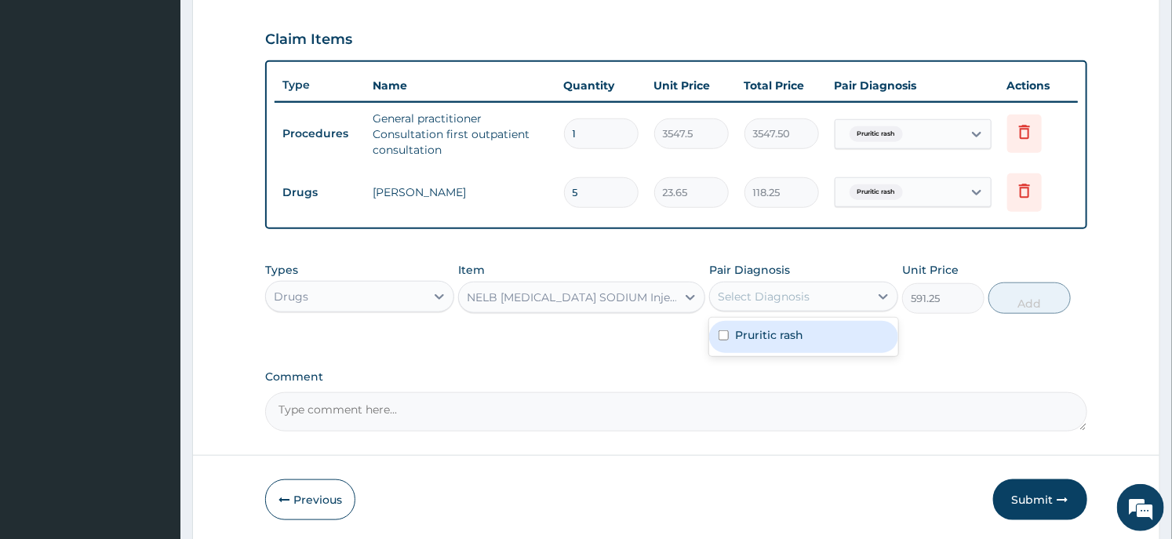
click at [753, 290] on div "Select Diagnosis" at bounding box center [764, 297] width 92 height 16
click at [746, 333] on label "Pruritic rash" at bounding box center [769, 335] width 68 height 16
checkbox input "true"
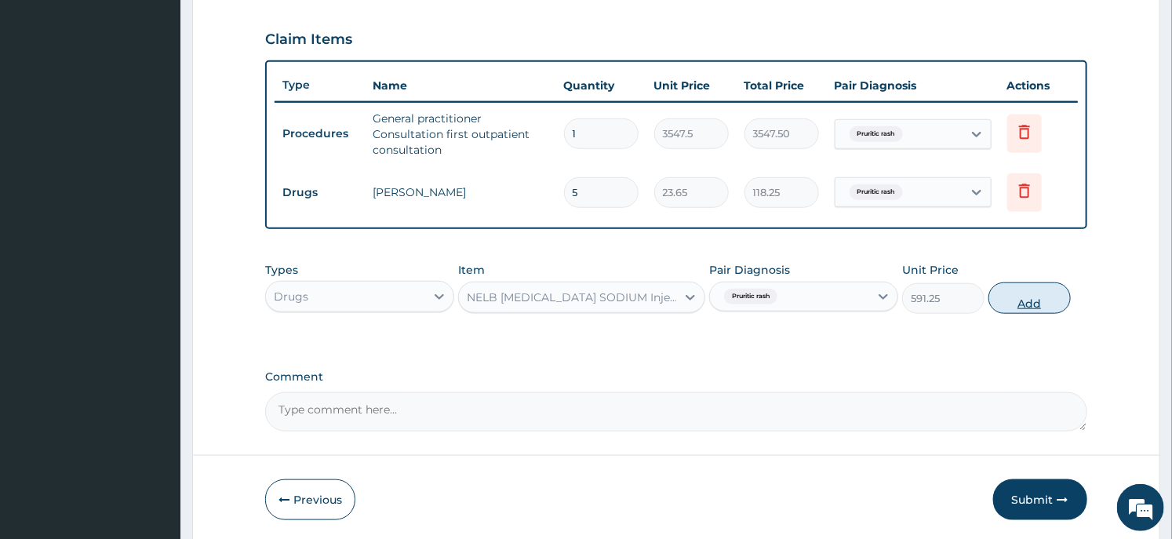
click at [1039, 292] on button "Add" at bounding box center [1029, 297] width 82 height 31
type input "0"
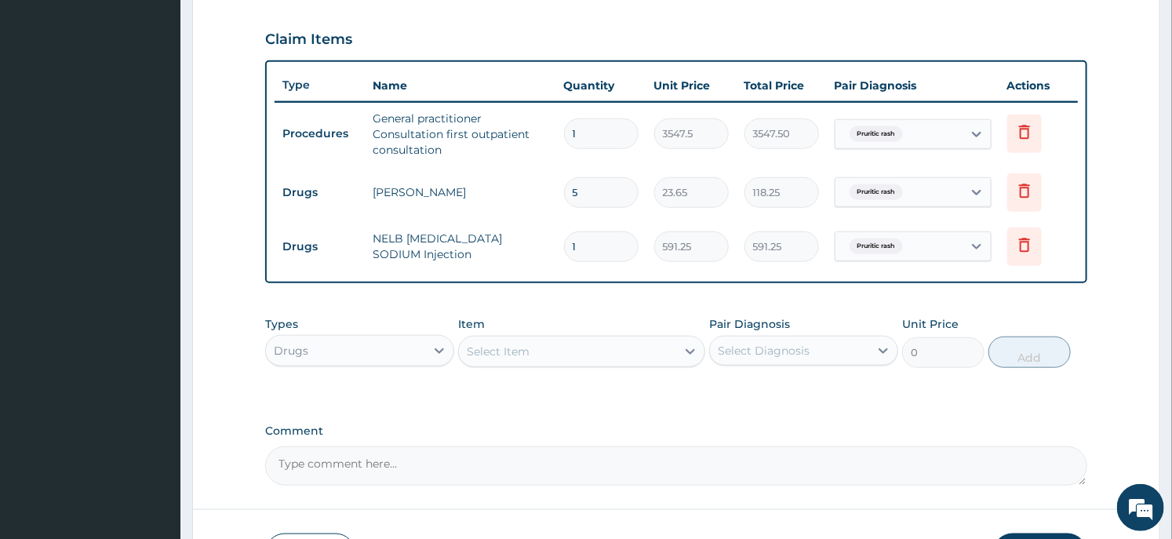
click at [535, 341] on div "Select Item" at bounding box center [567, 351] width 216 height 25
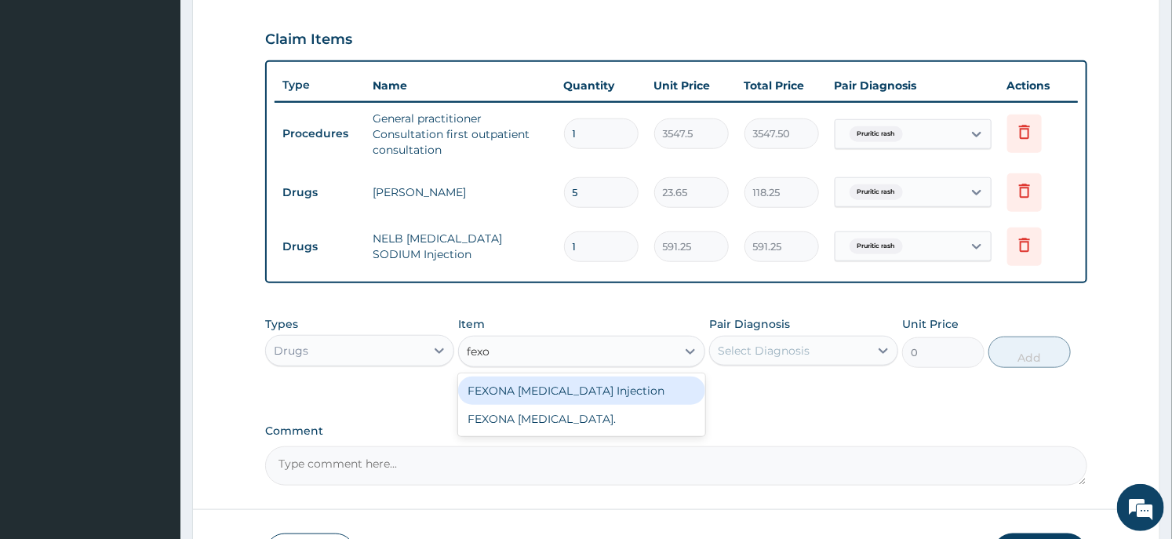
scroll to position [632, 0]
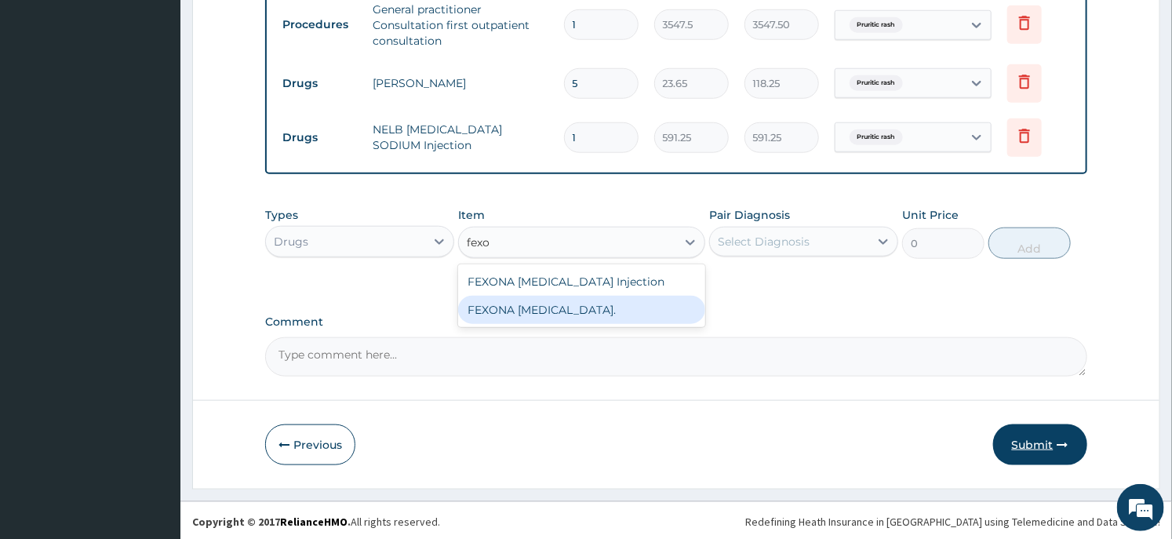
type input "fexo"
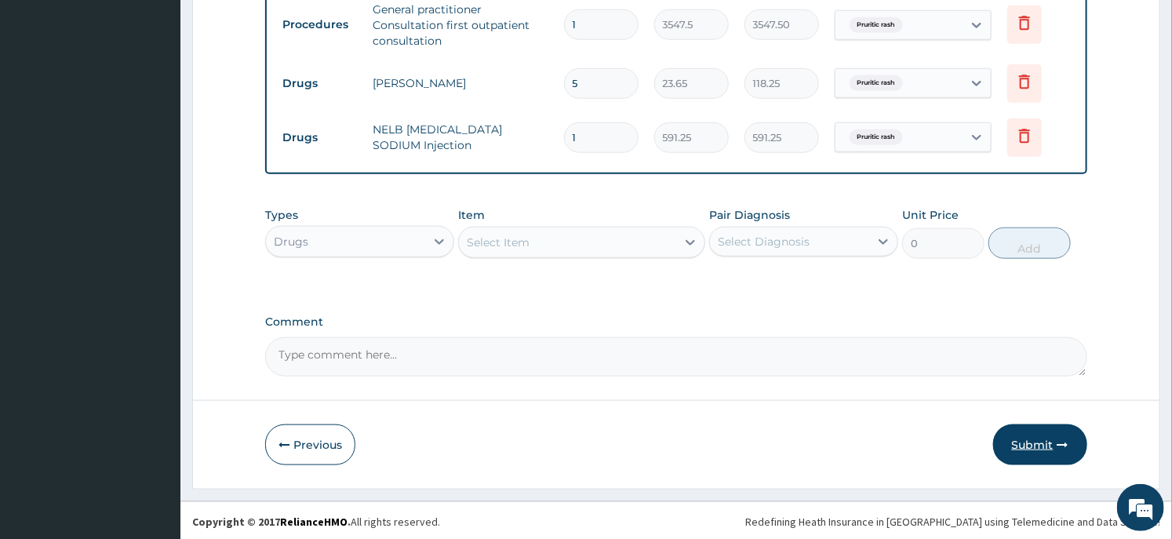
click at [1046, 448] on button "Submit" at bounding box center [1040, 444] width 94 height 41
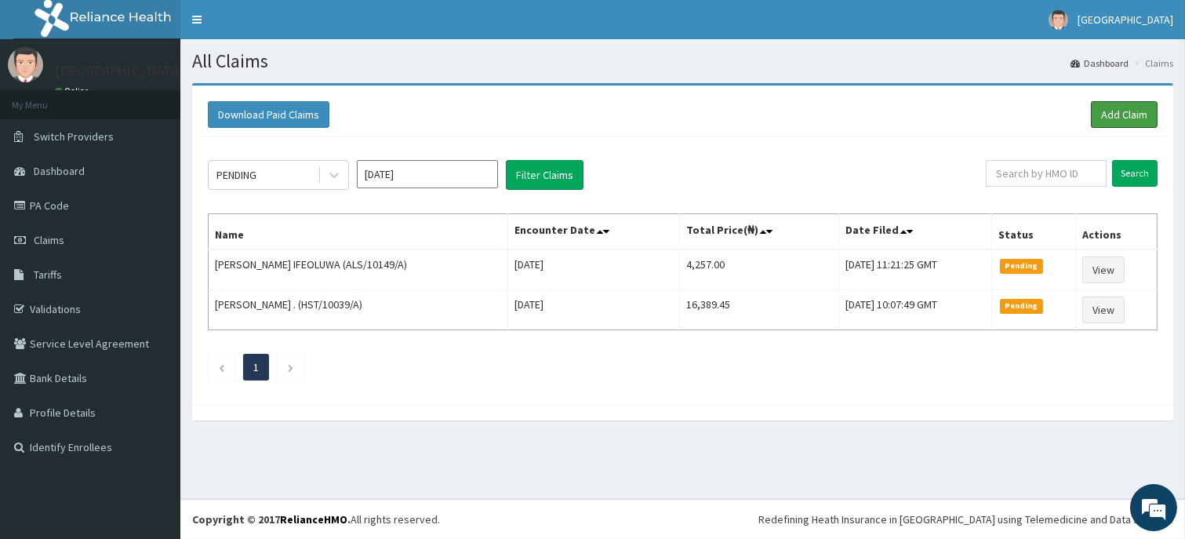
click at [1103, 114] on link "Add Claim" at bounding box center [1124, 114] width 67 height 27
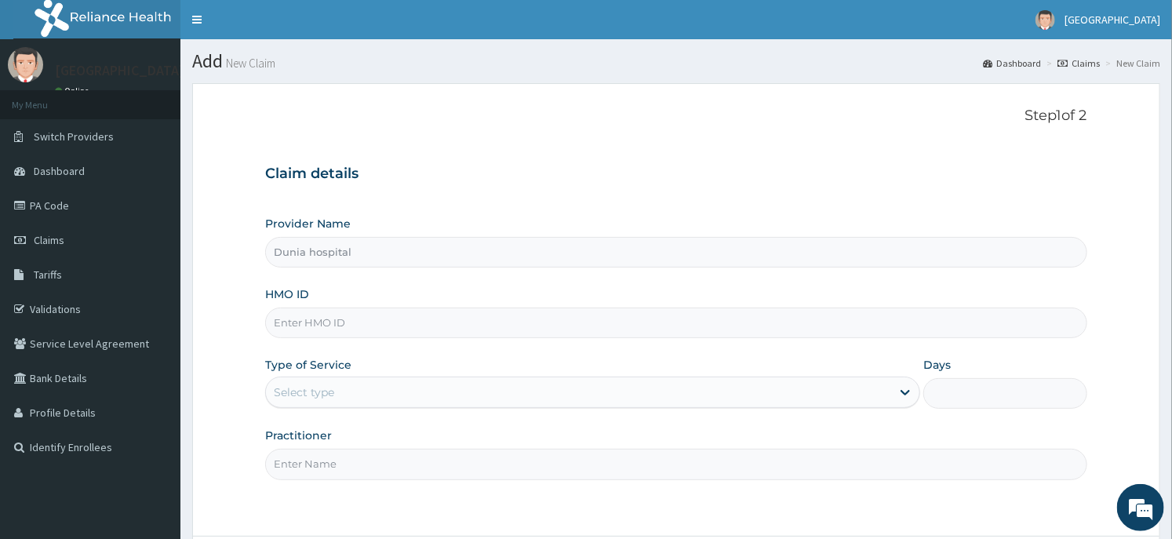
click at [318, 322] on input "HMO ID" at bounding box center [675, 322] width 821 height 31
paste input "PYH/10040/D"
type input "PYH/10040/D"
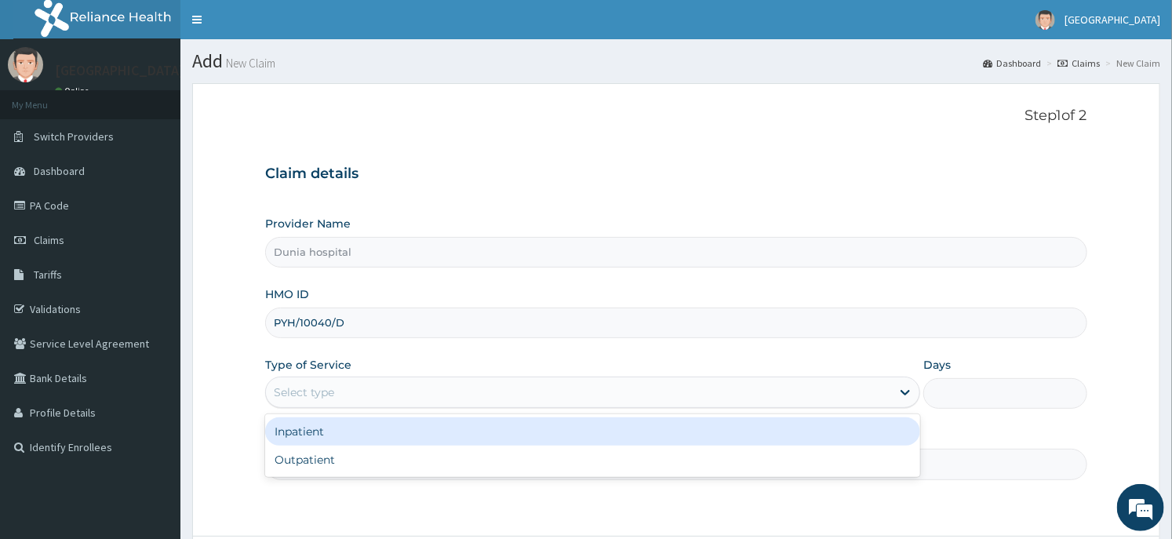
click at [309, 394] on div "Select type" at bounding box center [304, 392] width 60 height 16
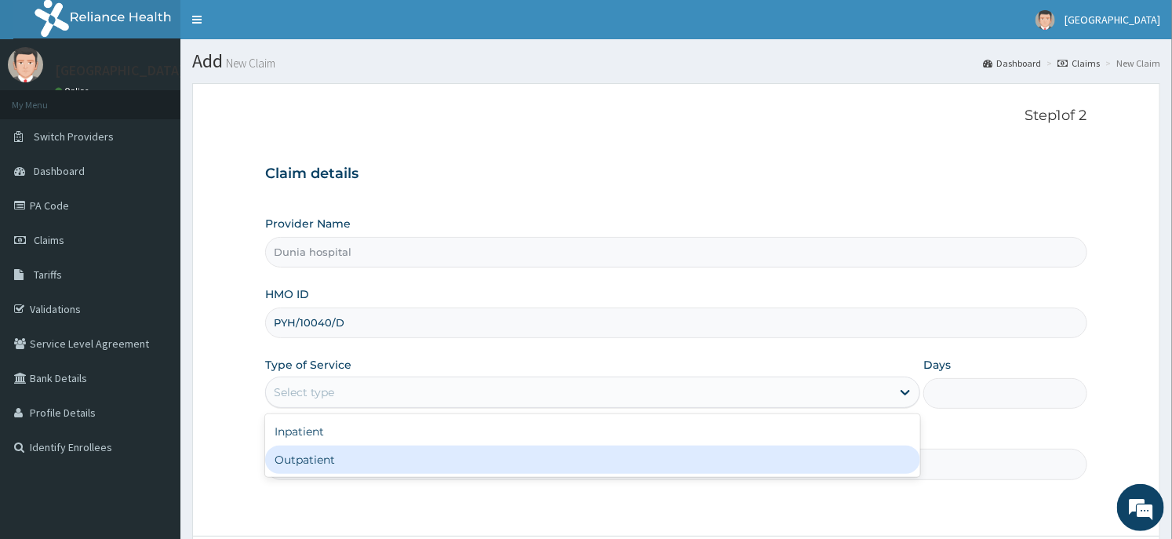
click at [325, 452] on div "Outpatient" at bounding box center [592, 459] width 655 height 28
type input "1"
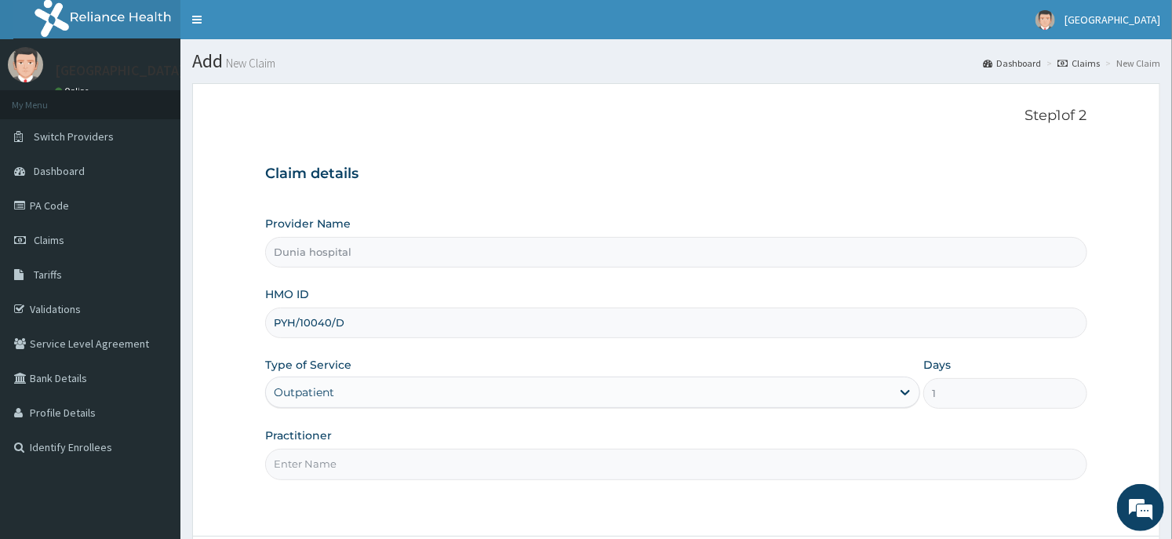
click at [325, 452] on input "Practitioner" at bounding box center [675, 464] width 821 height 31
type input "[PERSON_NAME][GEOGRAPHIC_DATA]"
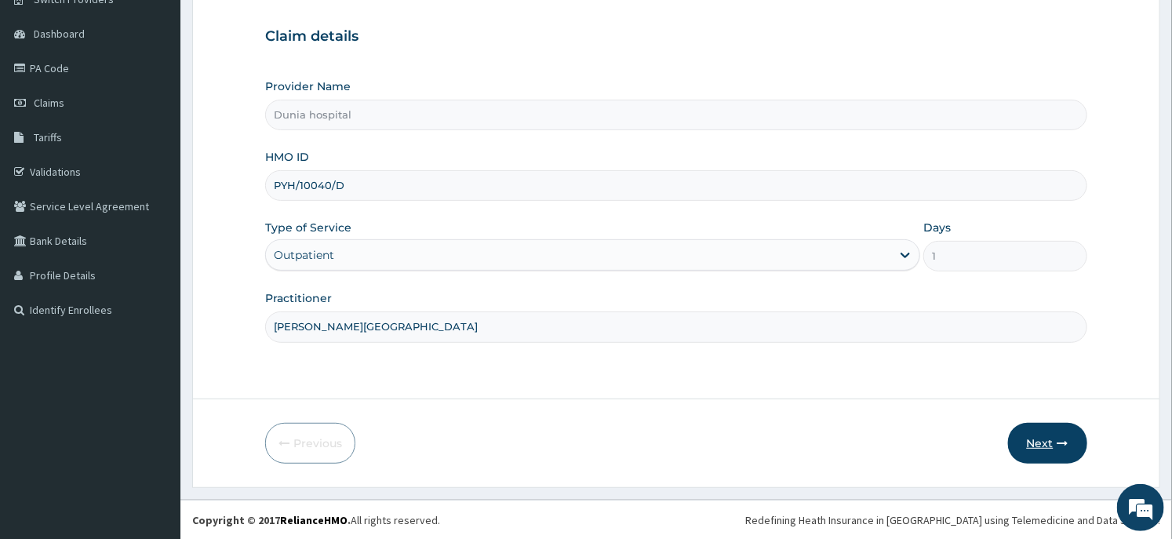
click at [1029, 428] on button "Next" at bounding box center [1047, 443] width 79 height 41
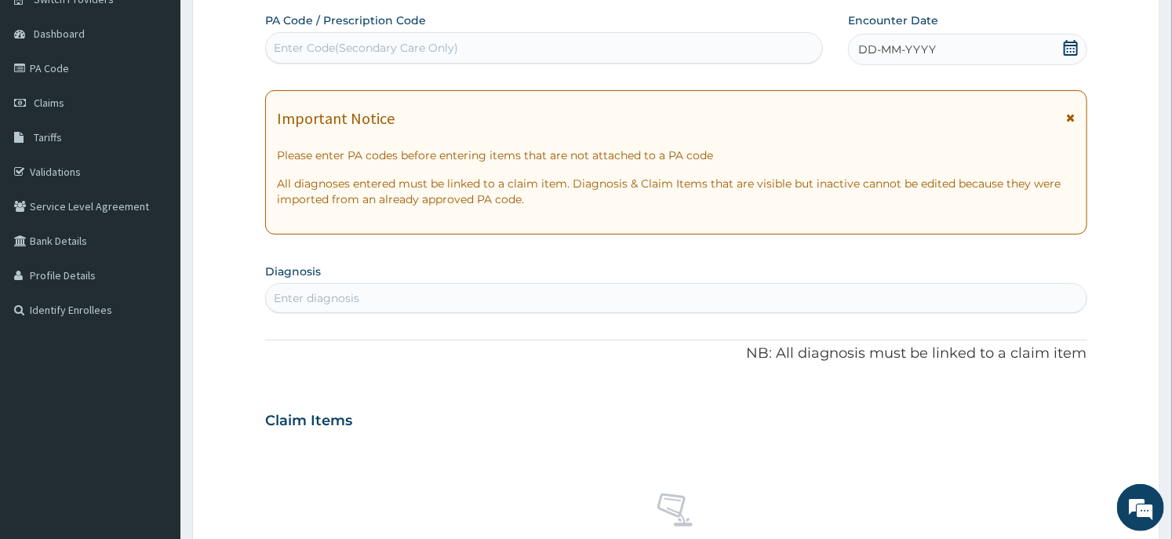
click at [1073, 51] on icon at bounding box center [1070, 48] width 14 height 16
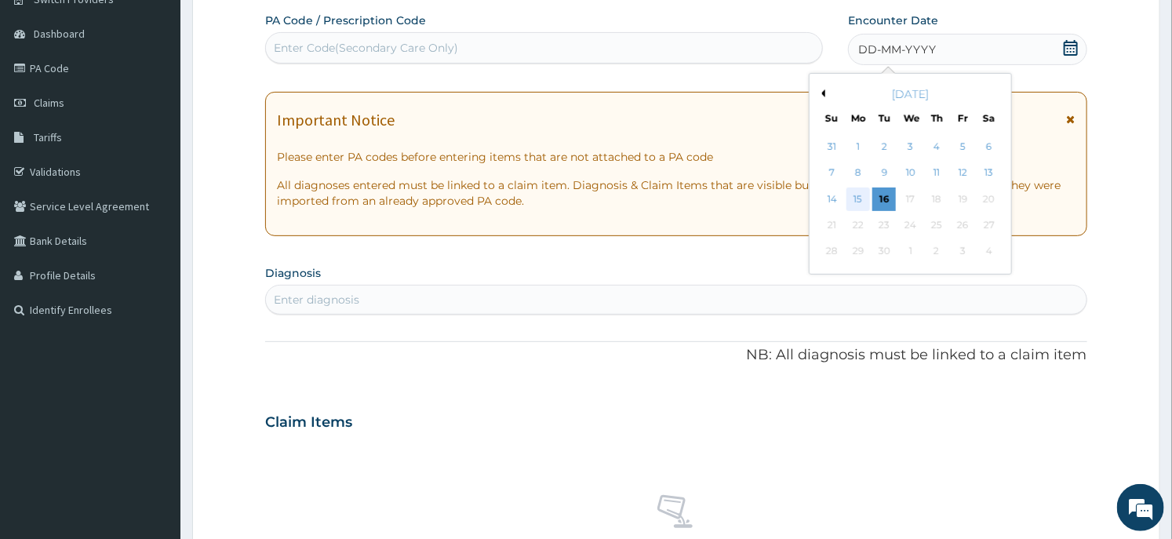
click at [859, 198] on div "15" at bounding box center [858, 199] width 24 height 24
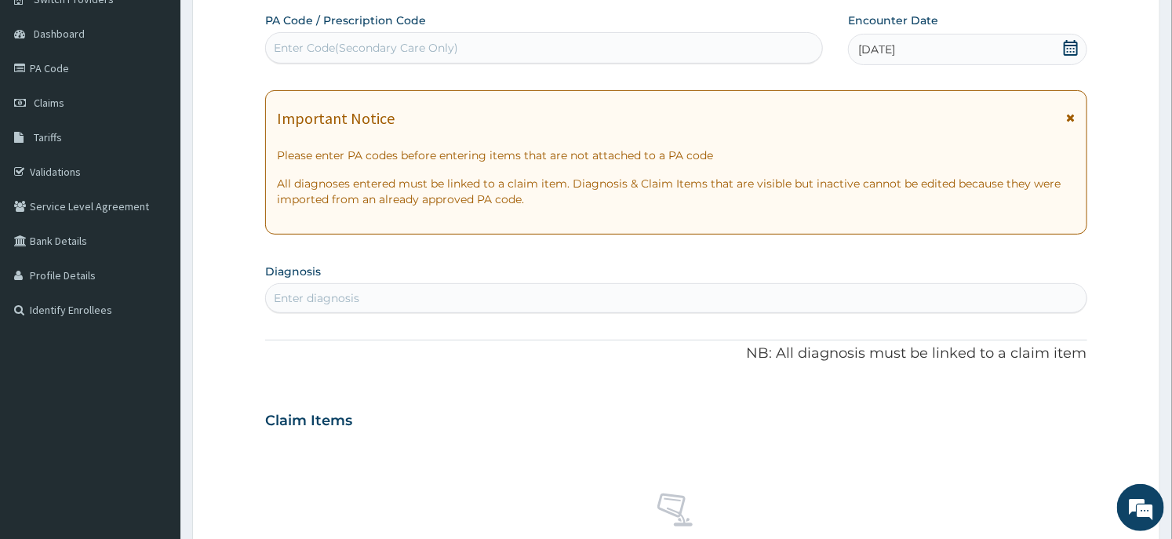
click at [456, 309] on div "Enter diagnosis" at bounding box center [675, 297] width 819 height 25
click at [455, 309] on div "Enter diagnosis" at bounding box center [675, 297] width 819 height 25
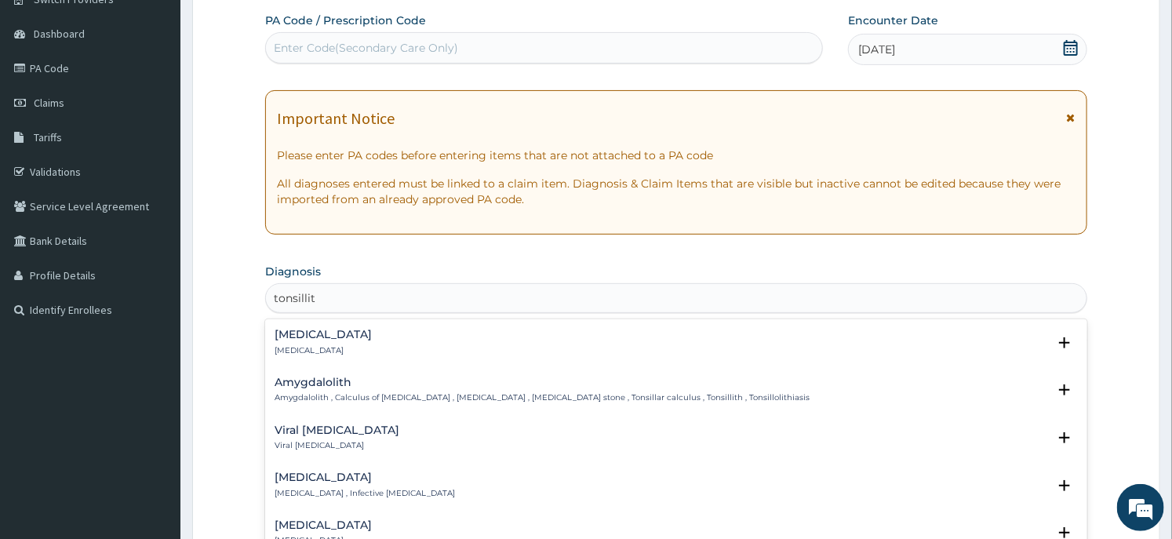
type input "tonsillit"
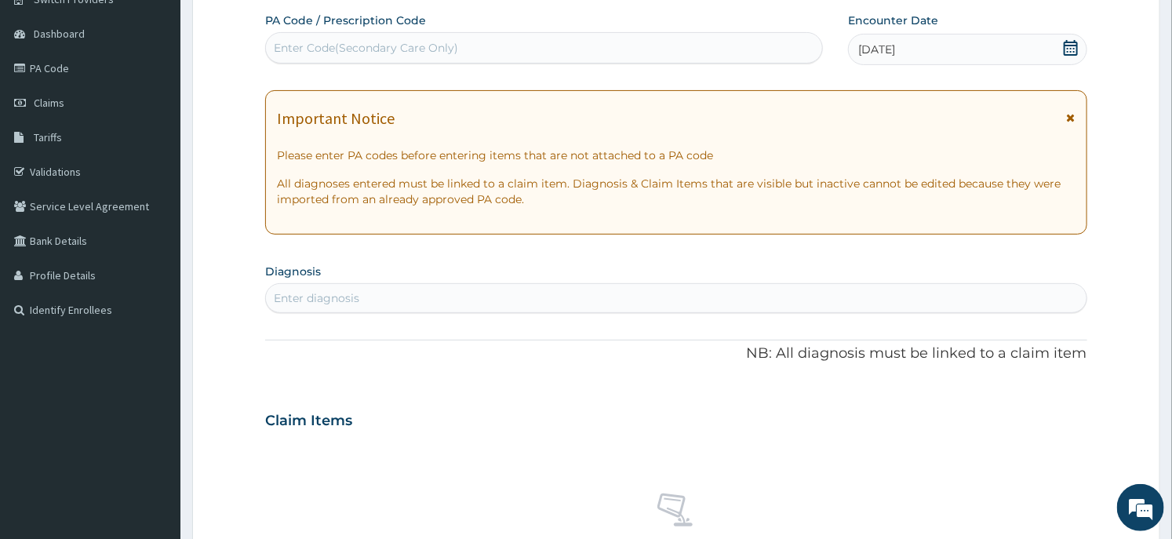
click at [316, 317] on div "PA Code / Prescription Code Enter Code(Secondary Care Only) Encounter Date [DAT…" at bounding box center [675, 419] width 821 height 812
click at [337, 302] on div "Enter diagnosis" at bounding box center [316, 298] width 85 height 16
type input "tonsilli"
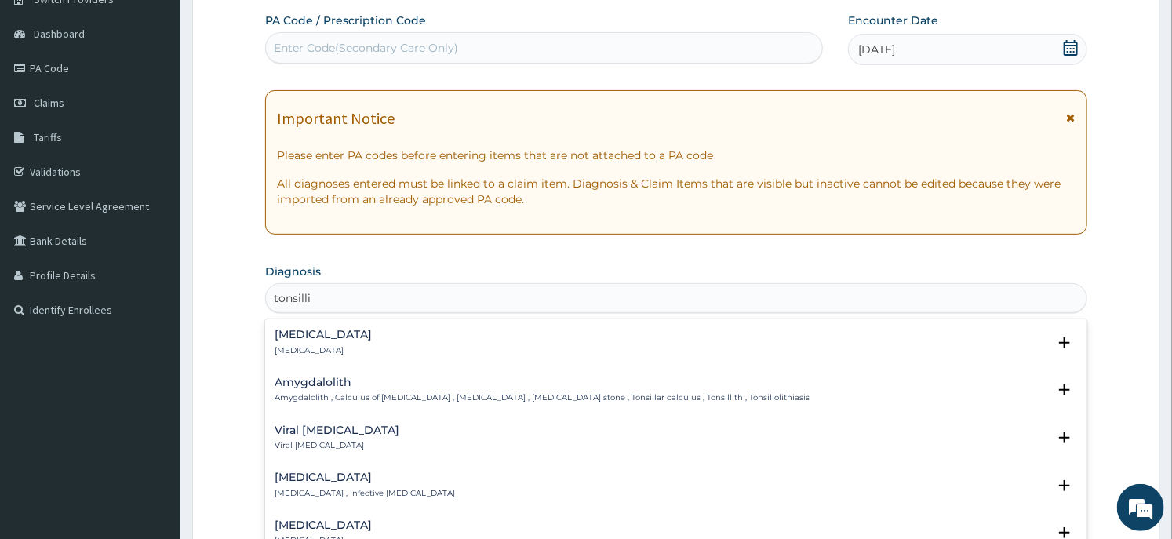
click at [303, 343] on div "[MEDICAL_DATA] [MEDICAL_DATA]" at bounding box center [322, 342] width 97 height 27
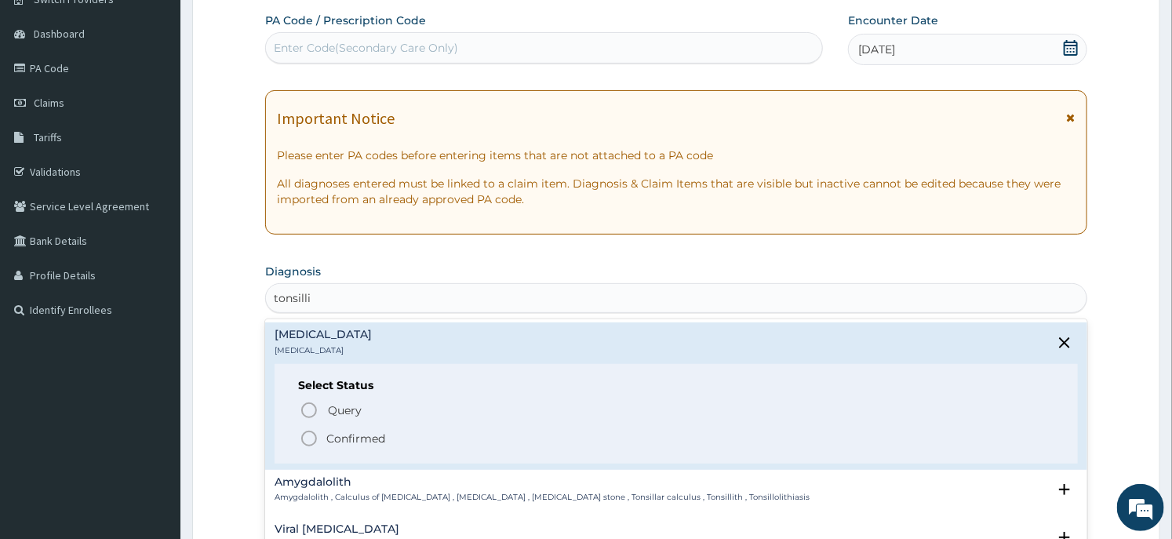
click at [311, 431] on circle "status option filled" at bounding box center [309, 438] width 14 height 14
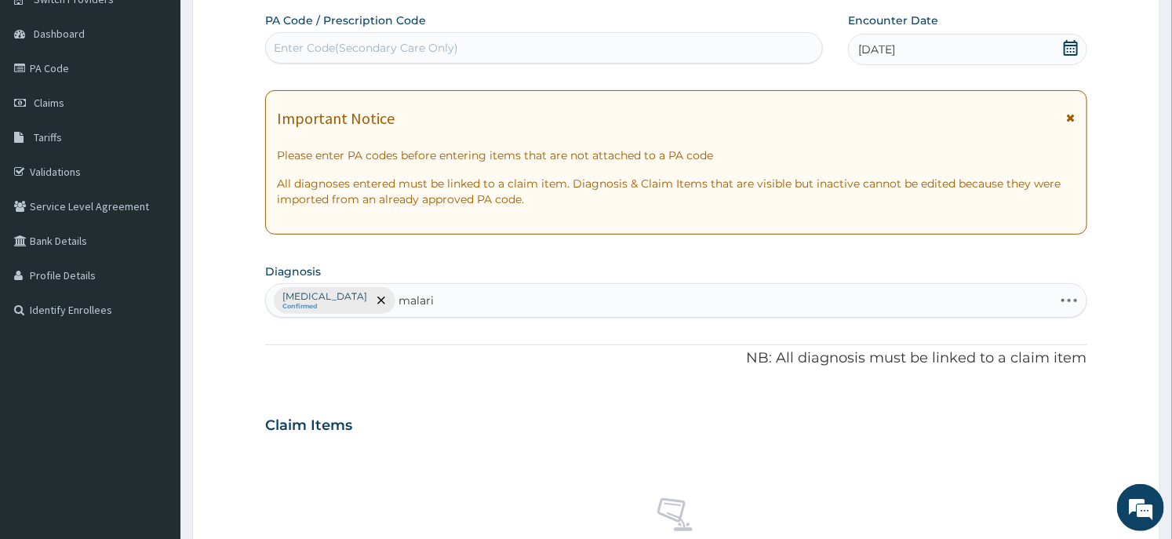
type input "[MEDICAL_DATA]"
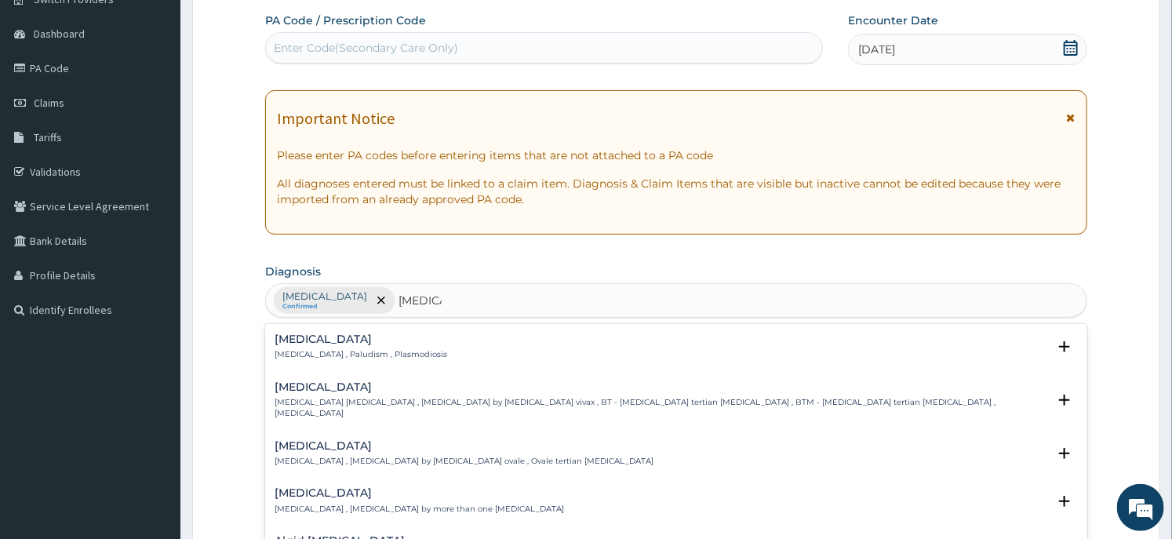
click at [323, 354] on p "[MEDICAL_DATA] , Paludism , Plasmodiosis" at bounding box center [360, 354] width 173 height 11
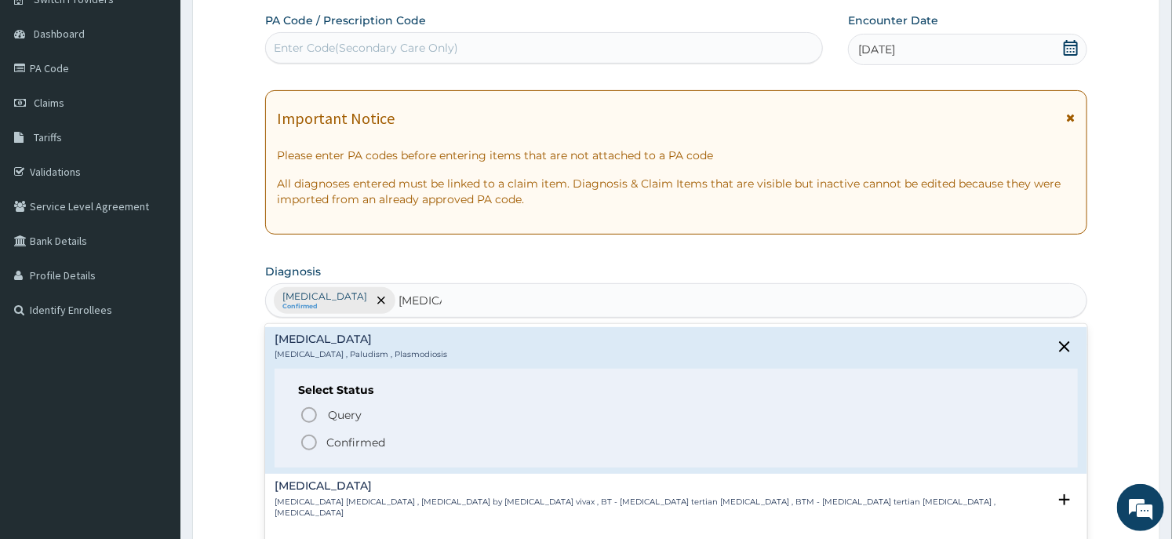
click at [341, 440] on p "Confirmed" at bounding box center [355, 442] width 59 height 16
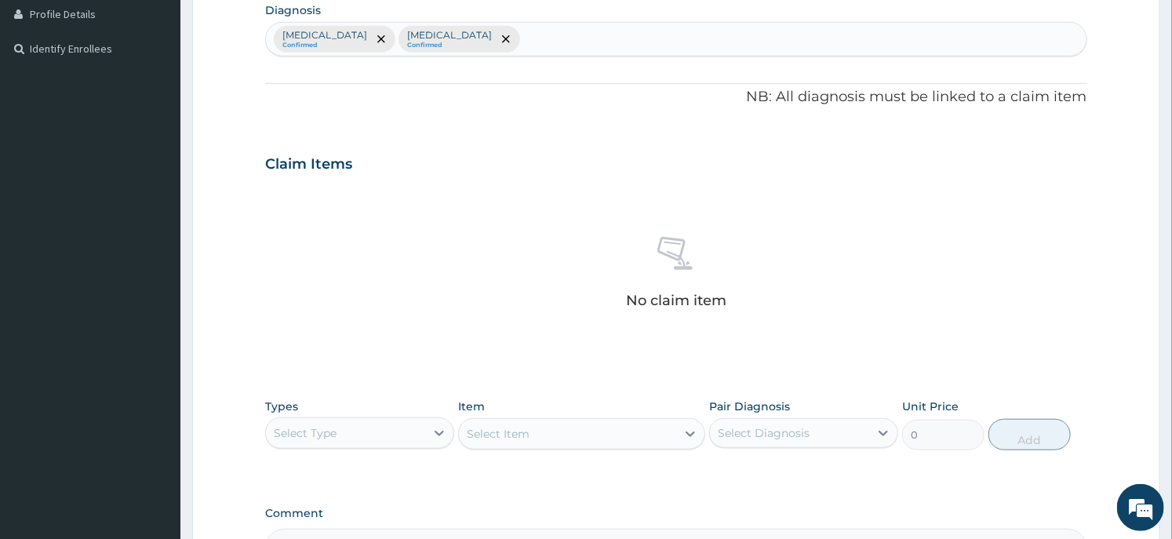
scroll to position [591, 0]
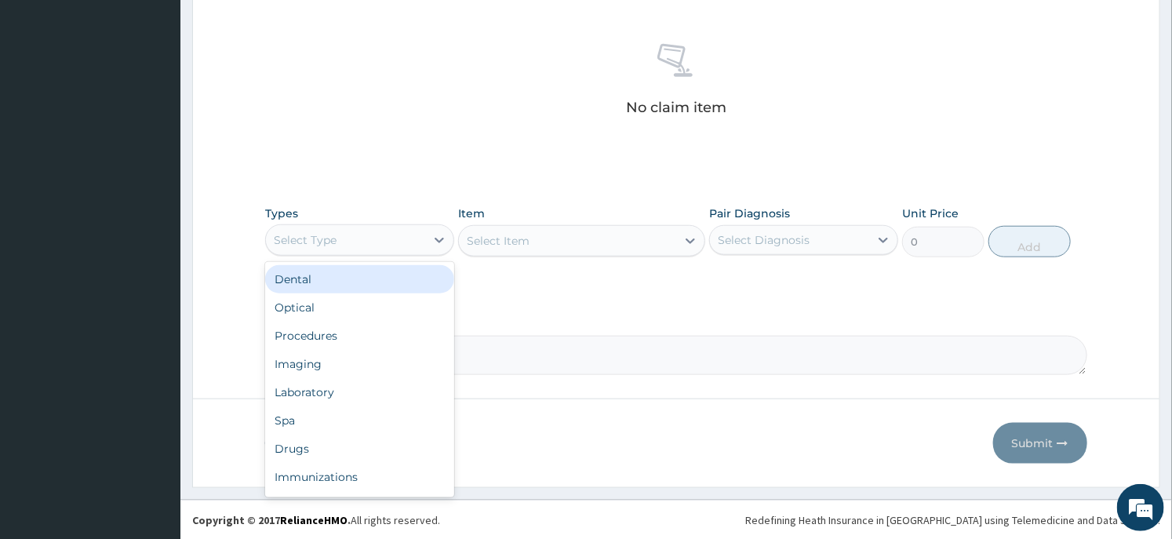
click at [411, 241] on div "Select Type" at bounding box center [345, 239] width 159 height 25
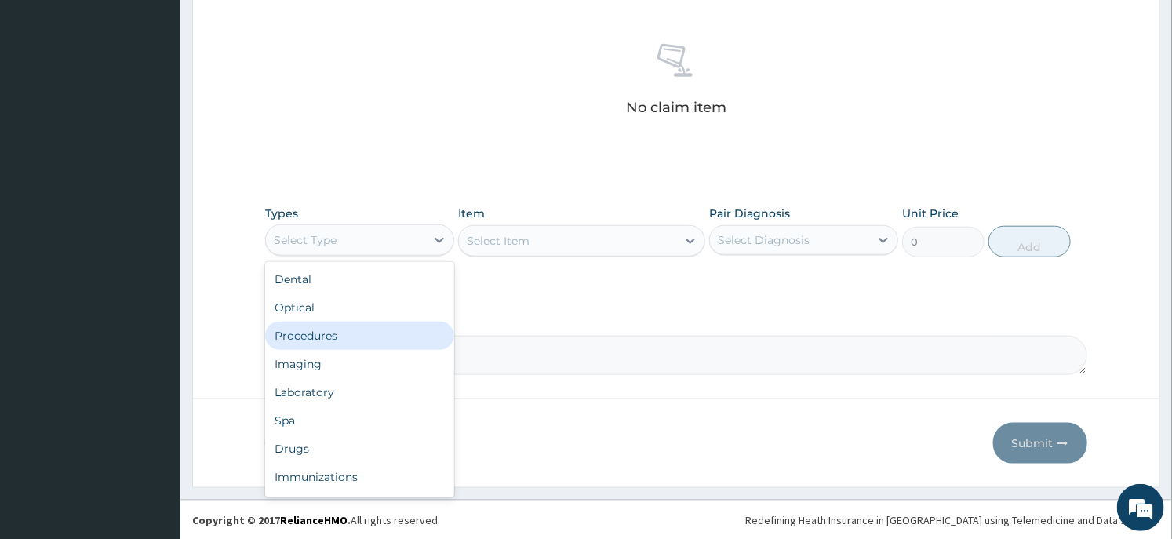
click at [346, 330] on div "Procedures" at bounding box center [359, 336] width 189 height 28
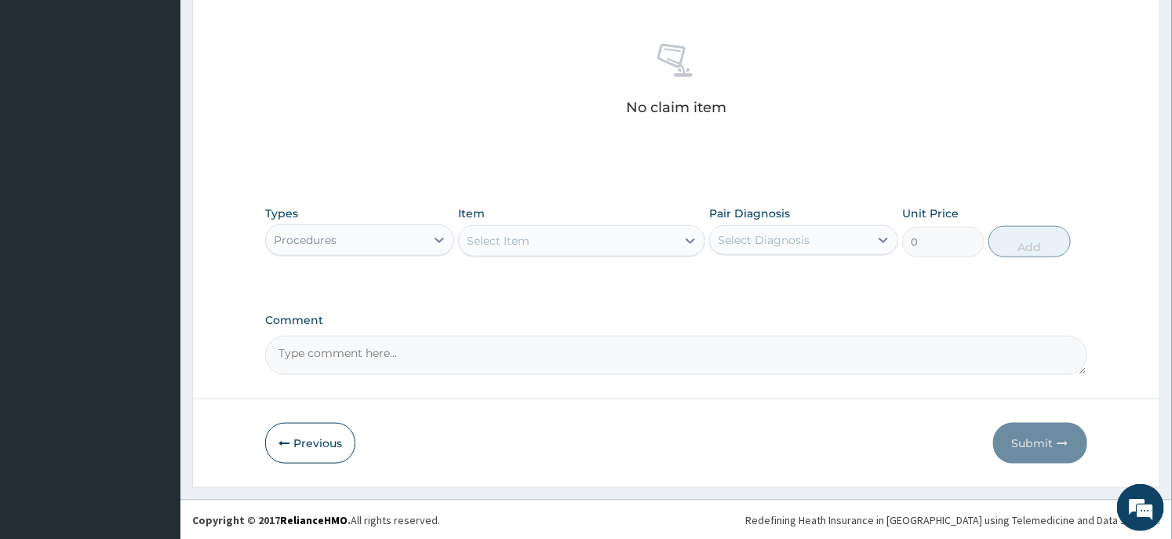
click at [526, 245] on div "Select Item" at bounding box center [498, 241] width 63 height 16
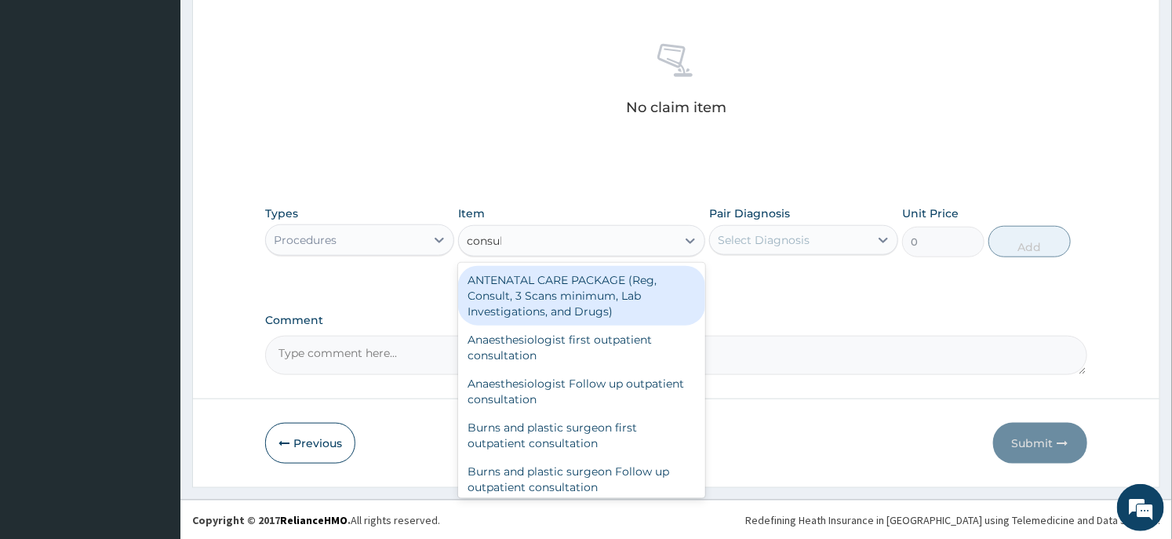
type input "consult"
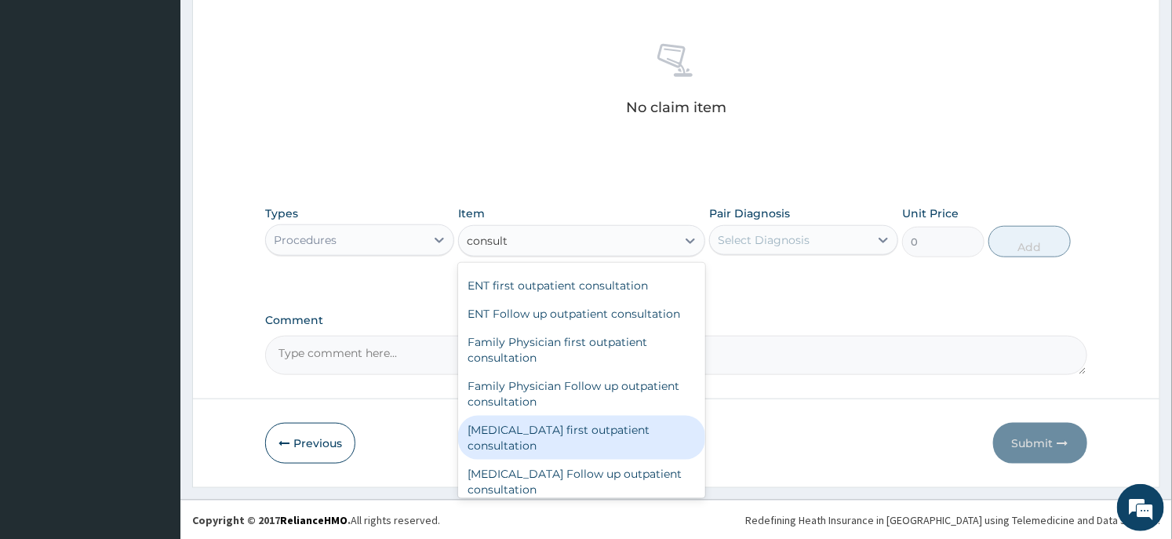
scroll to position [696, 0]
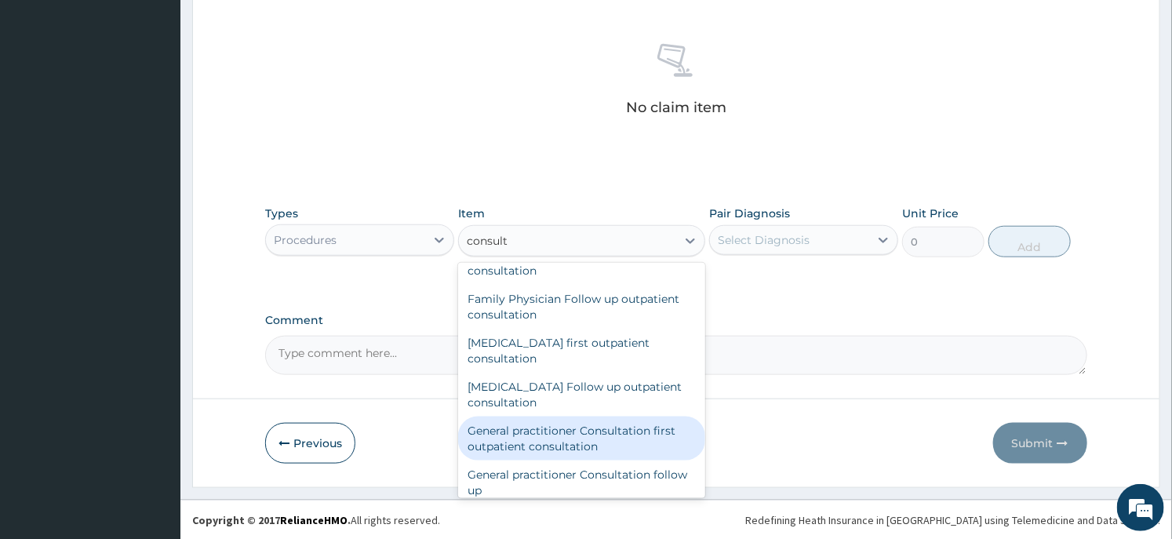
click at [543, 420] on div "General practitioner Consultation first outpatient consultation" at bounding box center [581, 438] width 246 height 44
type input "3547.5"
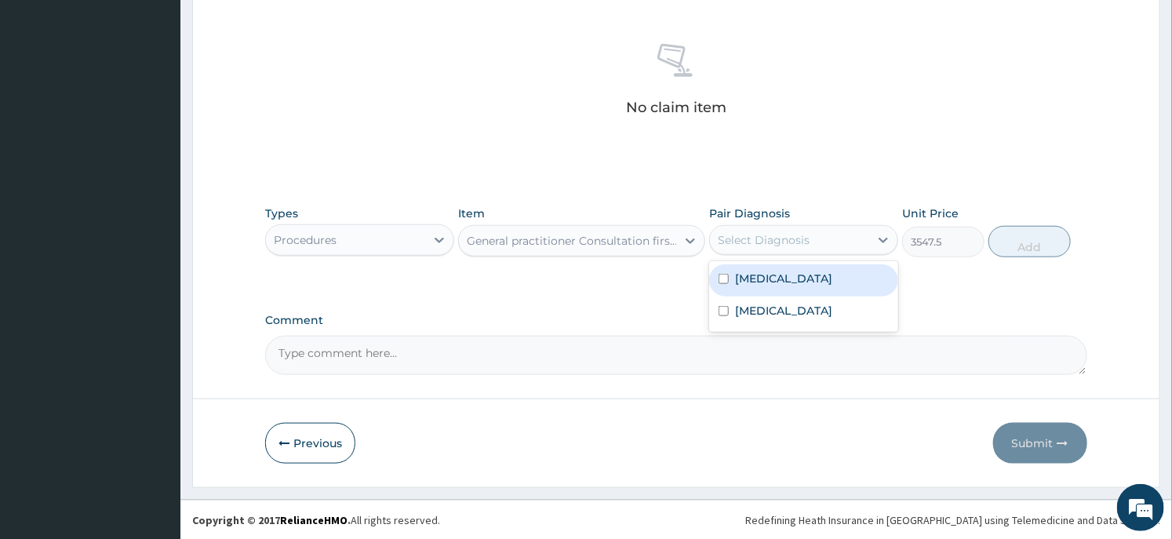
click at [769, 232] on div "Select Diagnosis" at bounding box center [764, 240] width 92 height 16
drag, startPoint x: 772, startPoint y: 279, endPoint x: 754, endPoint y: 322, distance: 46.0
click at [772, 281] on label "[MEDICAL_DATA]" at bounding box center [783, 279] width 97 height 16
checkbox input "true"
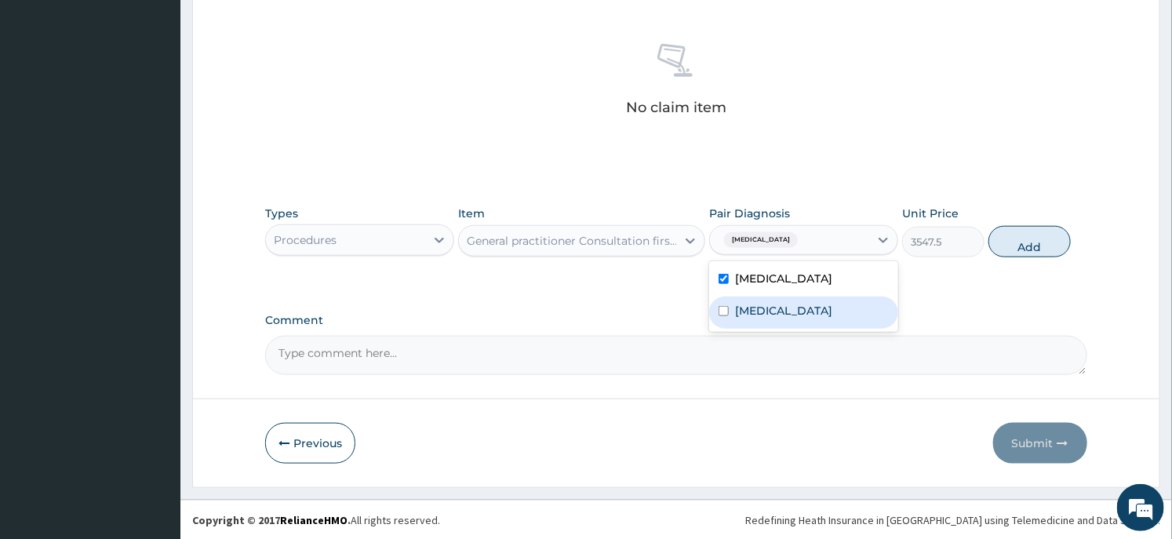
click at [754, 324] on div "[MEDICAL_DATA]" at bounding box center [803, 312] width 189 height 32
checkbox input "true"
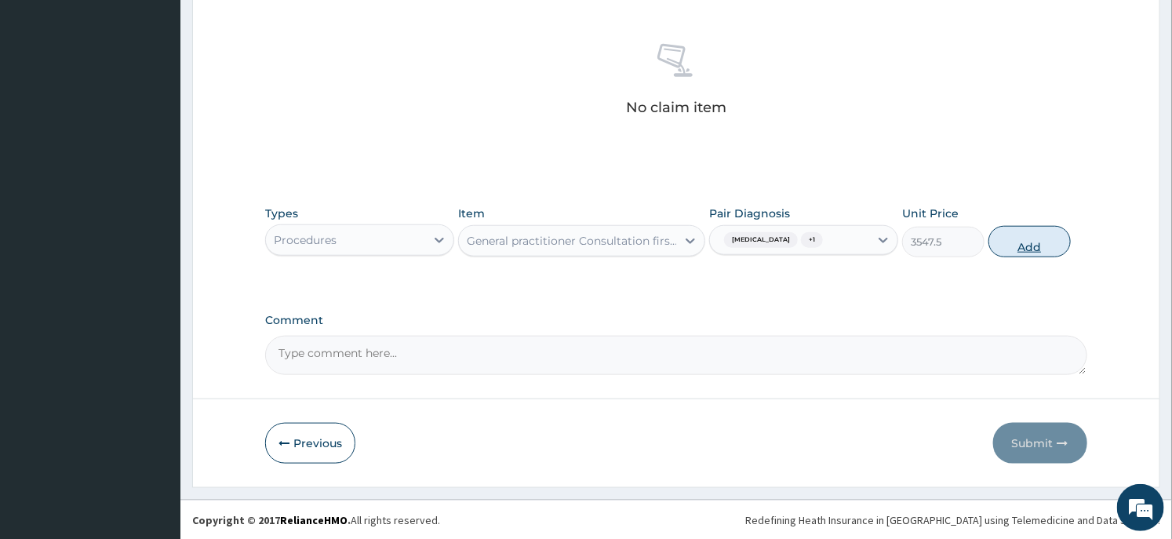
click at [1041, 234] on button "Add" at bounding box center [1029, 241] width 82 height 31
type input "0"
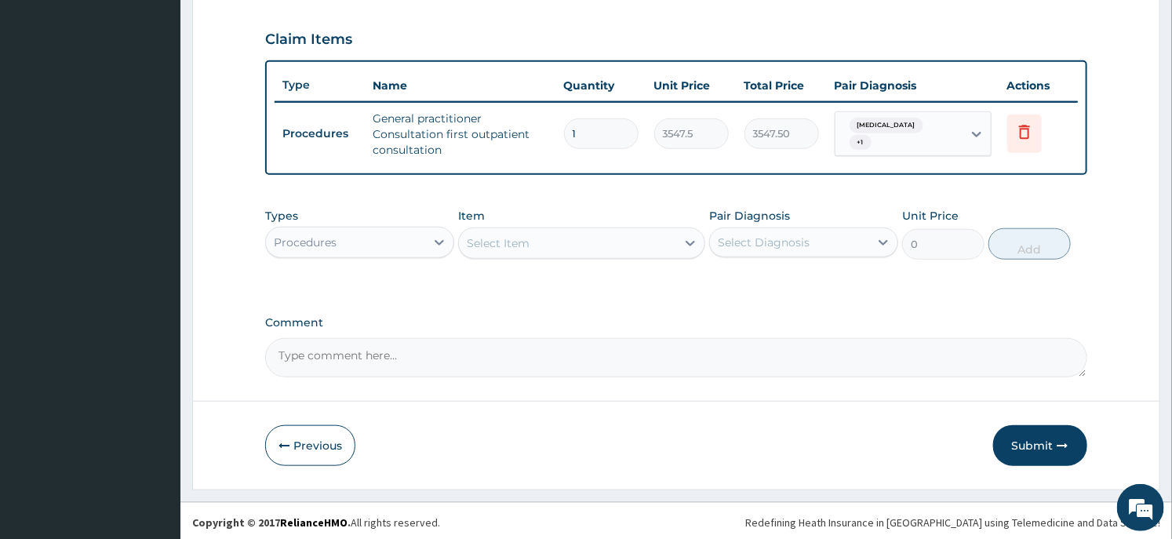
click at [418, 239] on div "Procedures" at bounding box center [345, 242] width 159 height 25
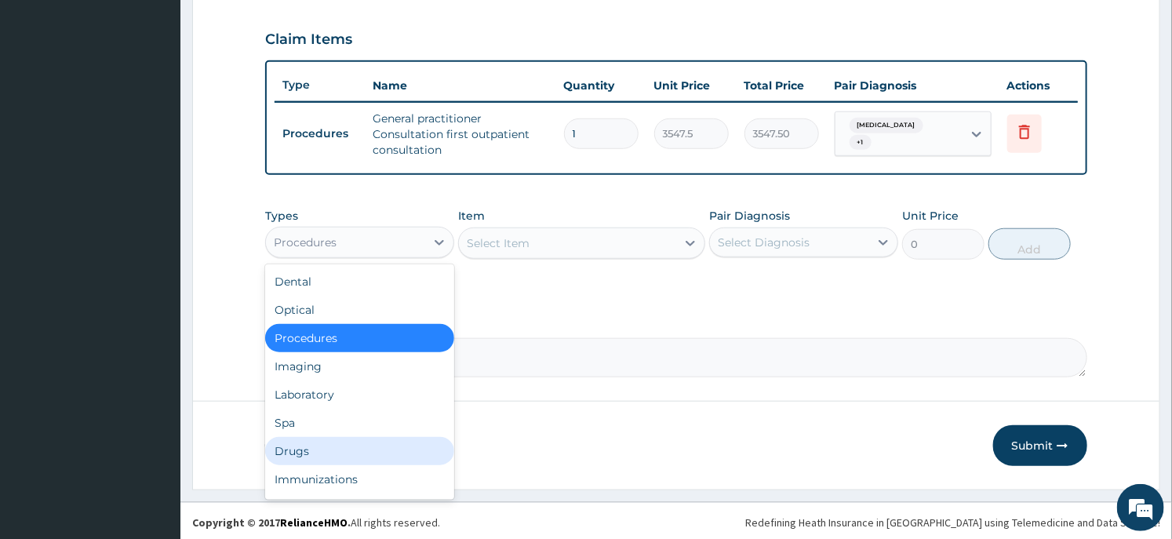
click at [323, 452] on div "Drugs" at bounding box center [359, 451] width 189 height 28
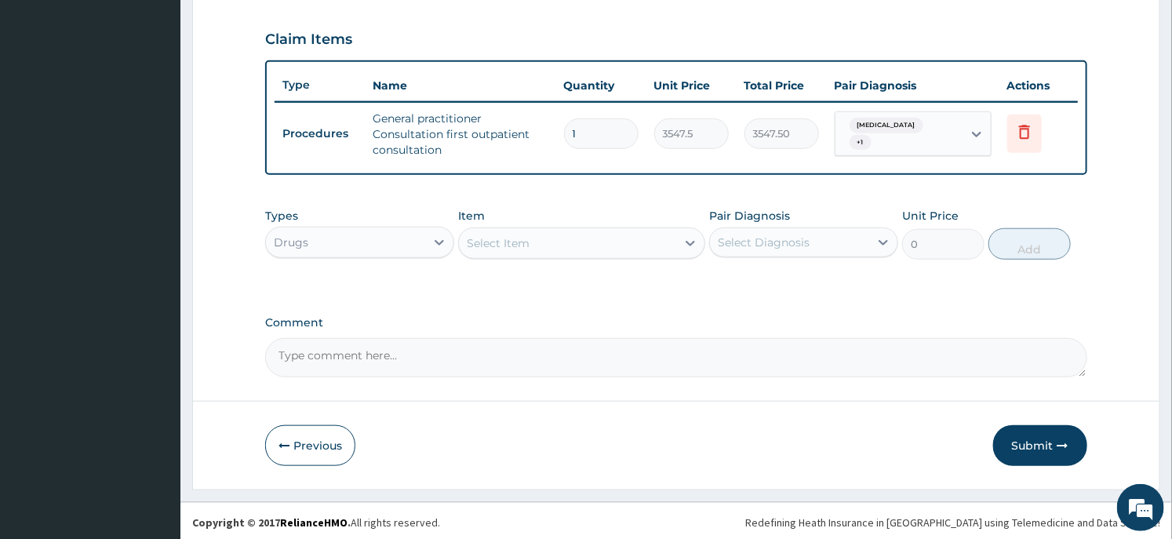
click at [590, 251] on div "Select Item" at bounding box center [567, 243] width 216 height 25
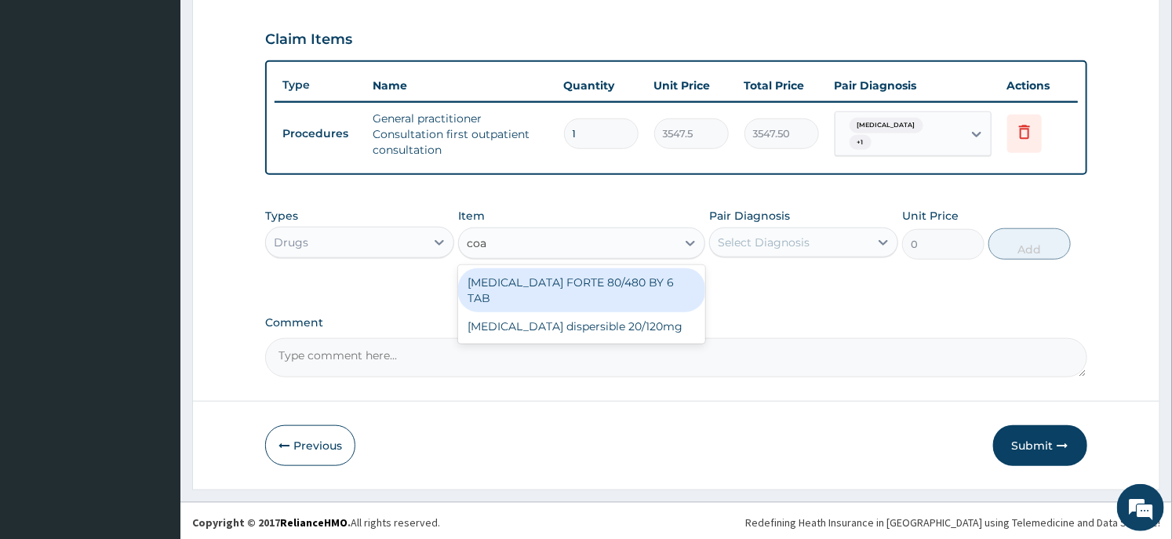
type input "[PERSON_NAME]"
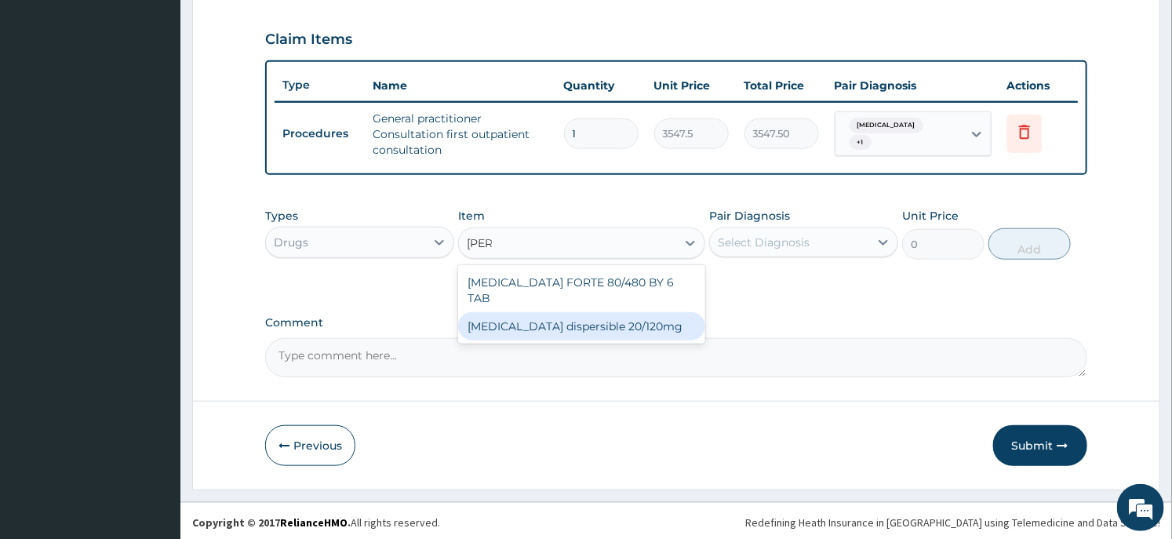
click at [584, 312] on div "[MEDICAL_DATA] dispersible 20/120mg" at bounding box center [581, 326] width 246 height 28
type input "112.3375"
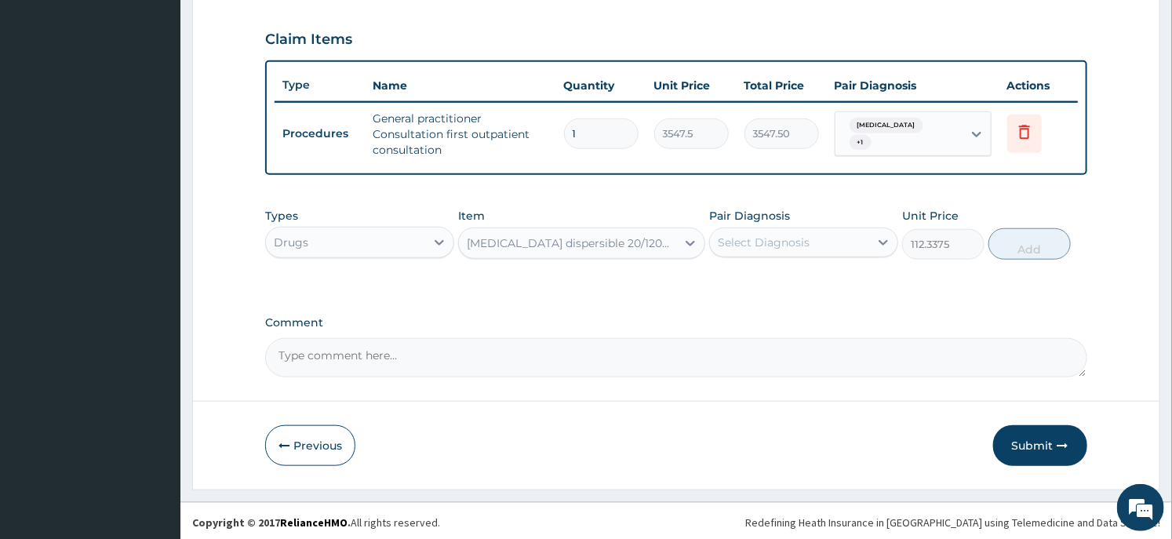
click at [809, 249] on div "Select Diagnosis" at bounding box center [789, 242] width 159 height 25
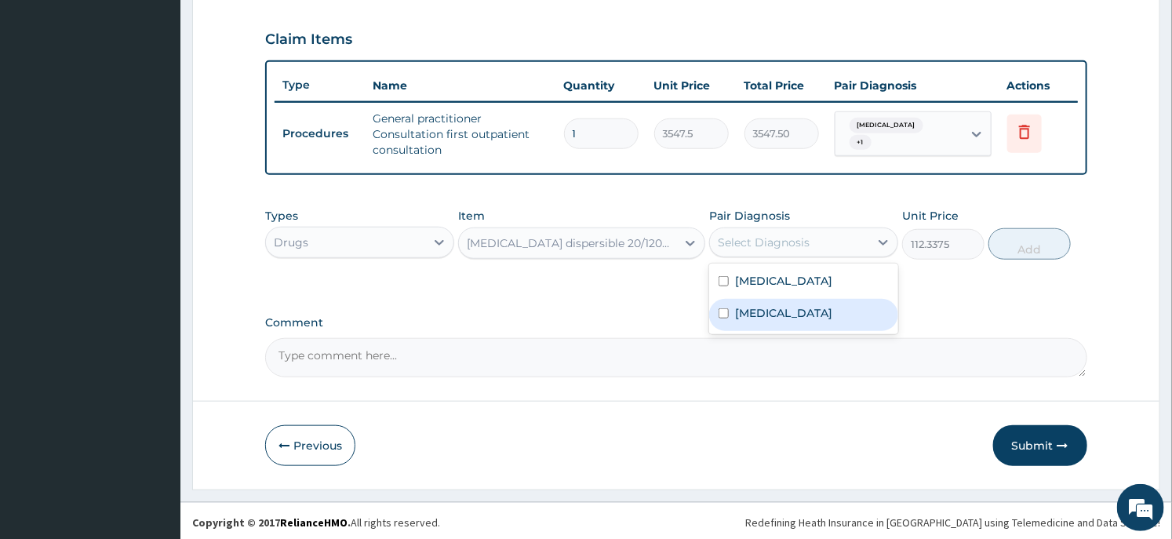
click at [787, 316] on div "[MEDICAL_DATA]" at bounding box center [803, 315] width 189 height 32
checkbox input "true"
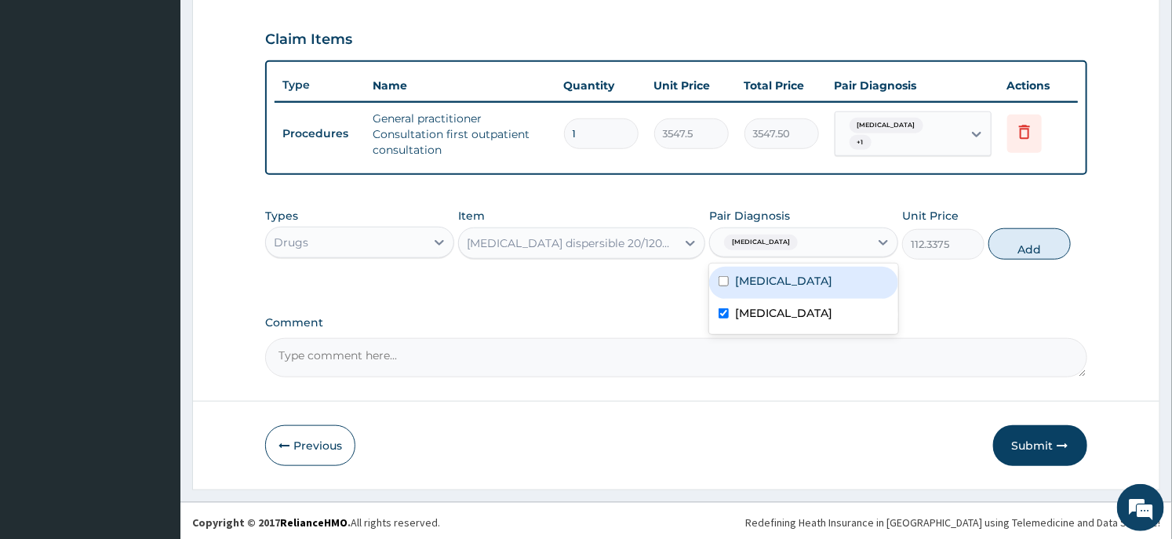
click at [1019, 251] on button "Add" at bounding box center [1029, 243] width 82 height 31
type input "0"
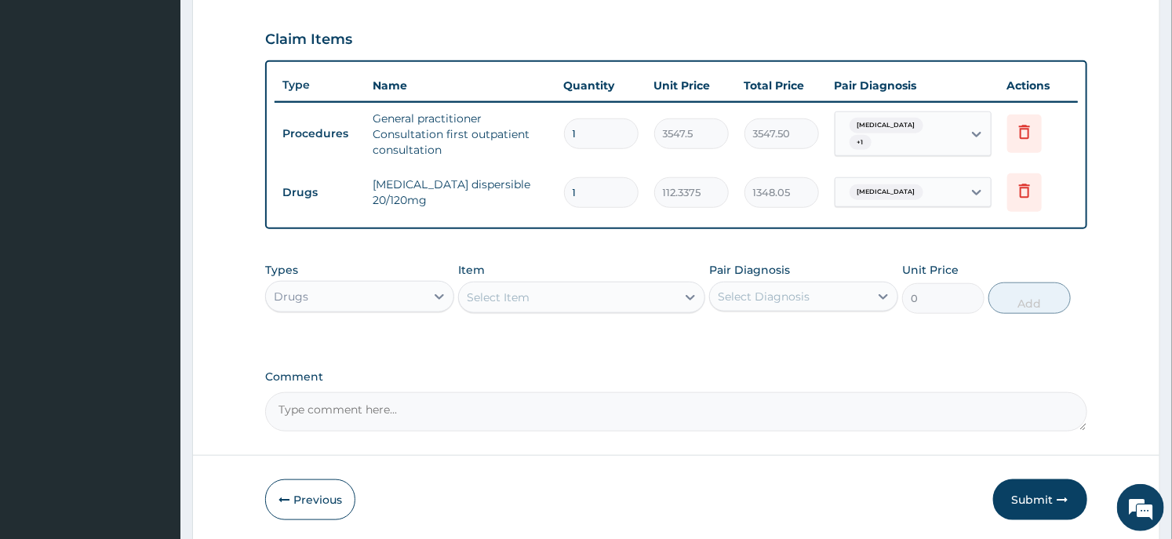
type input "12"
type input "1348.05"
type input "12"
click at [505, 292] on div "Select Item" at bounding box center [498, 297] width 63 height 16
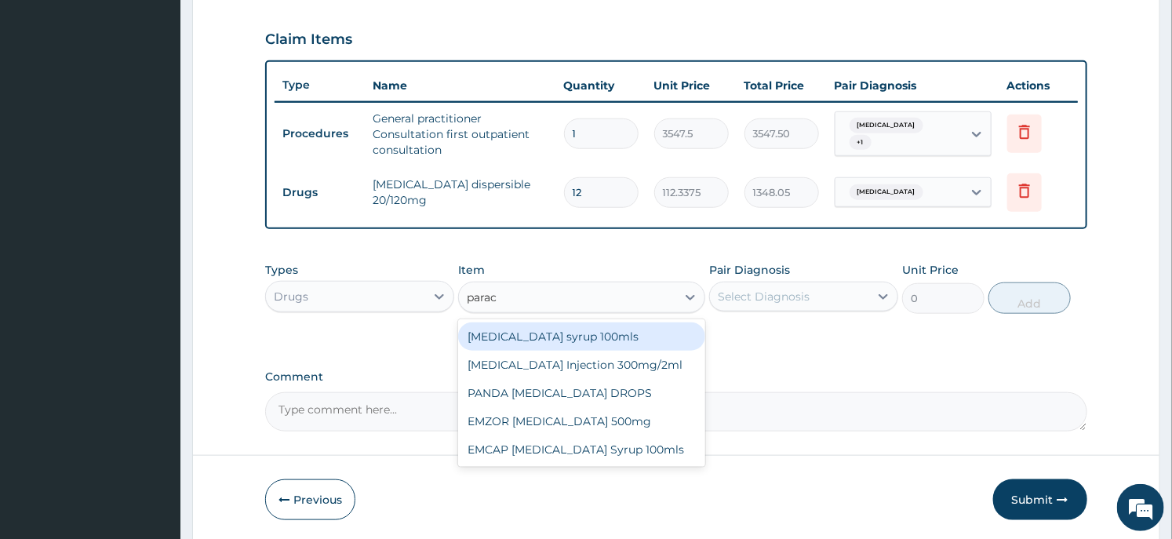
type input "parace"
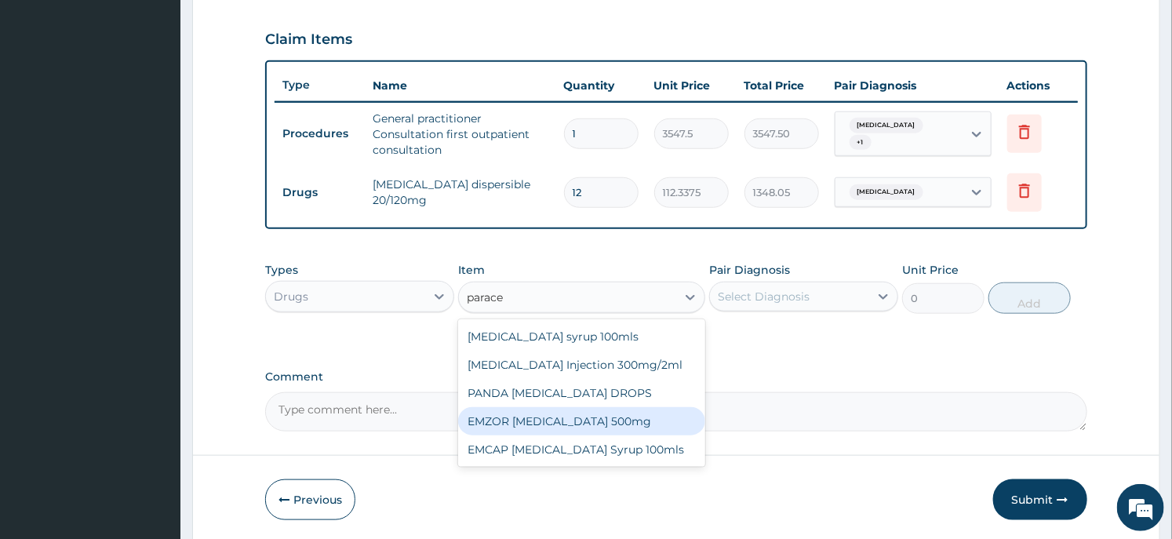
click at [605, 411] on div "EMZOR [MEDICAL_DATA] 500mg" at bounding box center [581, 421] width 246 height 28
type input "23.65"
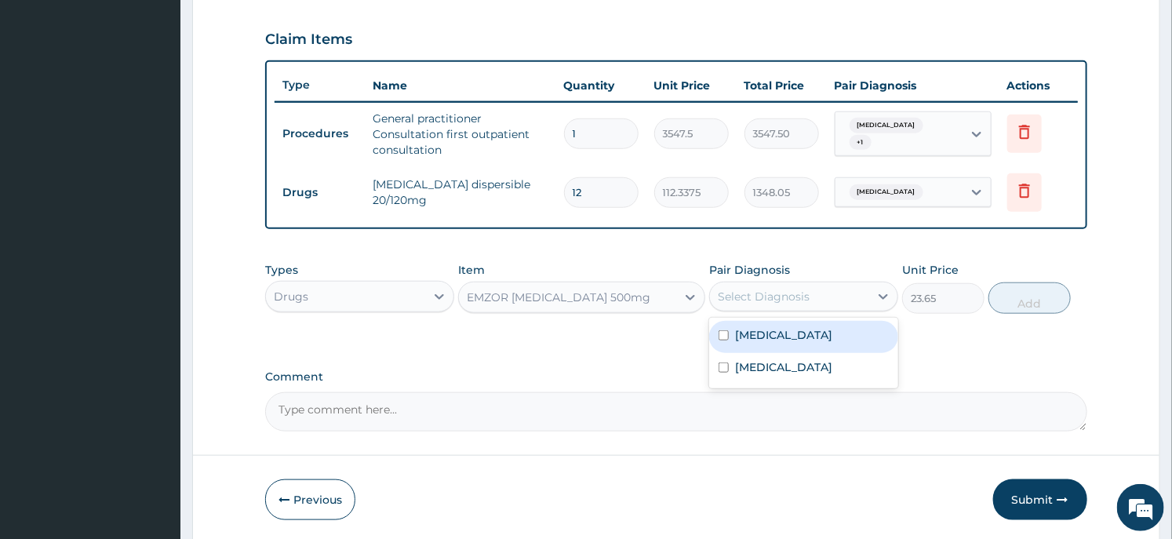
click at [742, 289] on div "Select Diagnosis" at bounding box center [764, 297] width 92 height 16
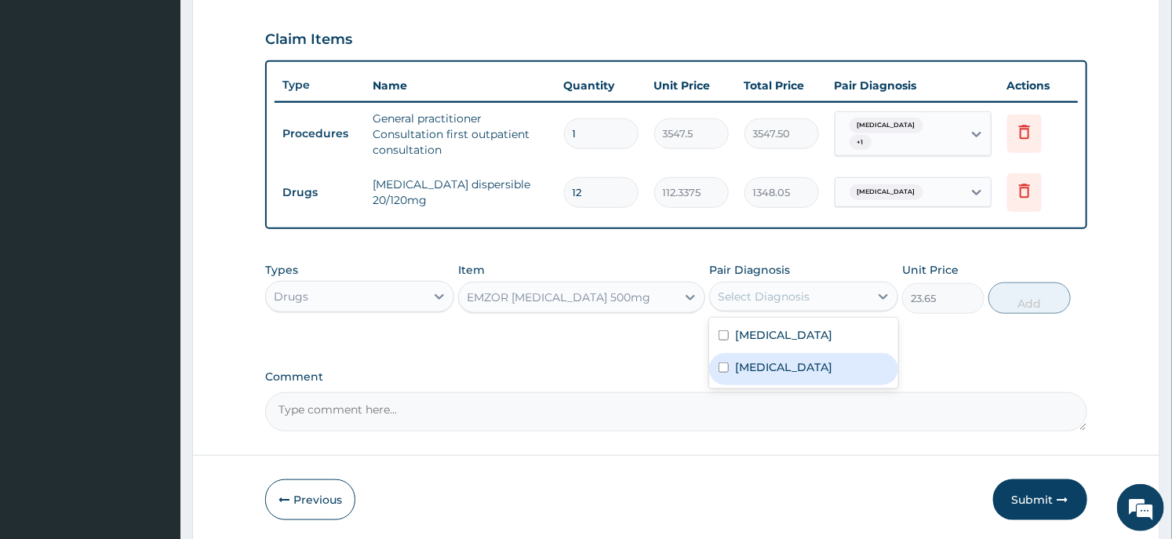
click at [746, 361] on label "[MEDICAL_DATA]" at bounding box center [783, 367] width 97 height 16
checkbox input "true"
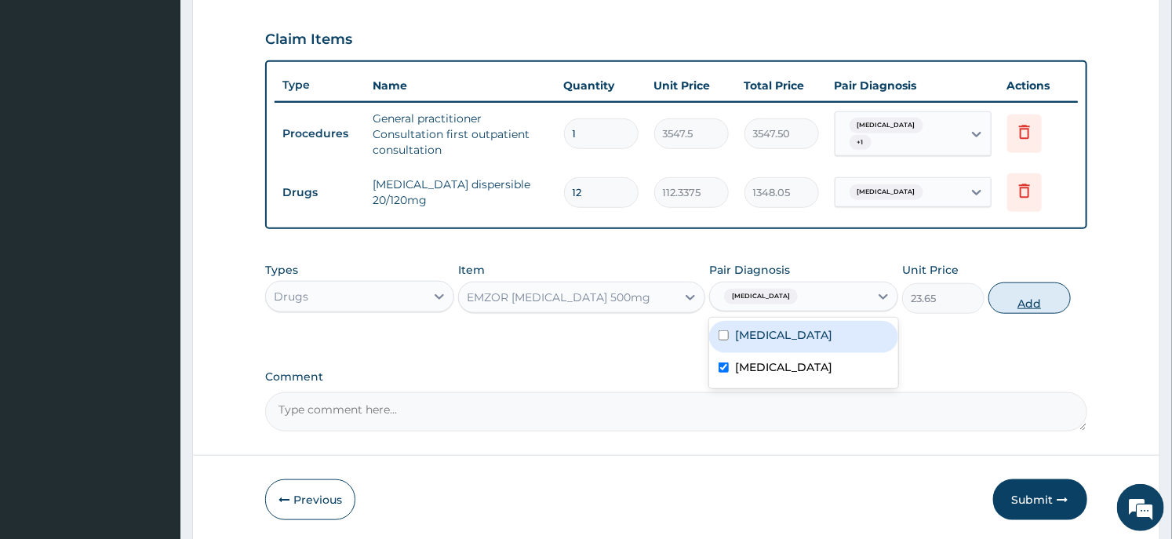
click at [999, 285] on button "Add" at bounding box center [1029, 297] width 82 height 31
type input "0"
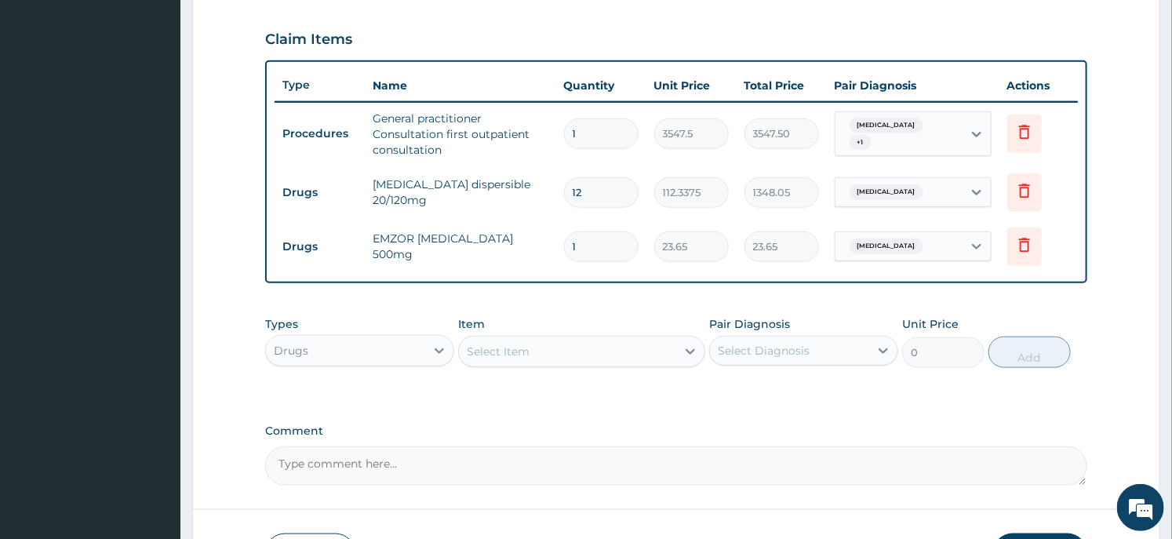
type input "19"
type input "449.35"
type input "1"
type input "23.65"
type input "0.00"
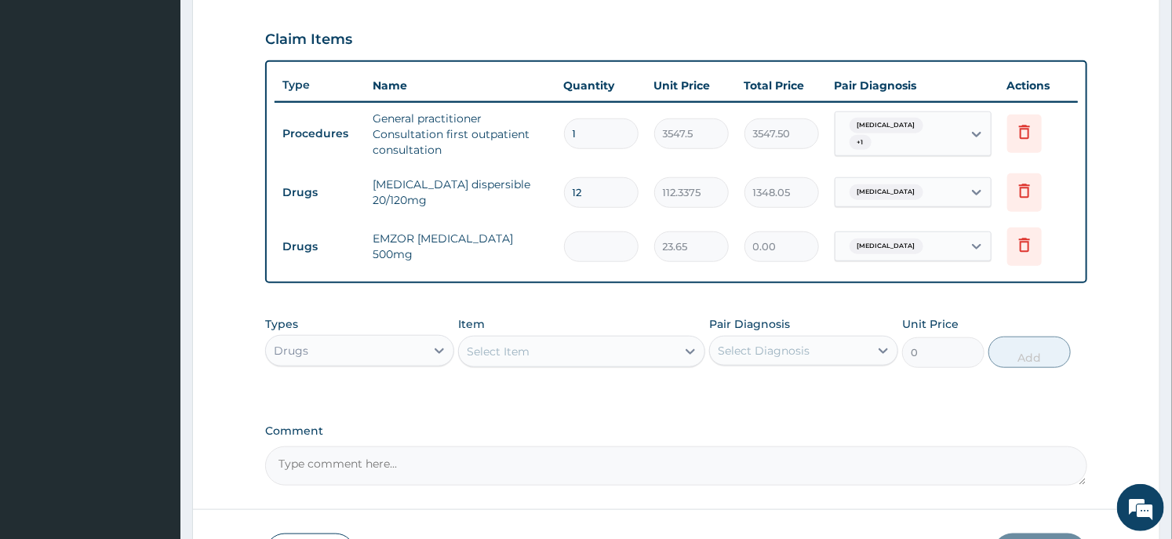
type input "9"
type input "212.85"
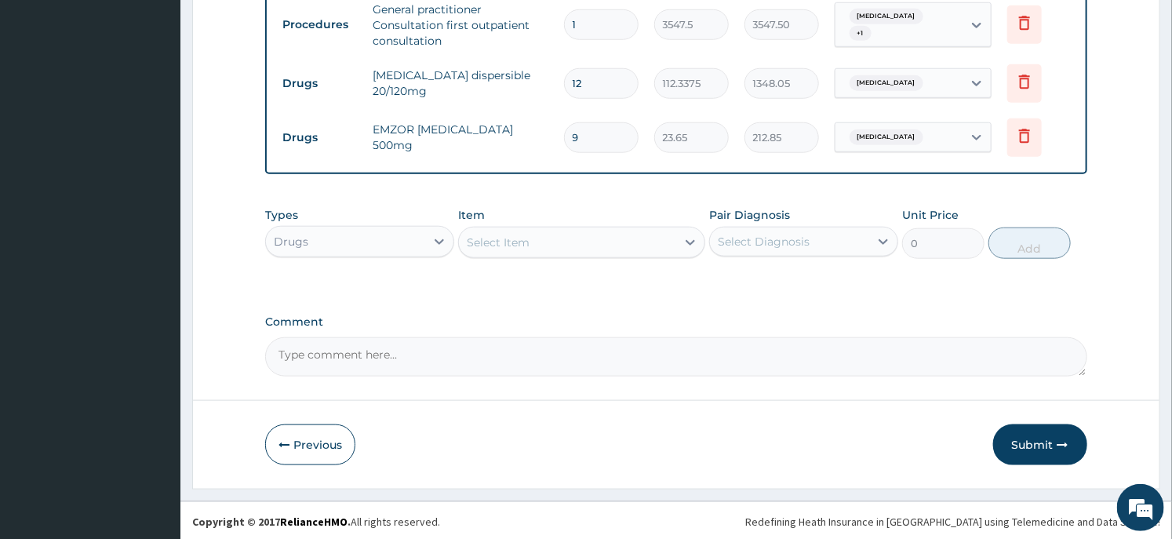
type input "9"
click at [527, 234] on div "Select Item" at bounding box center [498, 242] width 63 height 16
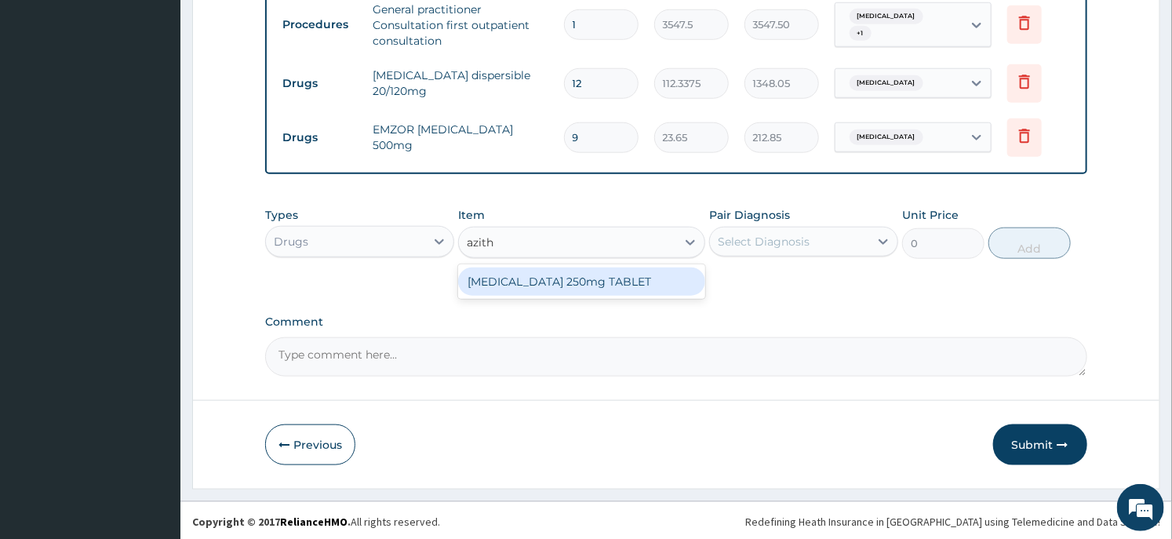
type input "azithr"
click at [559, 279] on div "AZITHROMYCIN 250mg TABLET" at bounding box center [581, 281] width 246 height 28
type input "177.375"
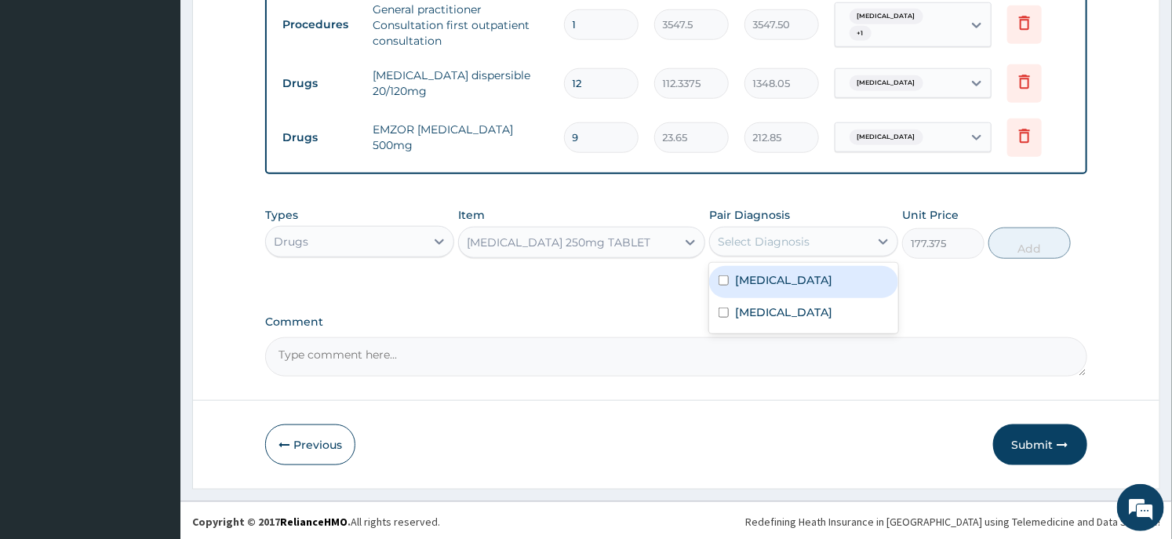
click at [779, 229] on div "Select Diagnosis" at bounding box center [789, 241] width 159 height 25
click at [779, 268] on div "Tonsillitis" at bounding box center [803, 282] width 189 height 32
checkbox input "true"
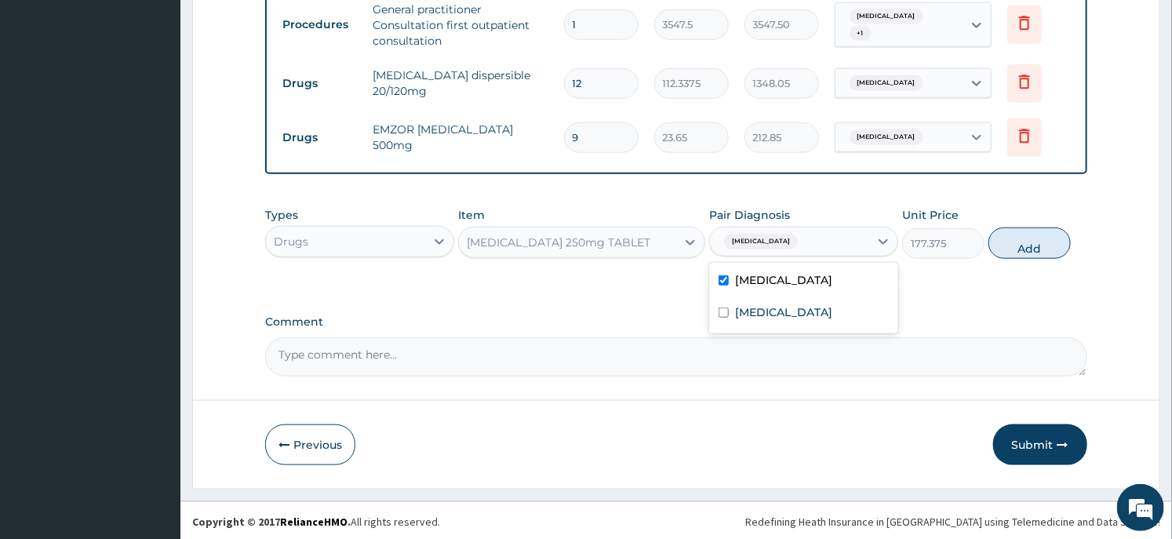
scroll to position [197, 0]
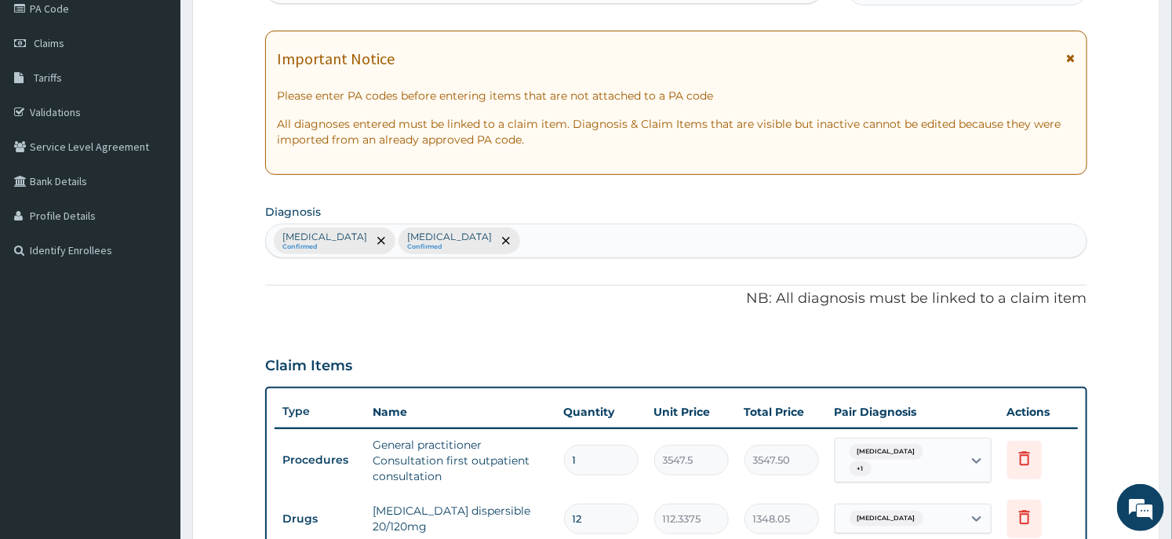
click at [451, 245] on div "Tonsillitis Confirmed Malaria Confirmed" at bounding box center [675, 240] width 819 height 33
type input "upper respi"
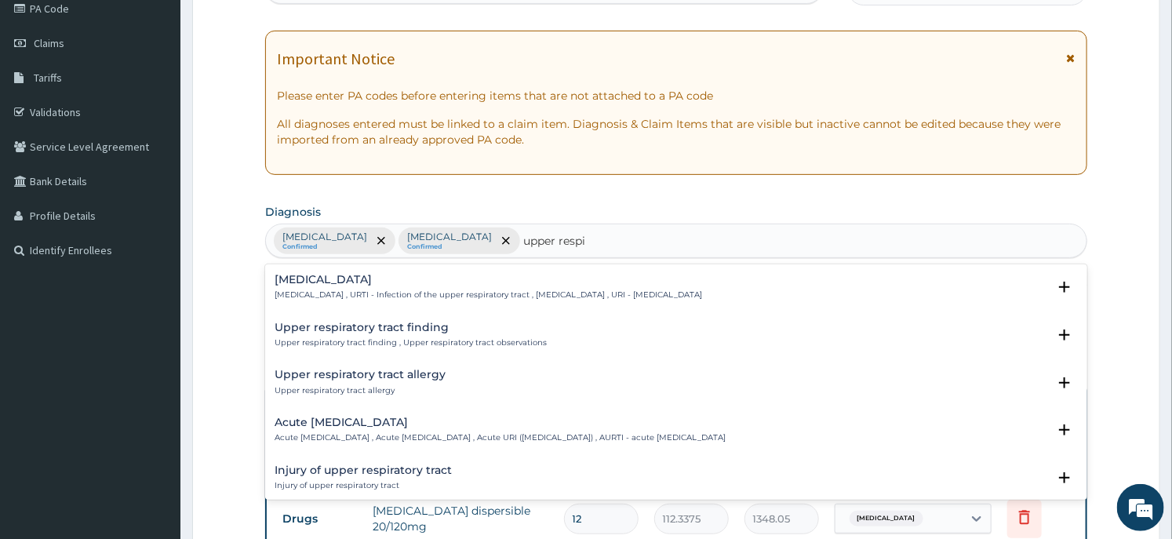
click at [359, 294] on p "Upper respiratory infection , URTI - Infection of the upper respiratory tract ,…" at bounding box center [487, 294] width 427 height 11
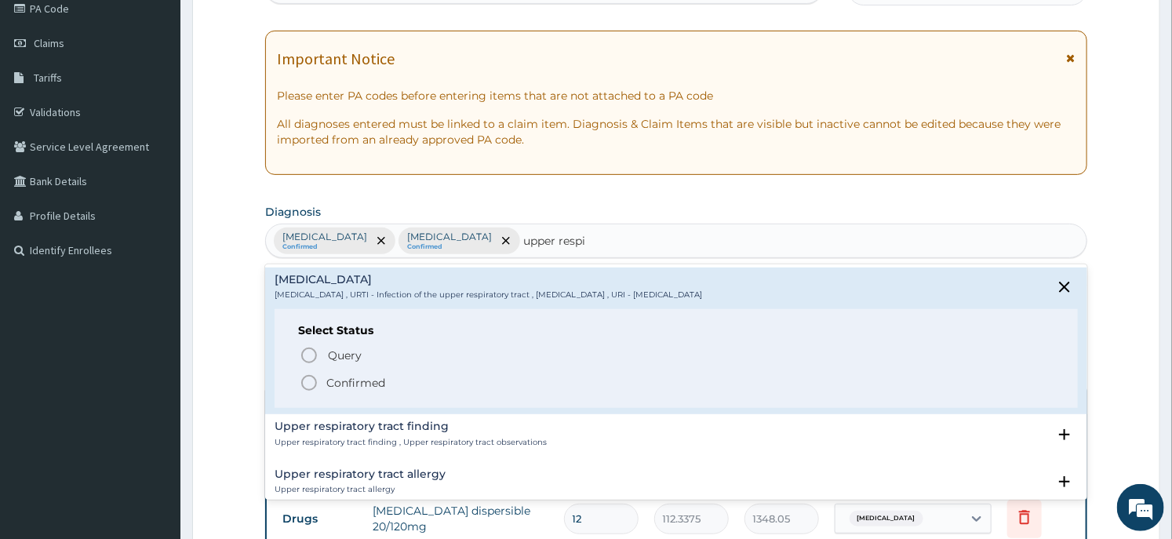
click at [372, 385] on p "Confirmed" at bounding box center [355, 383] width 59 height 16
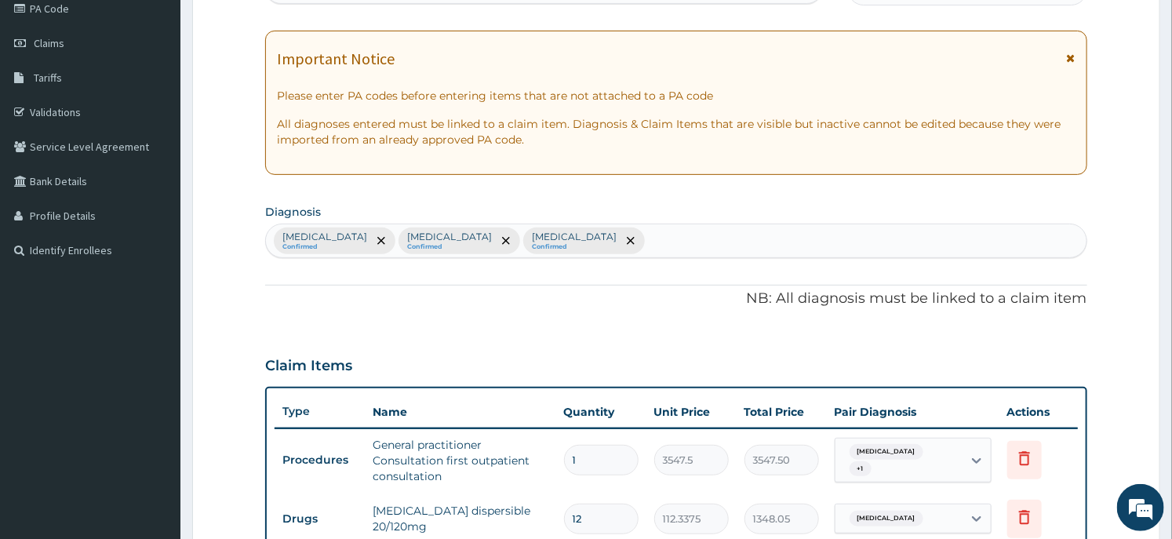
scroll to position [632, 0]
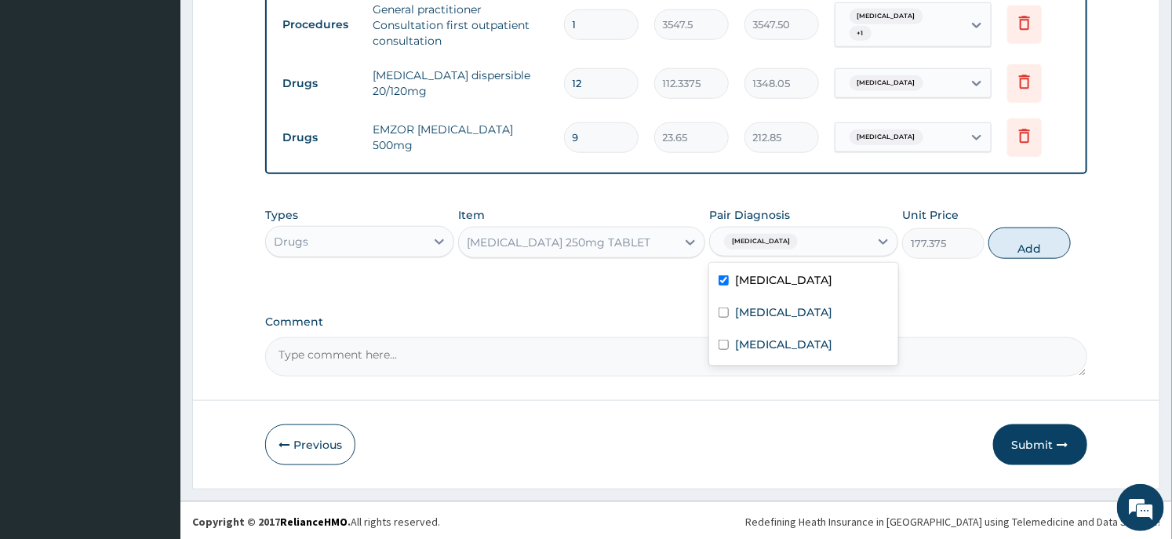
click at [805, 241] on div "Tonsillitis" at bounding box center [789, 241] width 159 height 27
click at [728, 278] on input "checkbox" at bounding box center [723, 280] width 10 height 10
checkbox input "false"
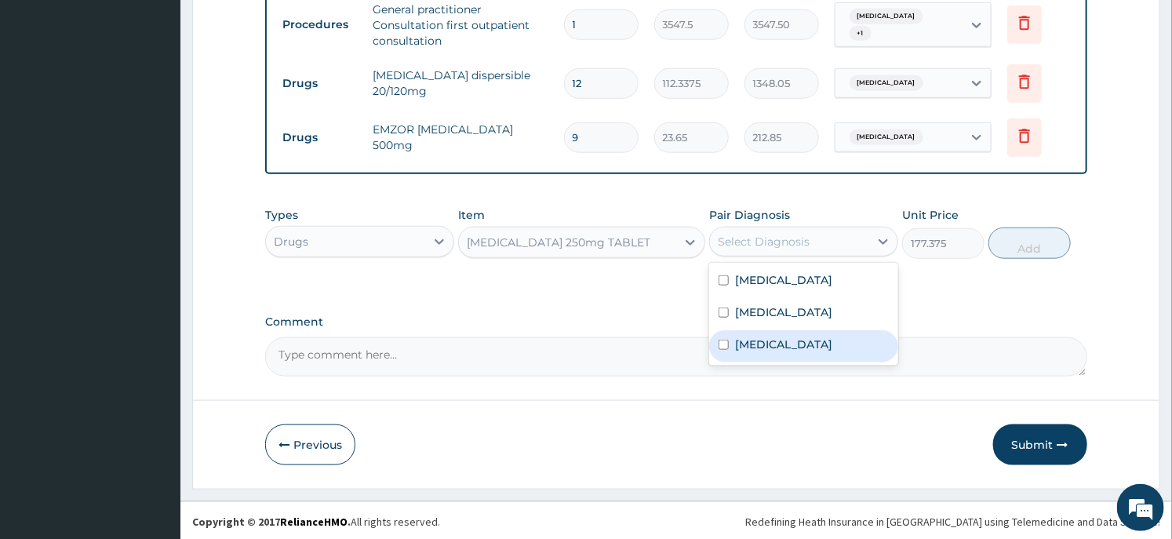
click at [740, 355] on div "Upper respiratory infection" at bounding box center [803, 346] width 189 height 32
checkbox input "true"
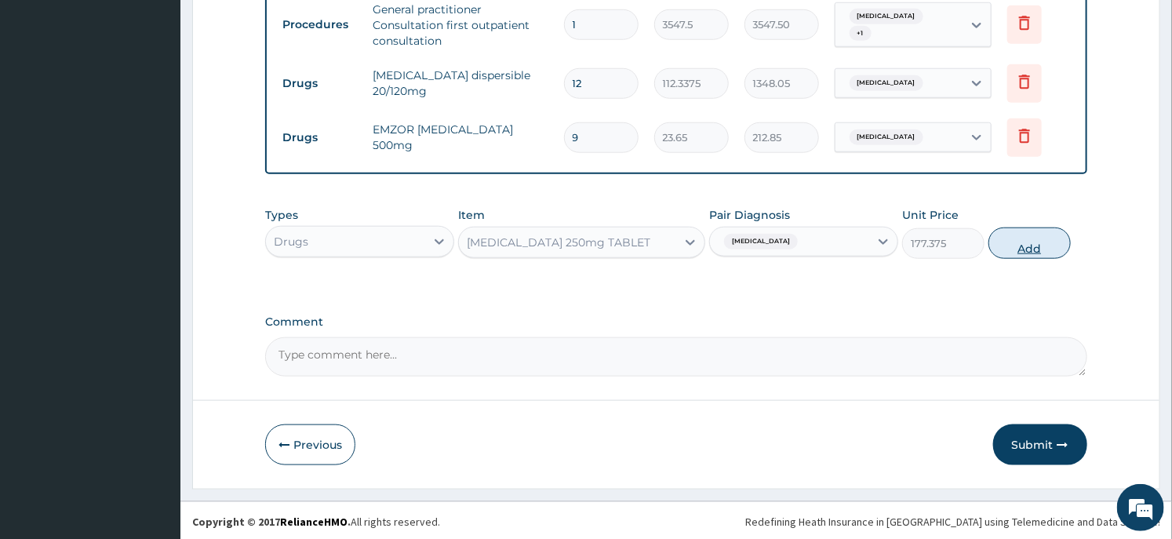
click at [1016, 248] on button "Add" at bounding box center [1029, 242] width 82 height 31
type input "0"
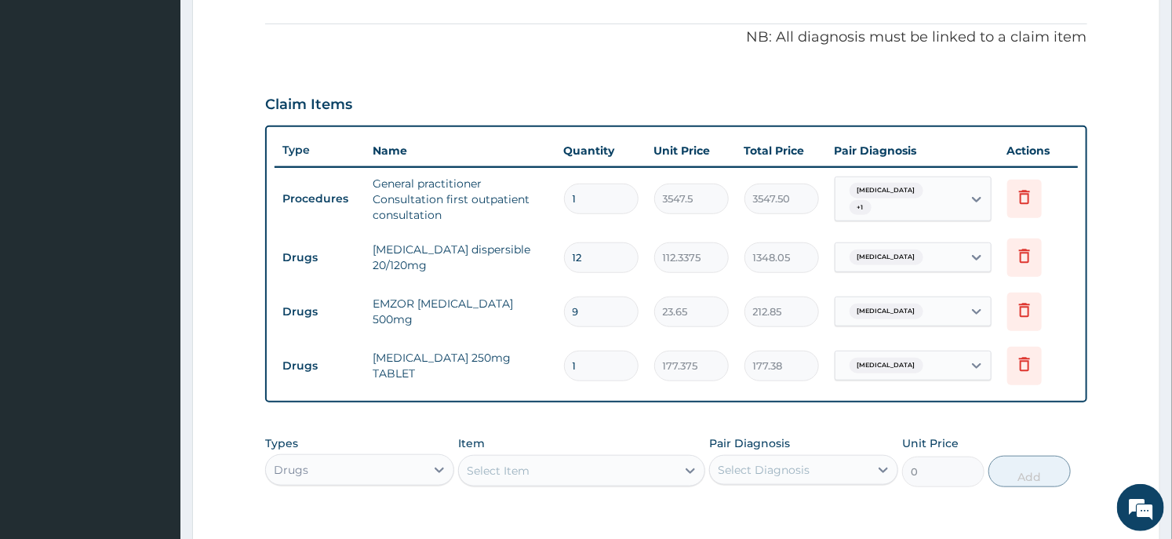
scroll to position [687, 0]
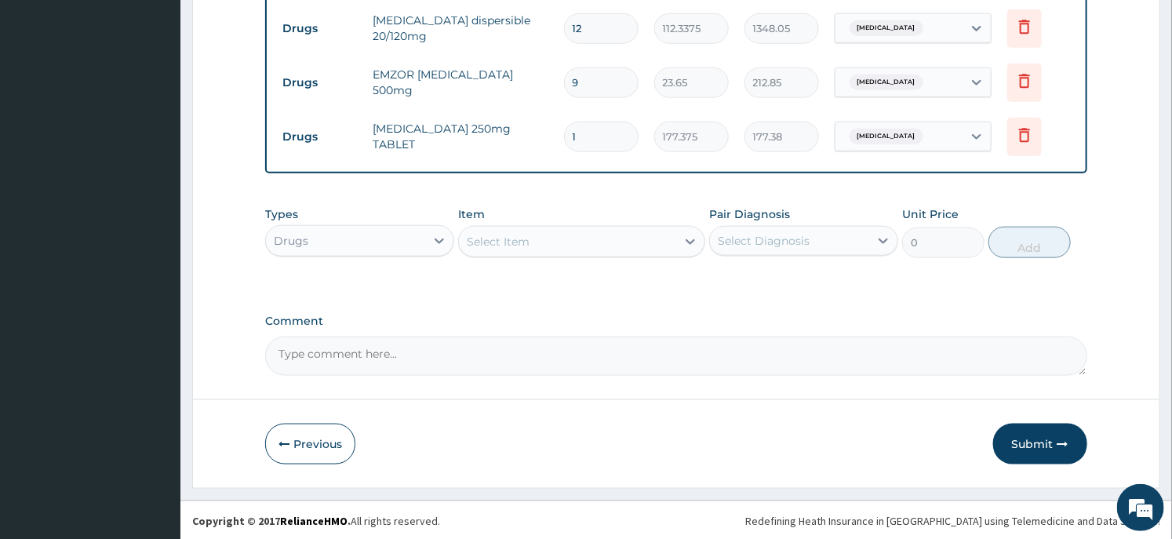
click at [496, 245] on div "Select Item" at bounding box center [498, 242] width 63 height 16
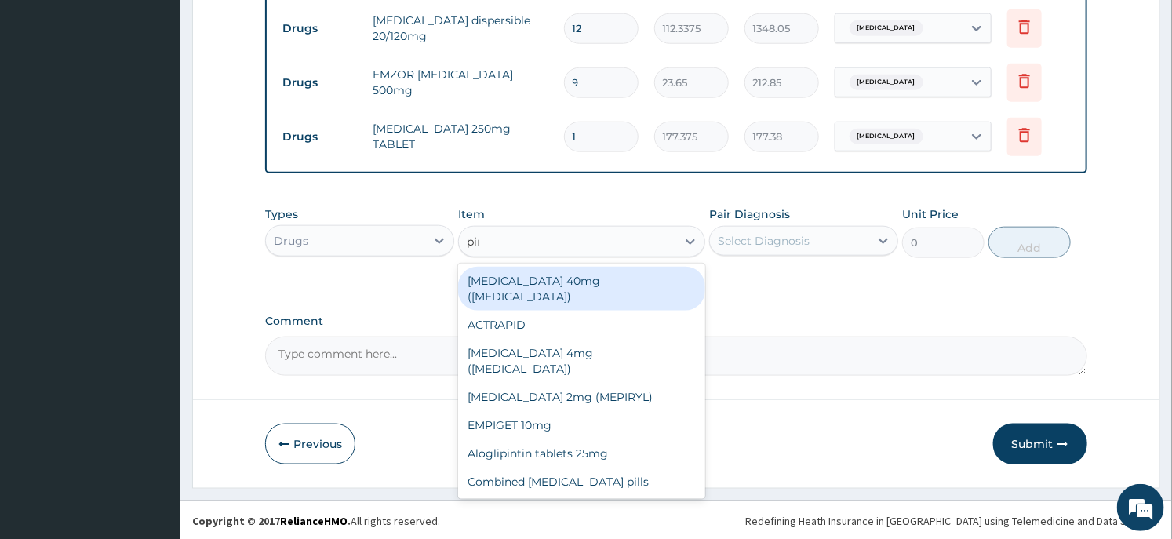
type input "pirit"
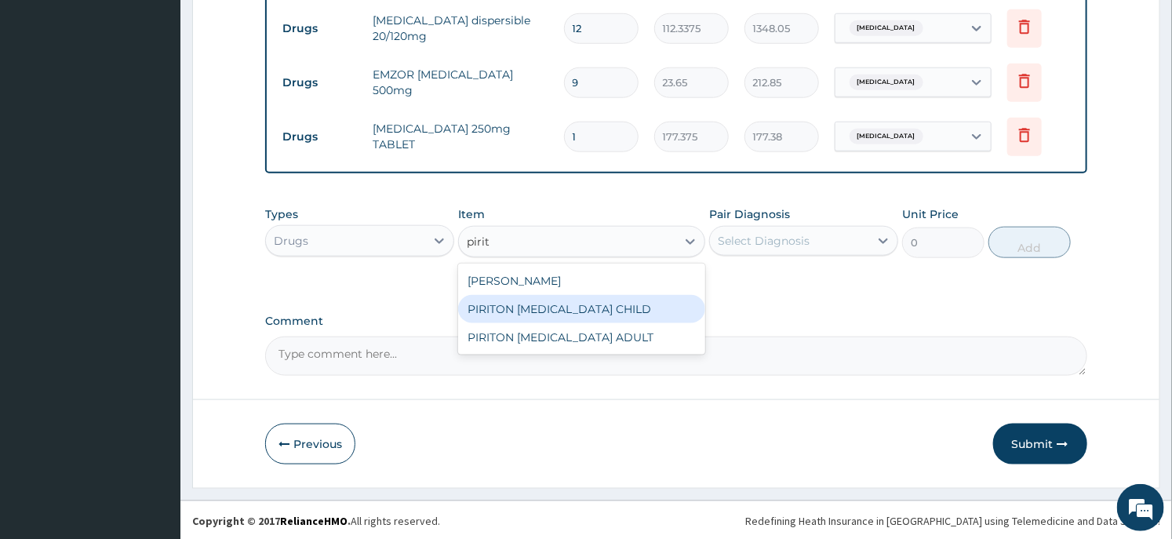
click at [559, 303] on div "PIRITON EXPECTORANT CHILD" at bounding box center [581, 309] width 246 height 28
type input "1182.5"
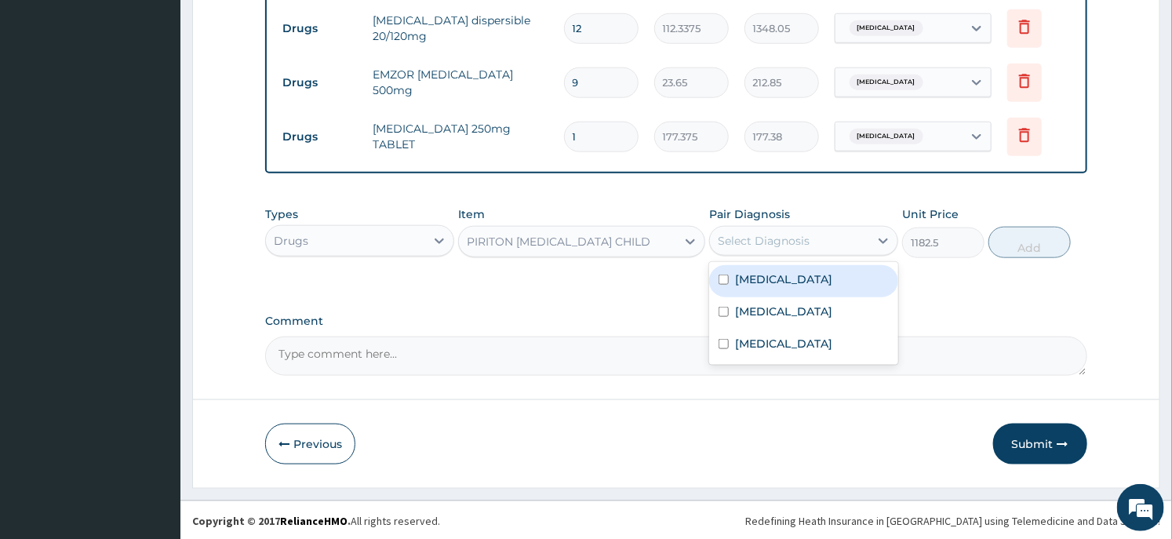
click at [741, 247] on div "Select Diagnosis" at bounding box center [789, 240] width 159 height 25
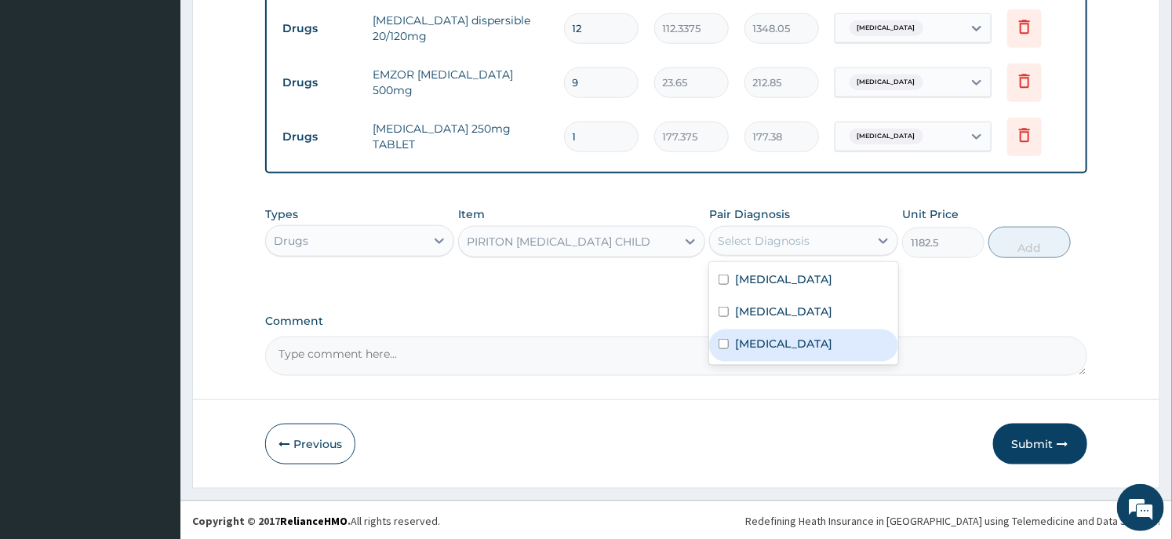
click at [747, 336] on label "Upper respiratory infection" at bounding box center [783, 344] width 97 height 16
checkbox input "true"
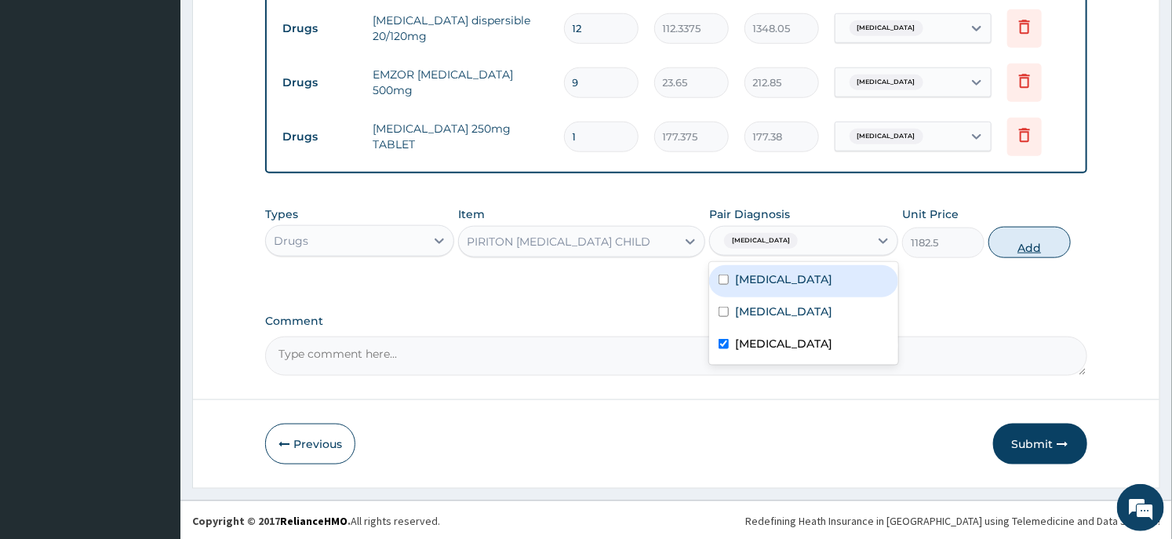
click at [1037, 232] on button "Add" at bounding box center [1029, 242] width 82 height 31
type input "0"
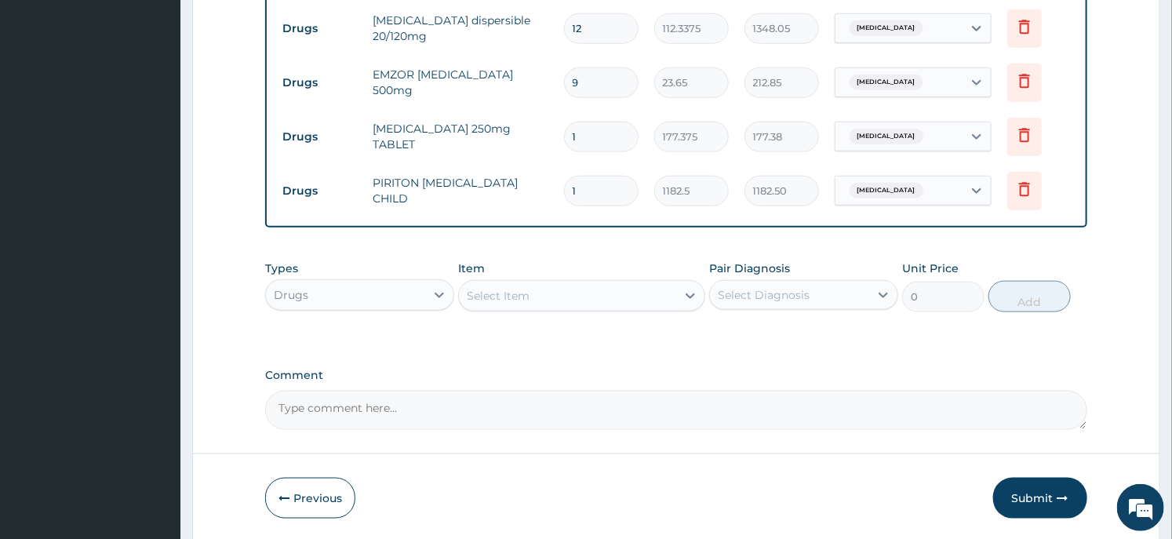
scroll to position [742, 0]
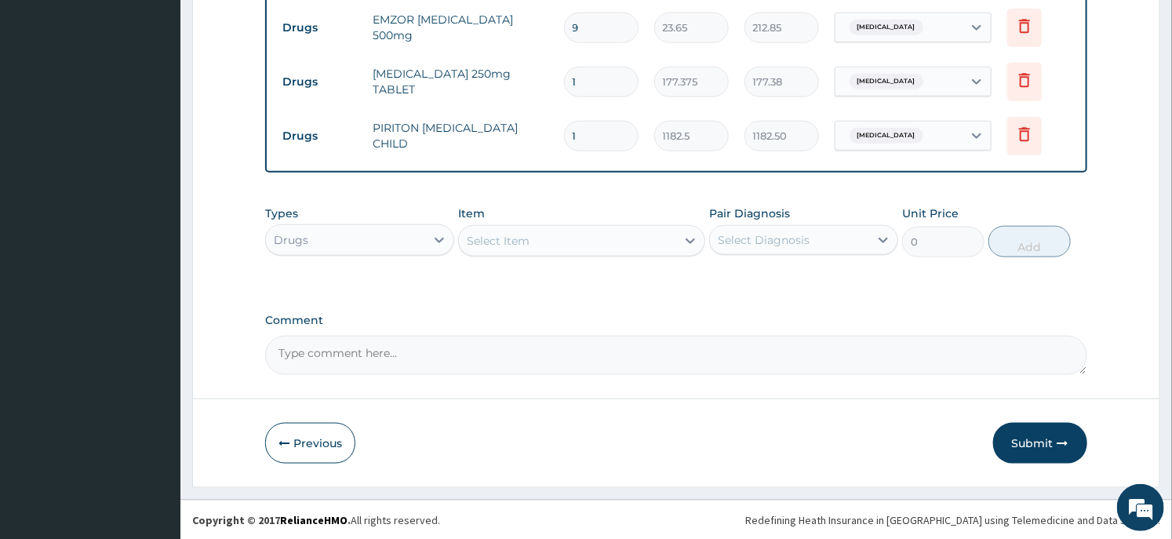
click at [553, 238] on div "Select Item" at bounding box center [567, 240] width 216 height 25
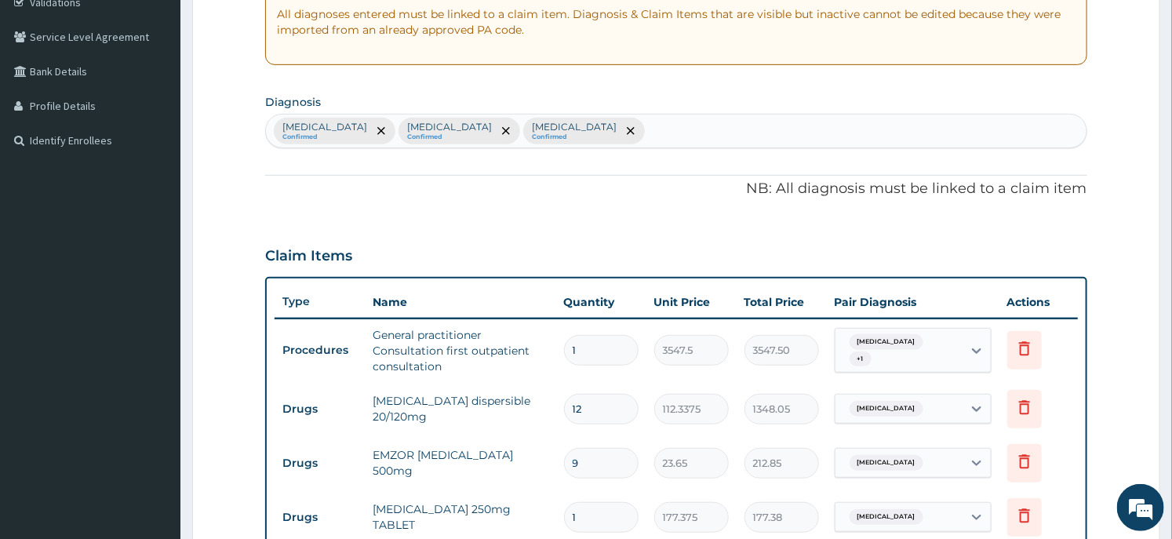
click at [629, 128] on div "Tonsillitis Confirmed Malaria Confirmed Upper respiratory infection Confirmed" at bounding box center [675, 130] width 819 height 33
type input "coug"
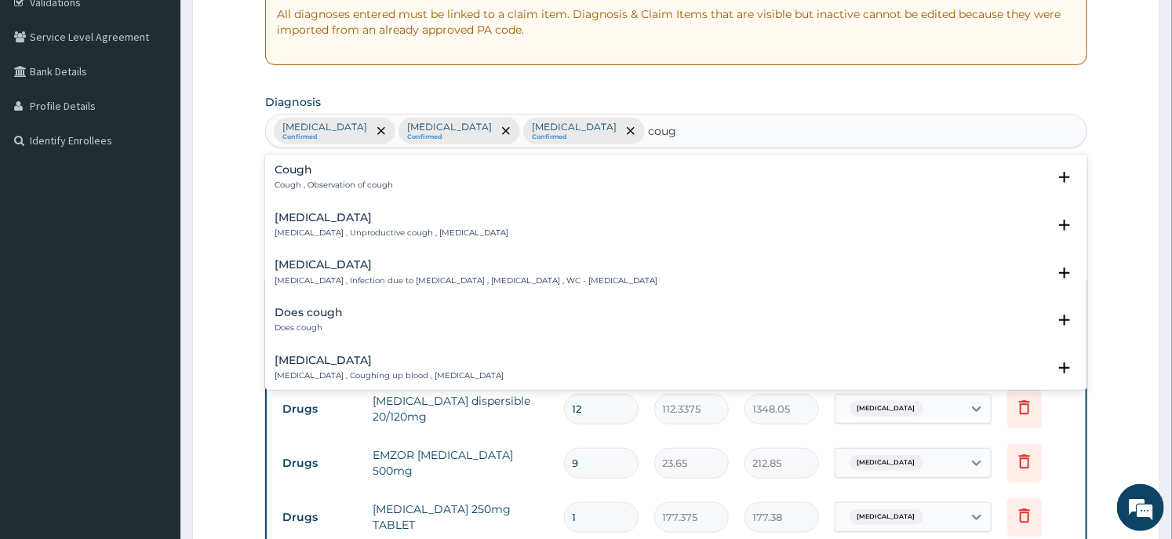
click at [306, 187] on p "Cough , Observation of cough" at bounding box center [333, 185] width 118 height 11
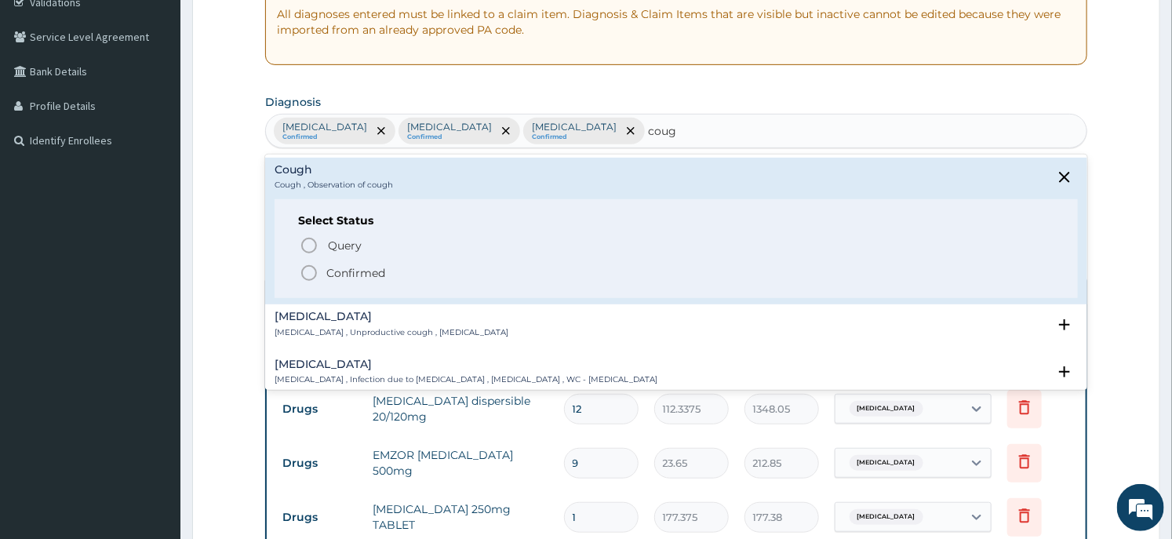
click at [335, 278] on p "Confirmed" at bounding box center [355, 273] width 59 height 16
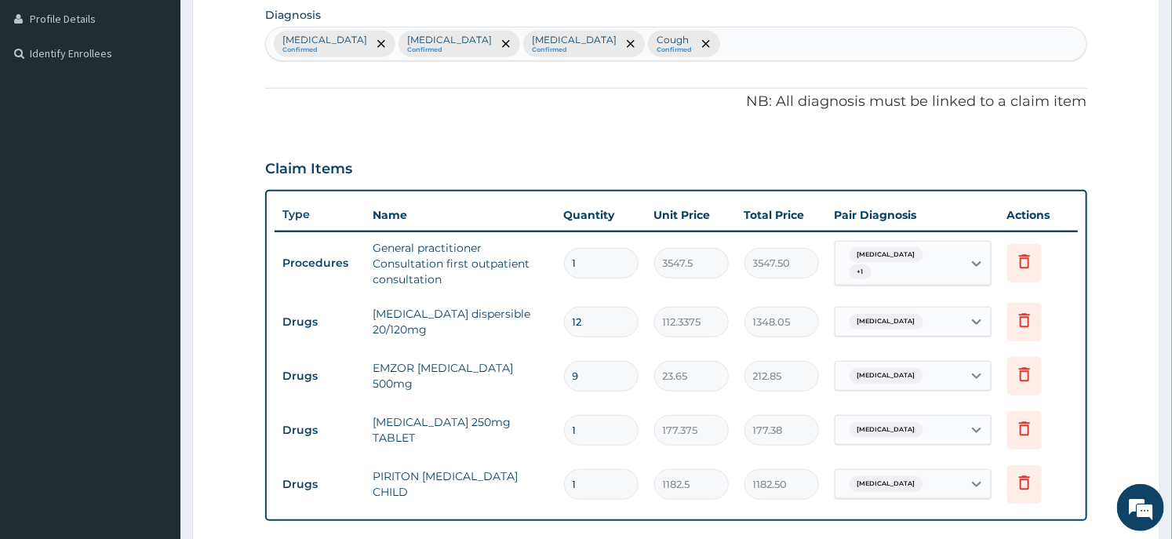
scroll to position [742, 0]
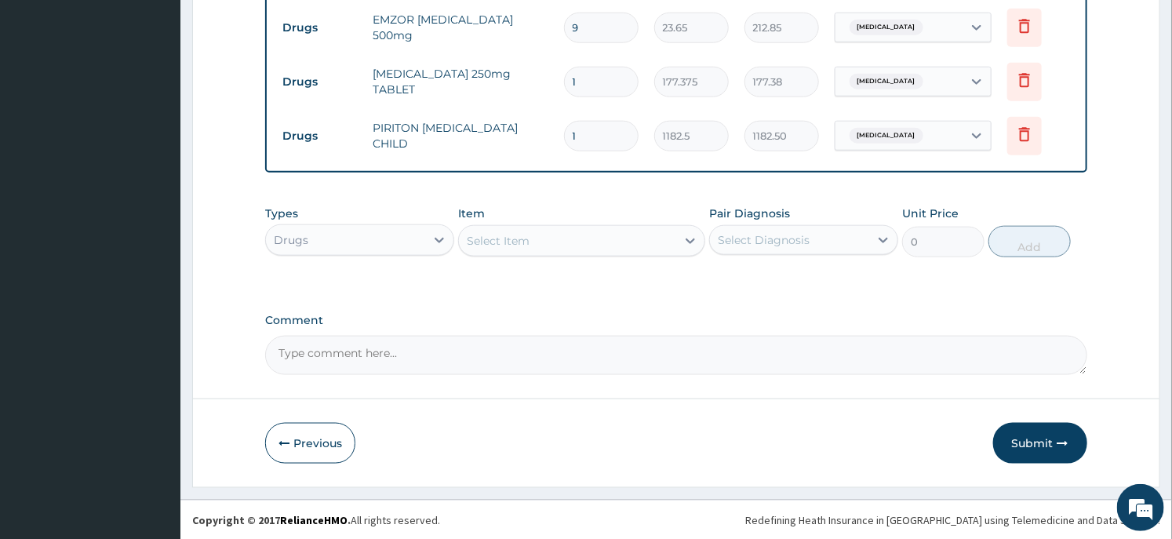
click at [605, 239] on div "Select Item" at bounding box center [567, 240] width 216 height 25
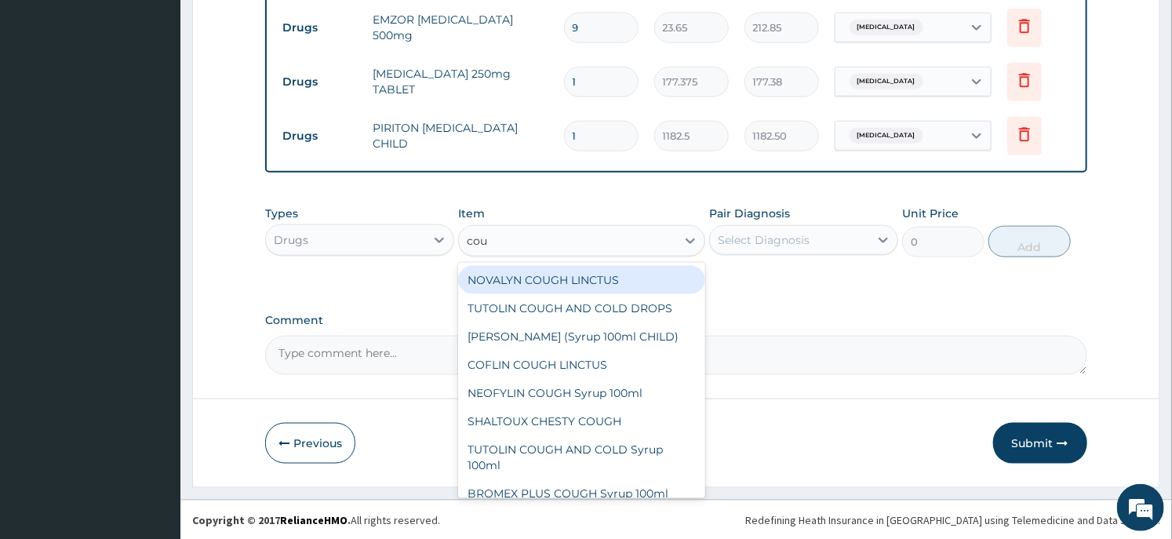
type input "coug"
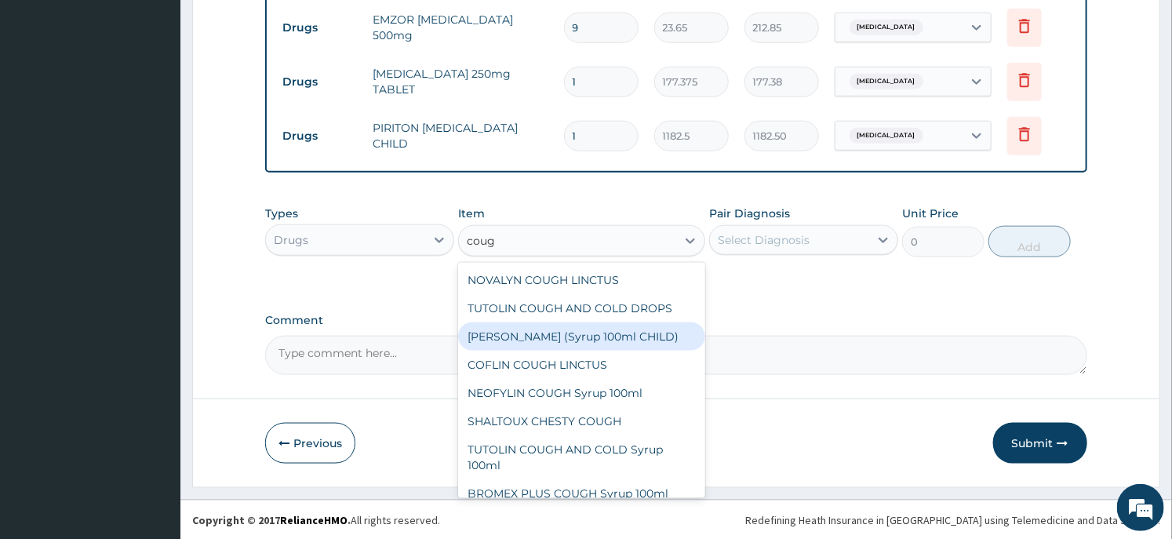
click at [527, 333] on div "EMZOLYN COUGH (Syrup 100ml CHILD)" at bounding box center [581, 336] width 246 height 28
type input "1478.125"
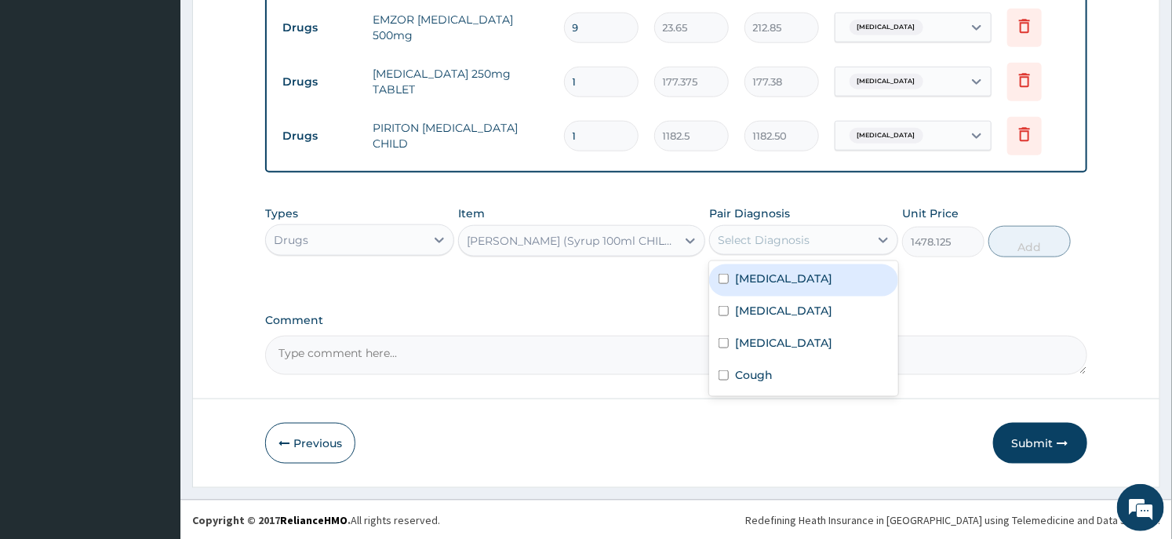
click at [796, 232] on div "Select Diagnosis" at bounding box center [764, 240] width 92 height 16
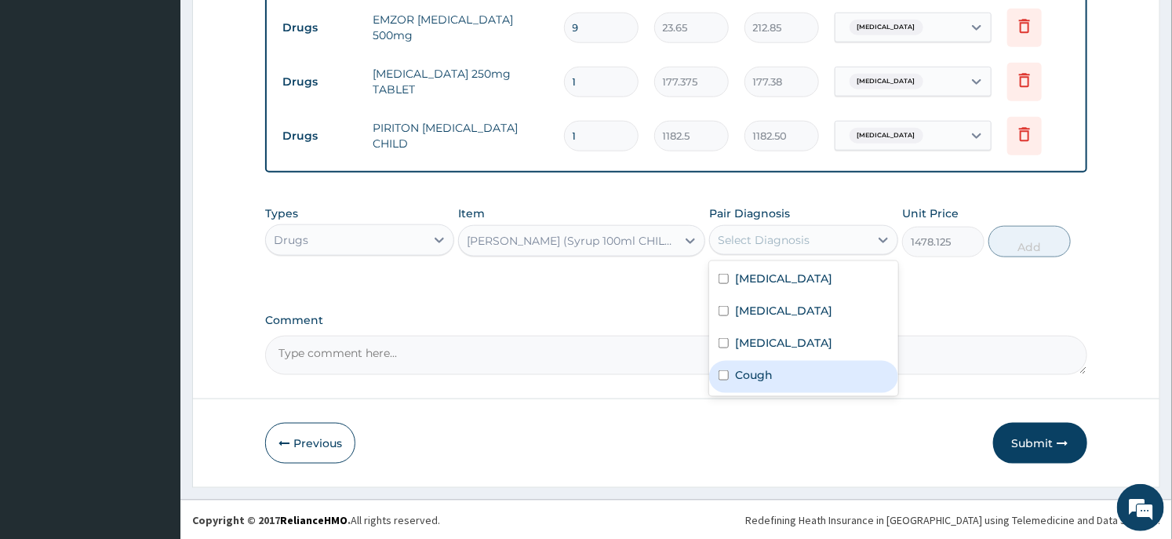
click at [753, 387] on div "Cough" at bounding box center [803, 377] width 189 height 32
checkbox input "true"
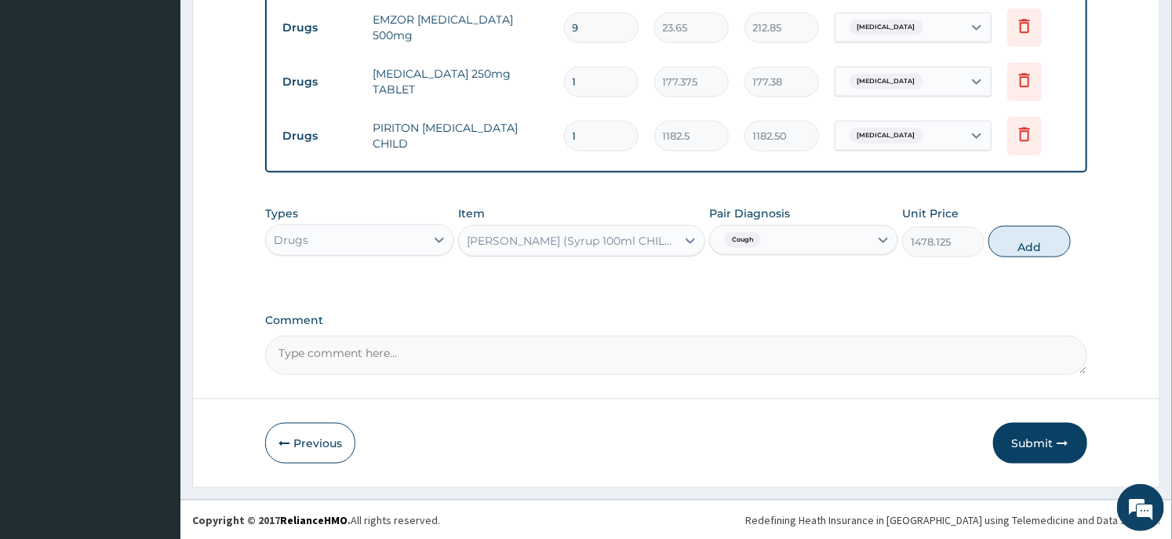
drag, startPoint x: 1018, startPoint y: 239, endPoint x: 967, endPoint y: 251, distance: 52.3
click at [1018, 243] on button "Add" at bounding box center [1029, 241] width 82 height 31
type input "0"
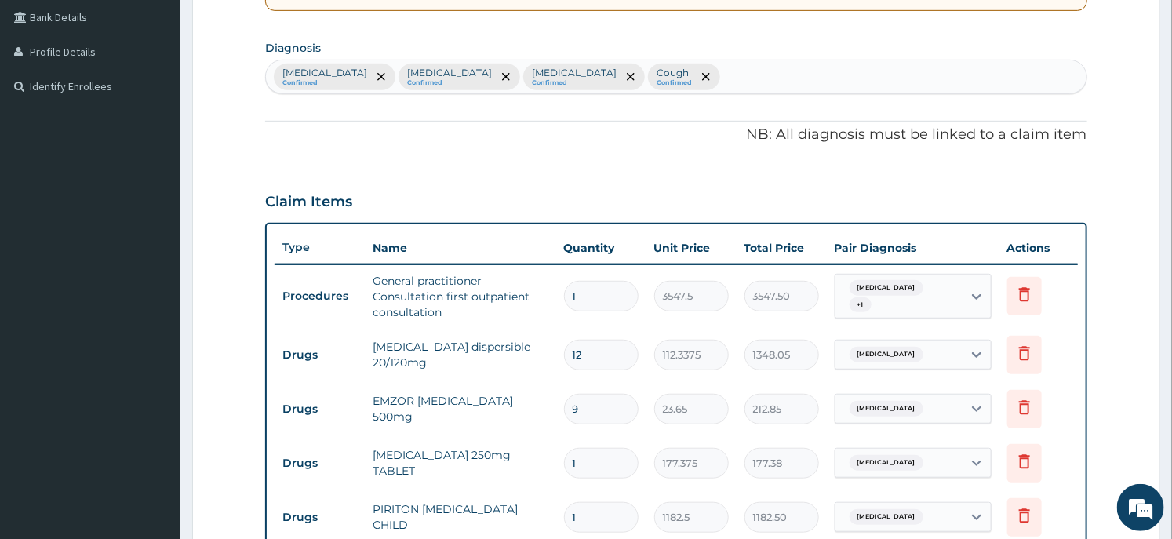
scroll to position [796, 0]
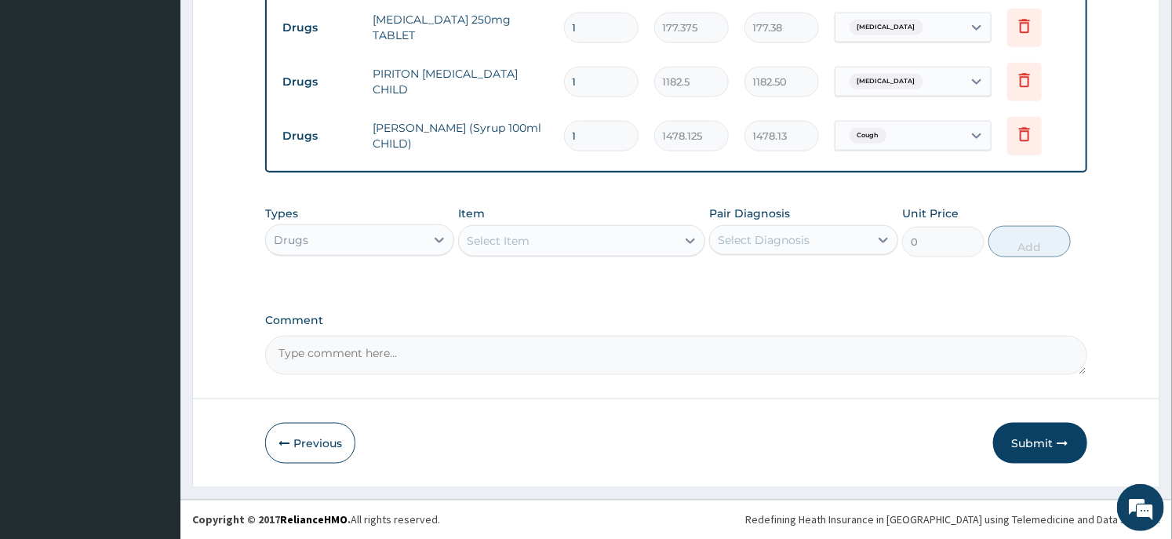
click at [514, 249] on div "Select Item" at bounding box center [567, 240] width 216 height 25
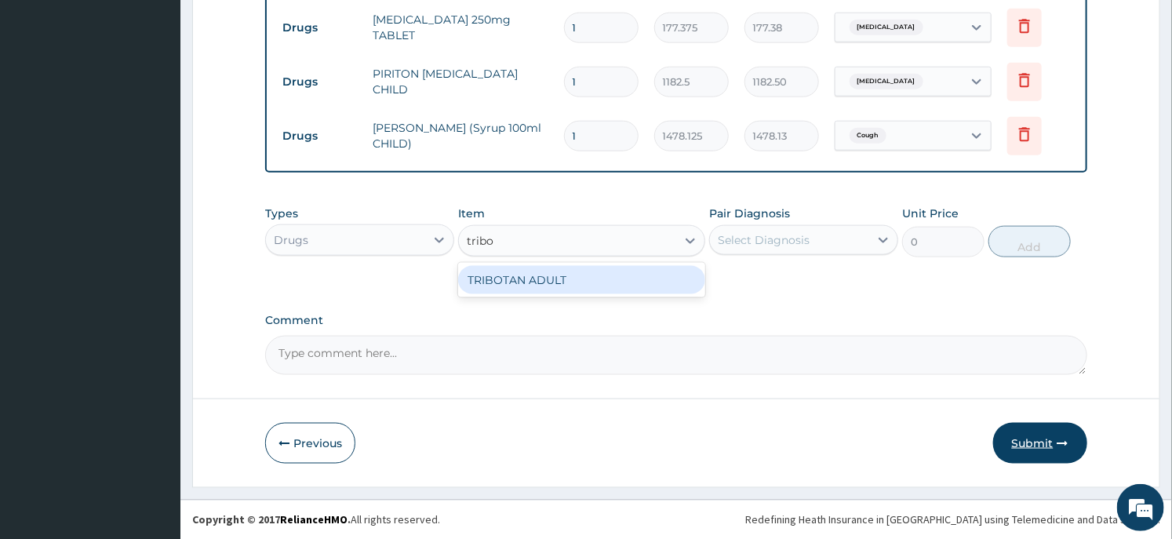
type input "tribo"
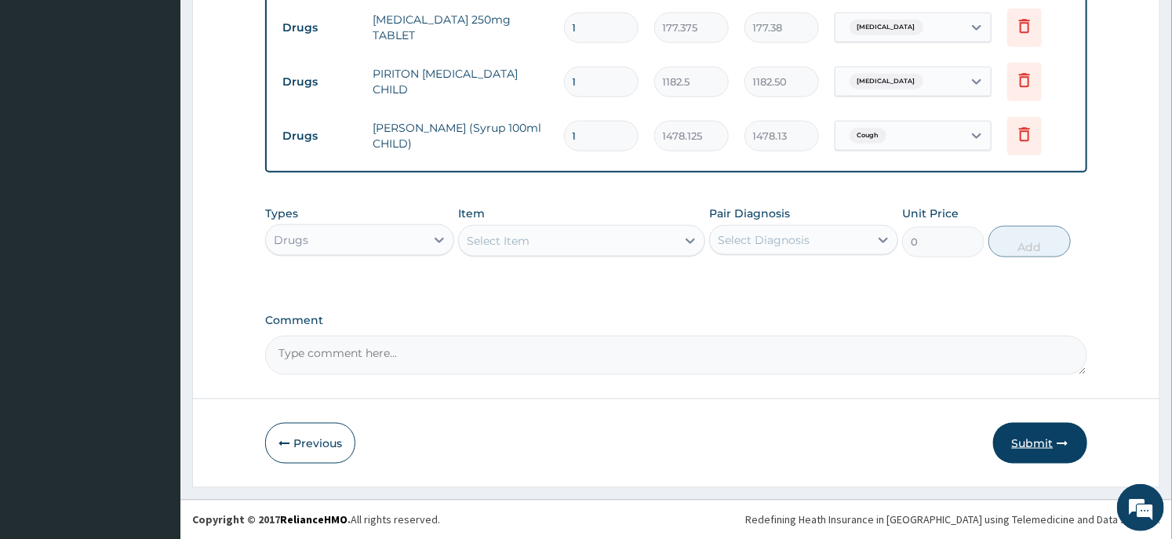
click at [1059, 441] on icon "button" at bounding box center [1062, 443] width 11 height 11
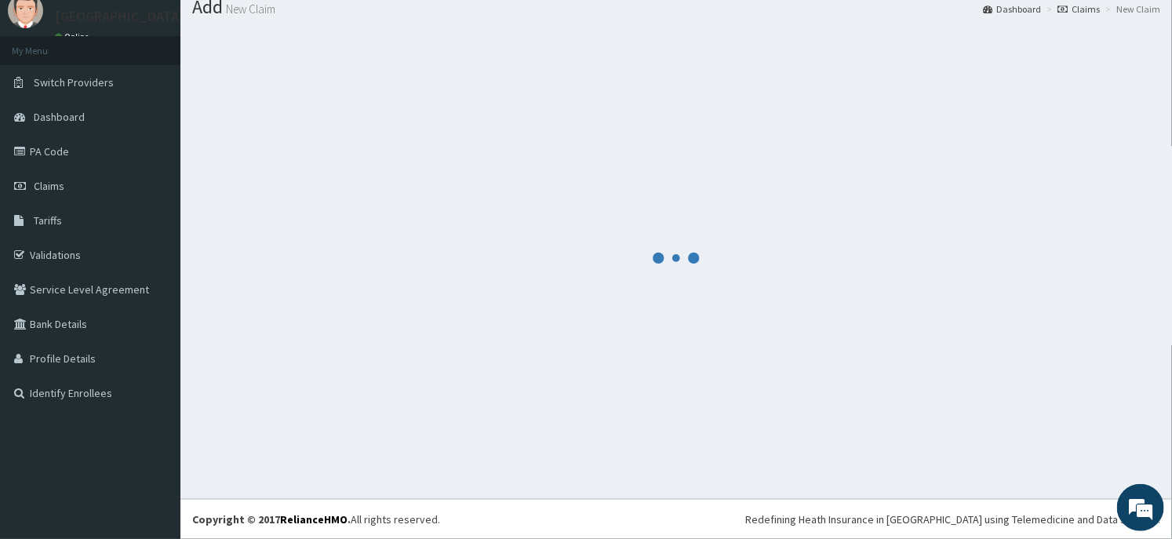
scroll to position [53, 0]
